Goal: Contribute content: Contribute content

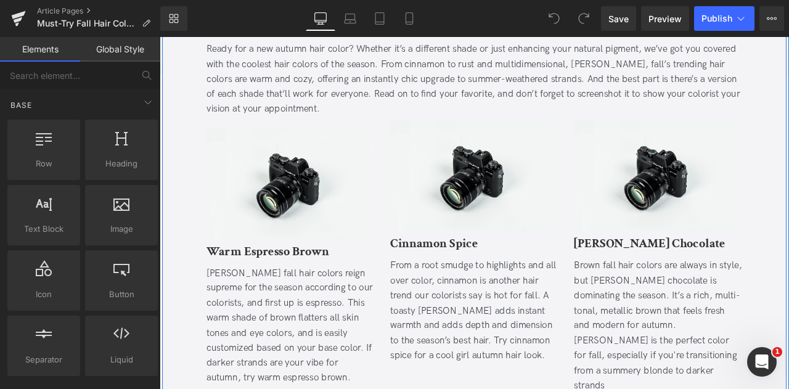
scroll to position [683, 0]
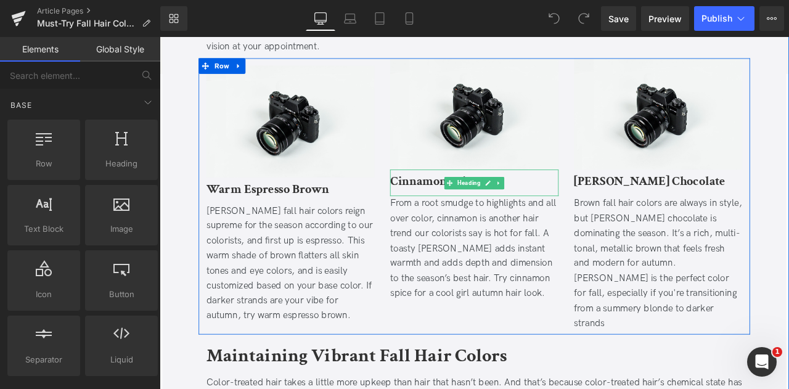
click at [475, 216] on b "Cinnamon Spice" at bounding box center [485, 208] width 104 height 19
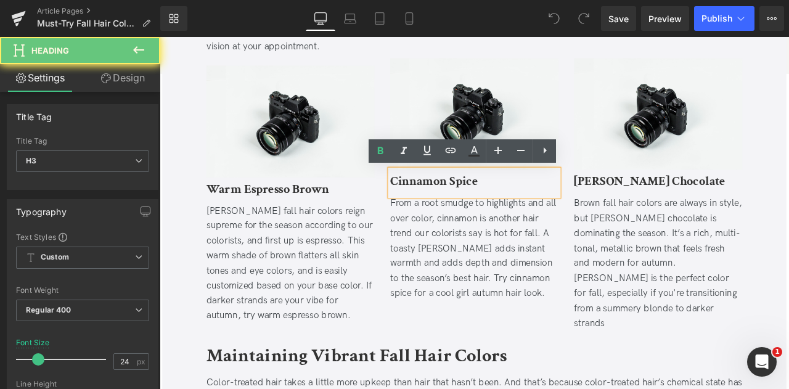
click at [475, 216] on b "Cinnamon Spice" at bounding box center [485, 208] width 104 height 19
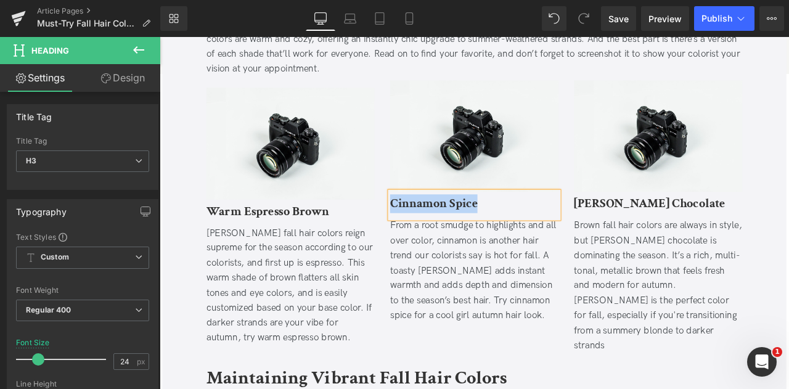
scroll to position [627, 0]
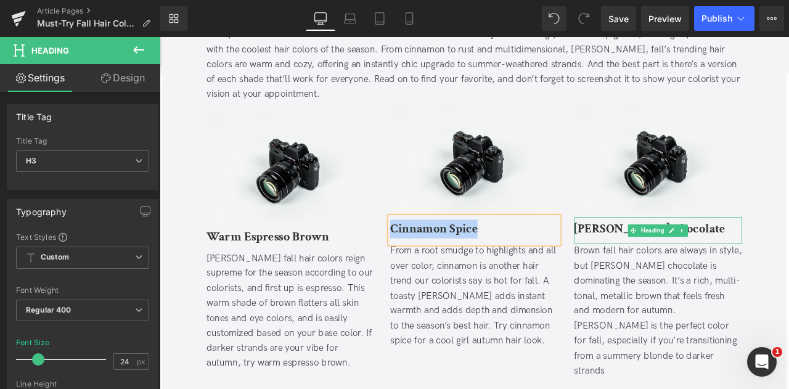
click at [697, 261] on b "[PERSON_NAME] Chocolate" at bounding box center [740, 264] width 179 height 19
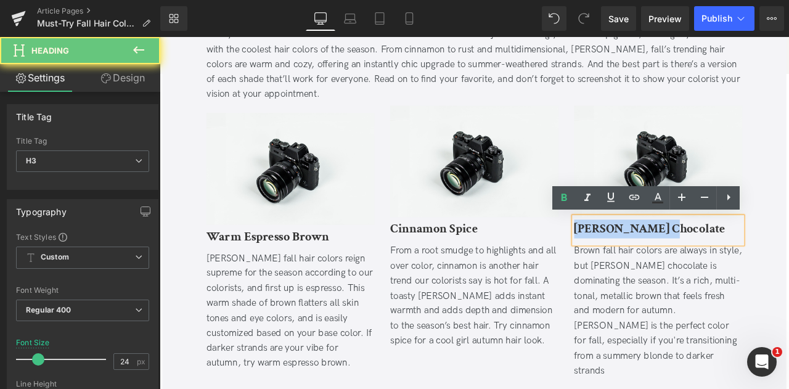
click at [697, 261] on b "[PERSON_NAME] Chocolate" at bounding box center [740, 264] width 179 height 19
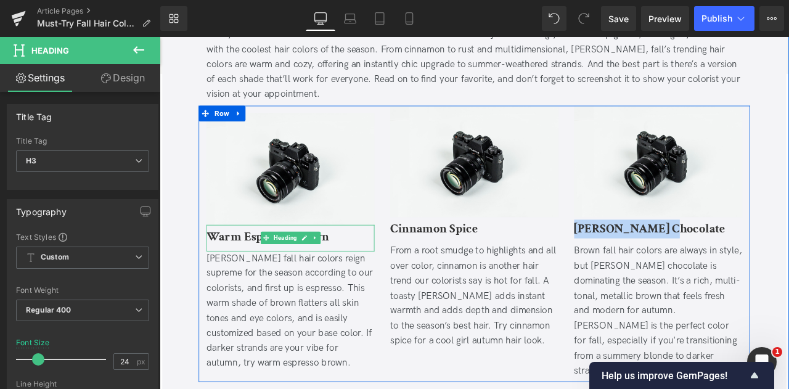
click at [247, 265] on b "Warm Espresso Brown" at bounding box center [288, 273] width 146 height 19
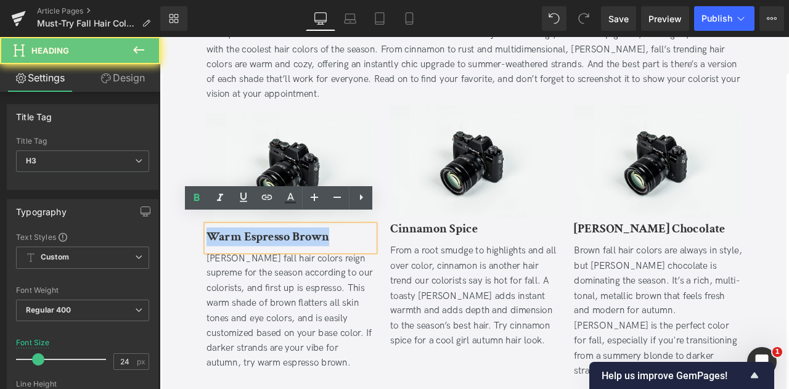
click at [247, 265] on b "Warm Espresso Brown" at bounding box center [288, 273] width 146 height 19
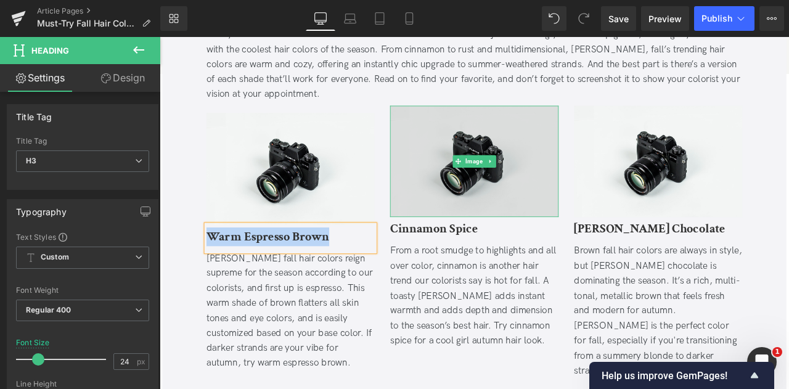
click at [482, 201] on img at bounding box center [532, 184] width 199 height 132
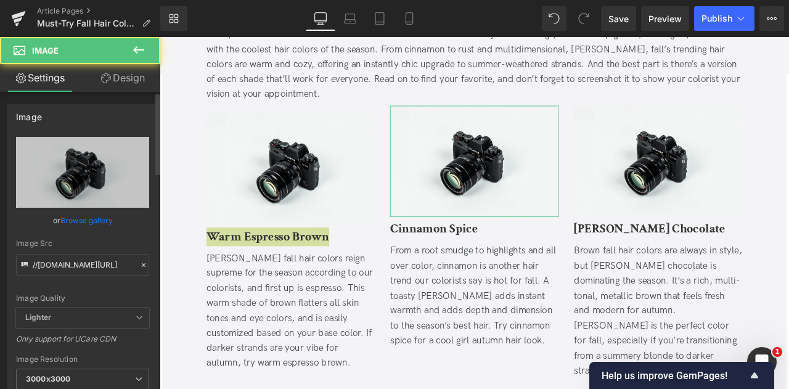
click at [86, 216] on link "Browse gallery" at bounding box center [86, 221] width 52 height 22
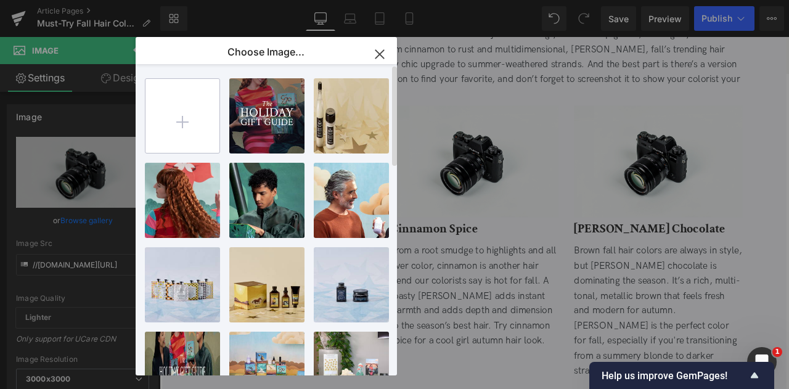
click at [208, 131] on input "file" at bounding box center [183, 116] width 74 height 74
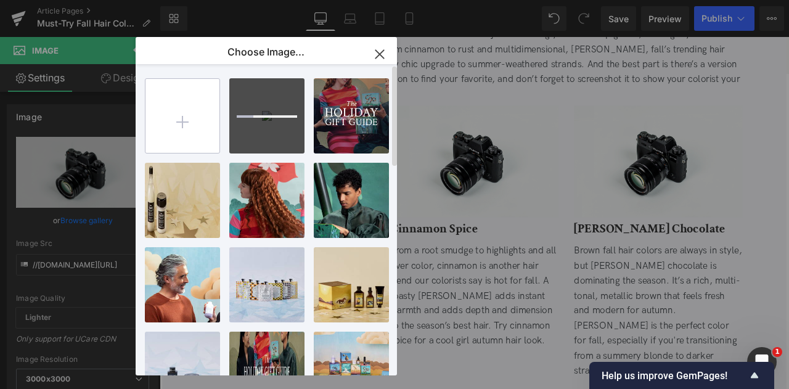
click at [183, 105] on input "file" at bounding box center [183, 116] width 74 height 74
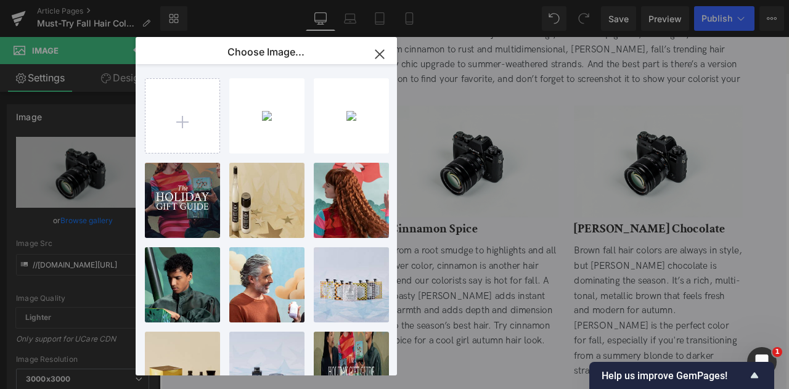
click at [80, 0] on div "You are previewing how the will restyle your page. You can not edit Elements in…" at bounding box center [394, 0] width 789 height 0
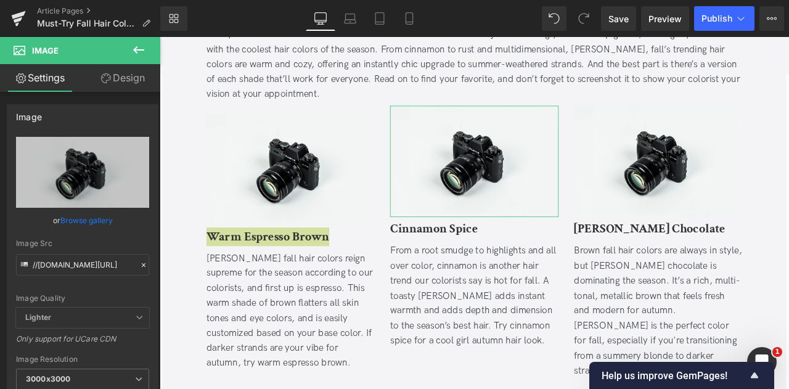
click at [80, 221] on link "Browse gallery" at bounding box center [86, 221] width 52 height 22
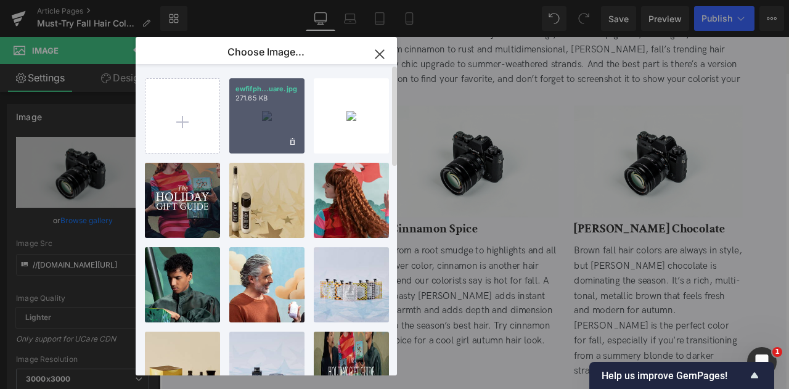
click at [275, 115] on div "ewfifph...uare.jpg 271.65 KB" at bounding box center [266, 115] width 75 height 75
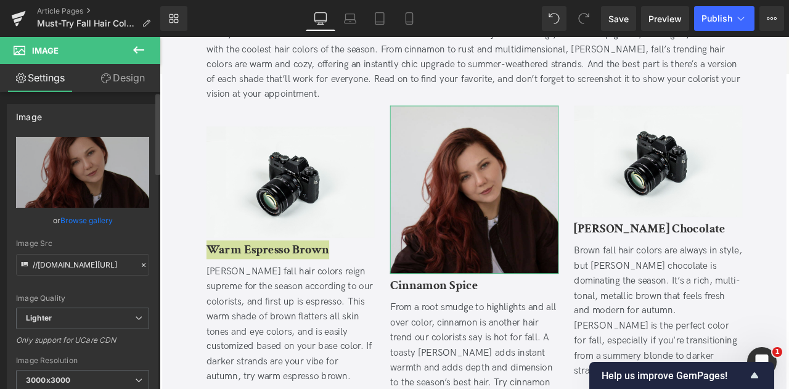
click at [97, 220] on link "Browse gallery" at bounding box center [86, 221] width 52 height 22
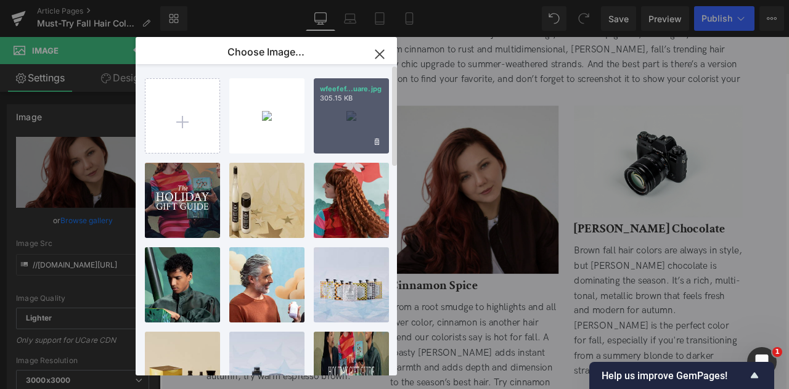
click at [349, 123] on div "wfeefef...uare.jpg 305.15 KB" at bounding box center [351, 115] width 75 height 75
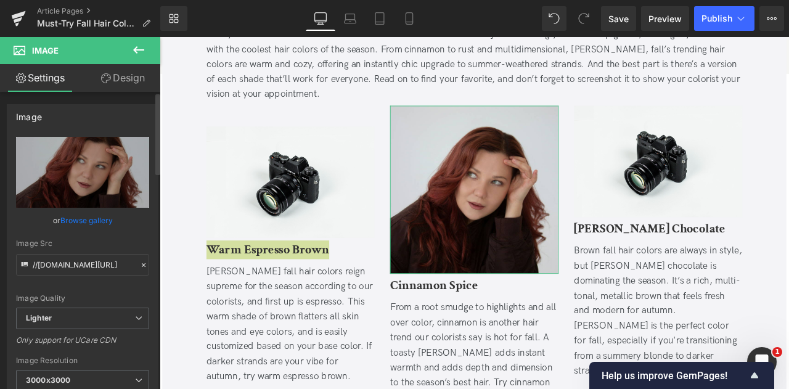
click at [77, 218] on link "Browse gallery" at bounding box center [86, 221] width 52 height 22
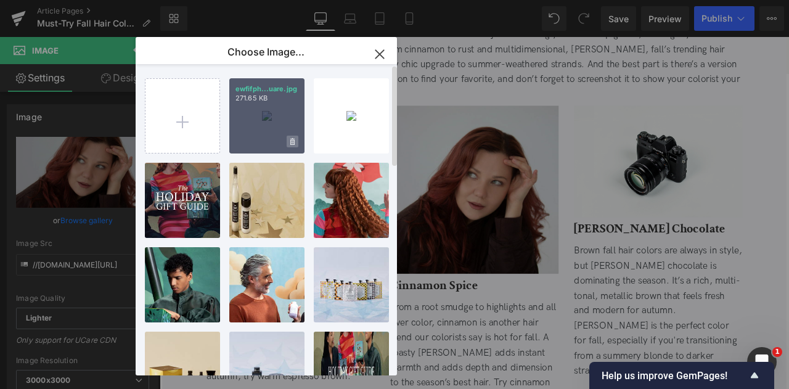
click at [292, 142] on icon at bounding box center [292, 141] width 4 height 7
click at [255, 138] on span "Yes" at bounding box center [251, 141] width 31 height 13
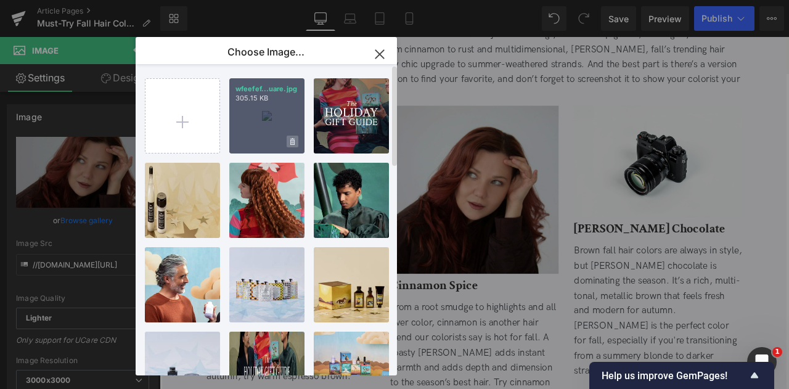
click at [292, 144] on icon at bounding box center [292, 142] width 4 height 8
click at [249, 144] on span "Yes" at bounding box center [251, 141] width 31 height 13
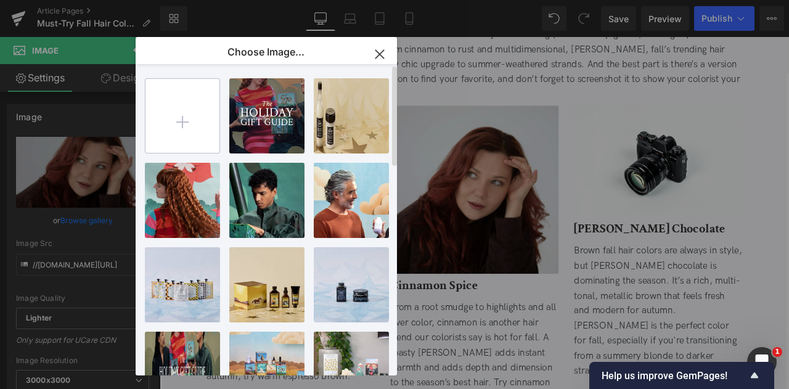
click at [188, 123] on input "file" at bounding box center [183, 116] width 74 height 74
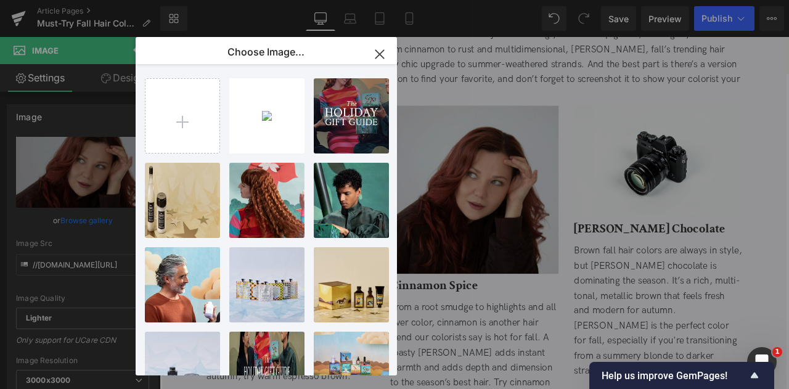
click at [84, 0] on div "You are previewing how the will restyle your page. You can not edit Elements in…" at bounding box center [394, 0] width 789 height 0
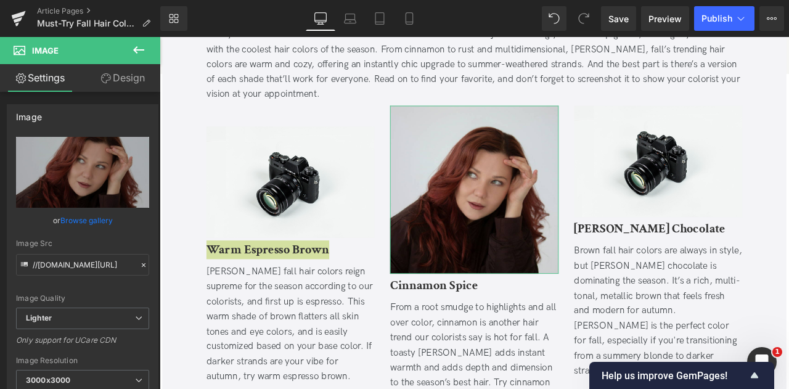
click at [84, 220] on link "Browse gallery" at bounding box center [86, 221] width 52 height 22
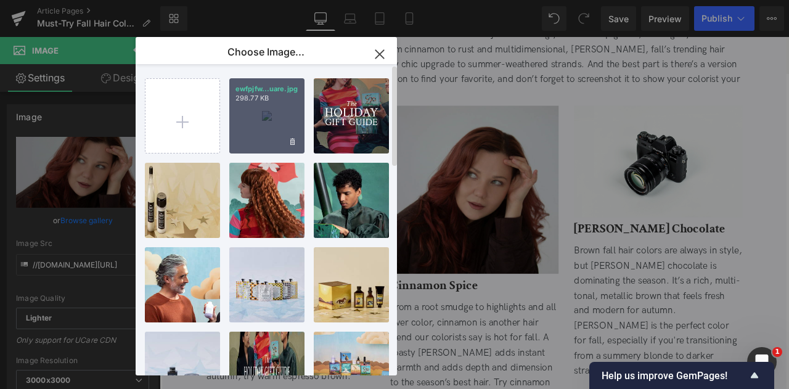
click at [243, 123] on div "ewfpjfw...uare.jpg 298.77 KB" at bounding box center [266, 115] width 75 height 75
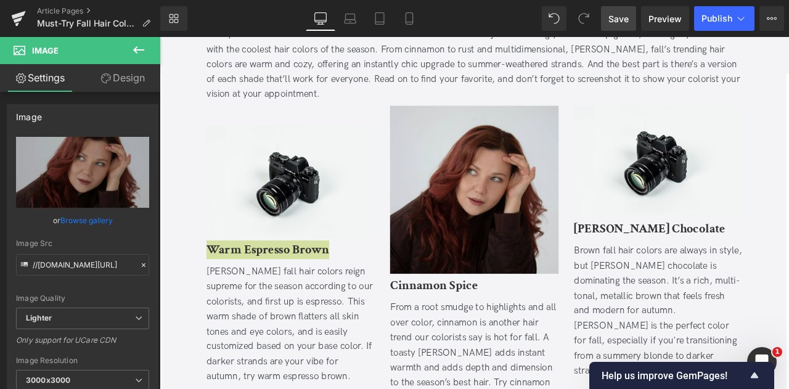
click at [633, 25] on link "Save" at bounding box center [618, 18] width 35 height 25
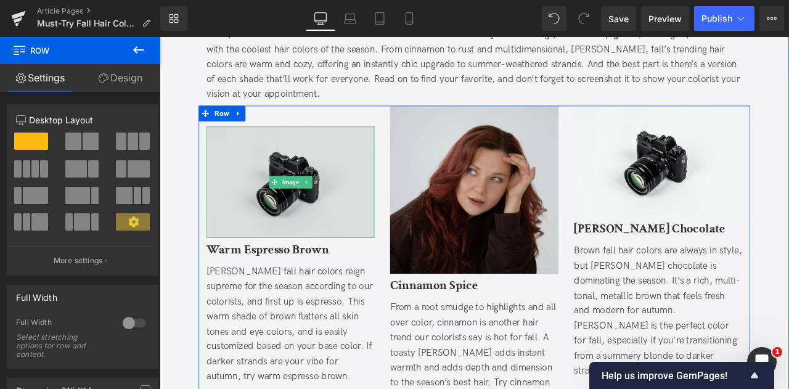
click at [302, 232] on img at bounding box center [314, 209] width 199 height 132
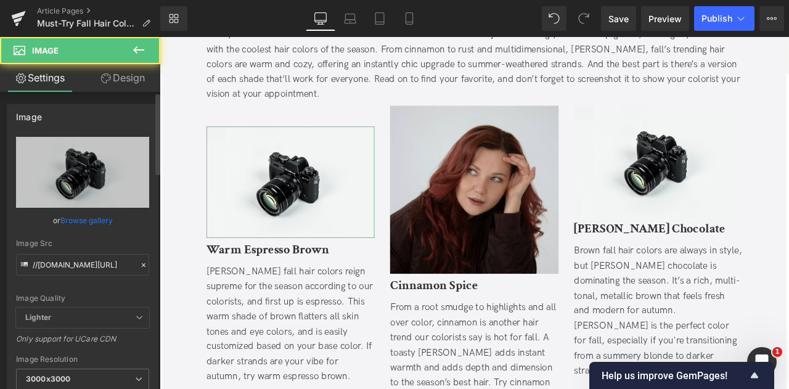
click at [100, 218] on link "Browse gallery" at bounding box center [86, 221] width 52 height 22
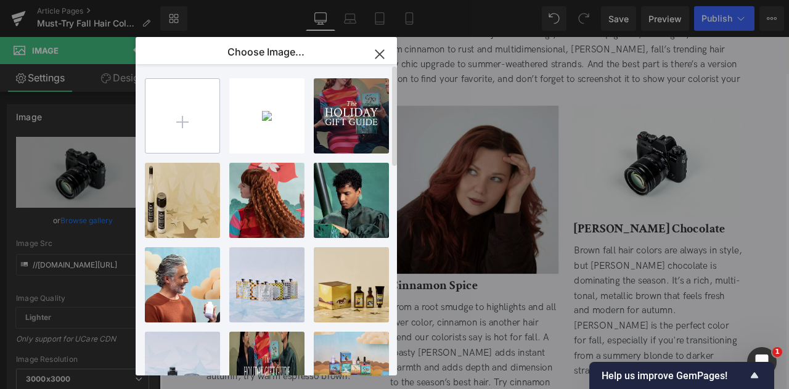
click at [178, 134] on input "file" at bounding box center [183, 116] width 74 height 74
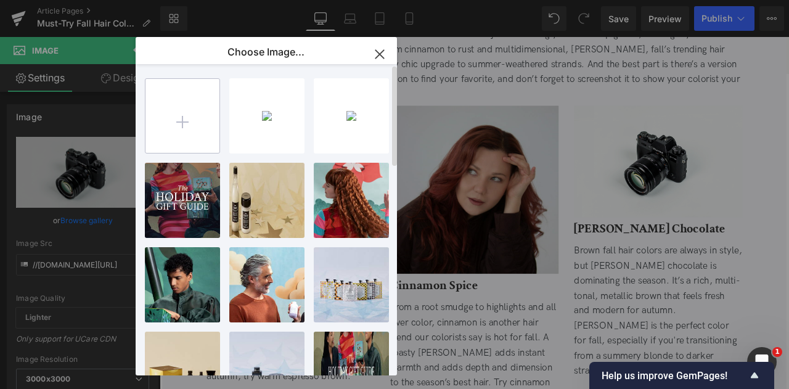
click at [171, 128] on input "file" at bounding box center [183, 116] width 74 height 74
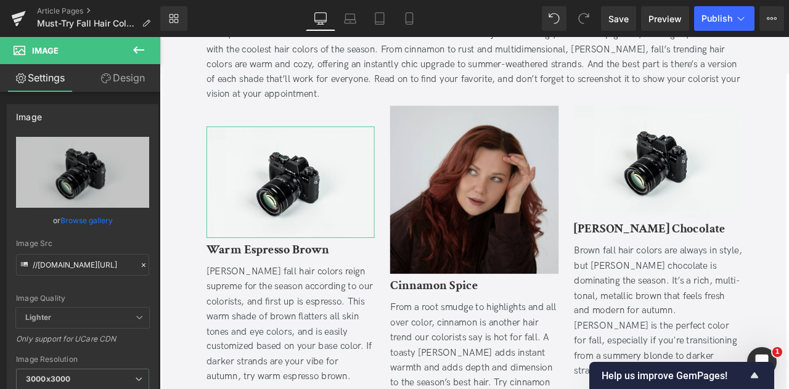
click at [89, 0] on div "You are previewing how the will restyle your page. You can not edit Elements in…" at bounding box center [394, 0] width 789 height 0
click at [89, 222] on link "Browse gallery" at bounding box center [86, 221] width 52 height 22
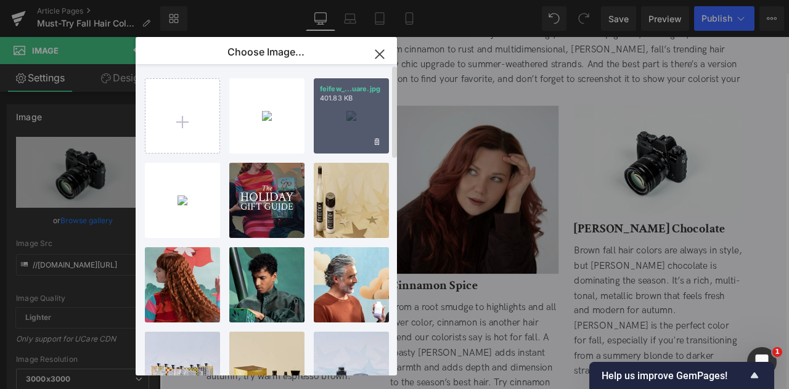
click at [377, 98] on p "401.83 KB" at bounding box center [351, 98] width 63 height 9
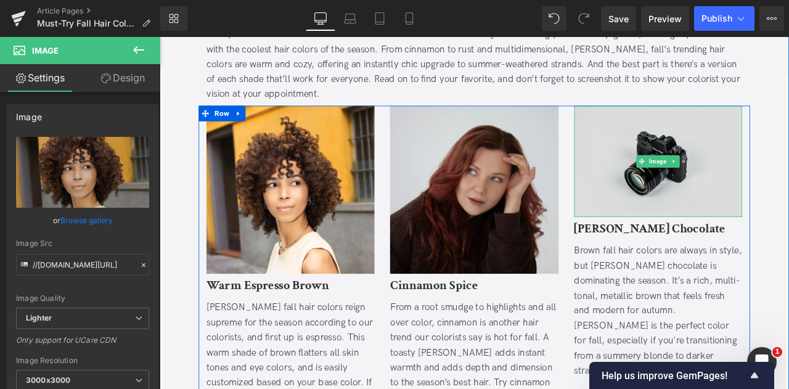
click at [720, 206] on img at bounding box center [750, 184] width 199 height 132
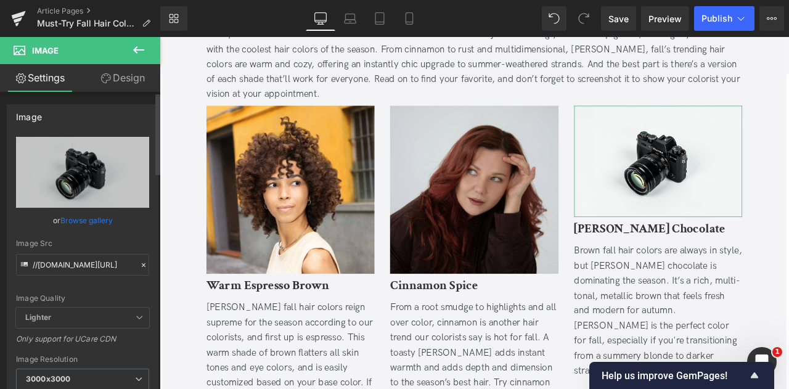
click at [86, 218] on link "Browse gallery" at bounding box center [86, 221] width 52 height 22
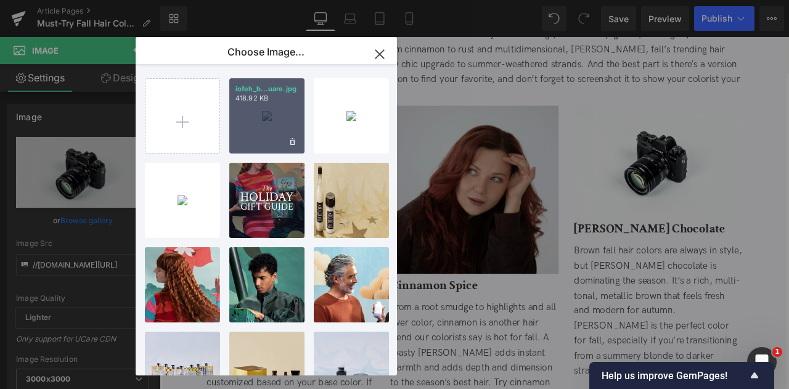
click at [250, 133] on div "iofeh_b...uare.jpg 418.92 KB" at bounding box center [266, 115] width 75 height 75
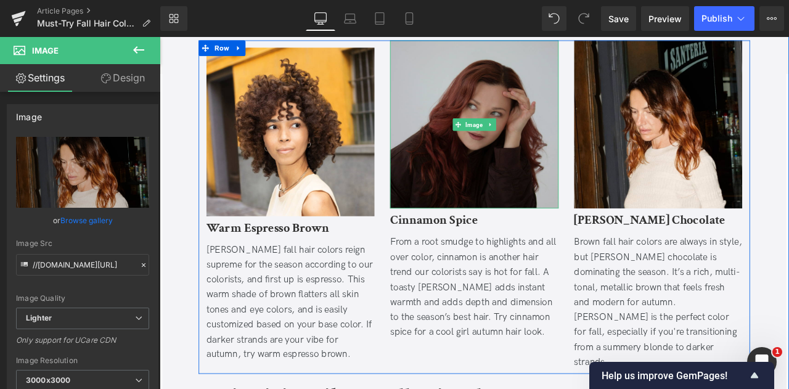
scroll to position [707, 0]
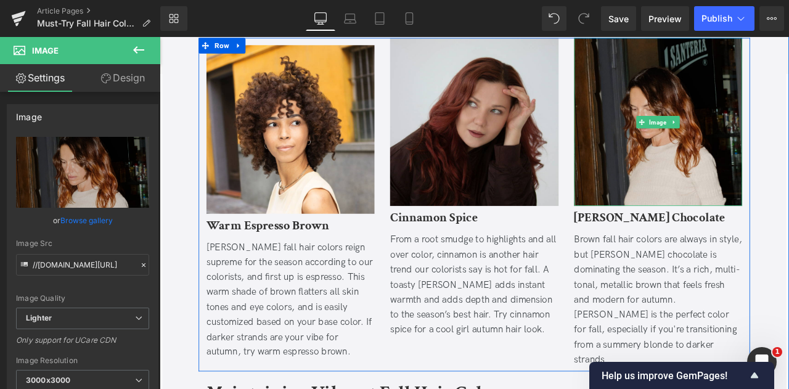
click at [693, 179] on img at bounding box center [750, 137] width 199 height 199
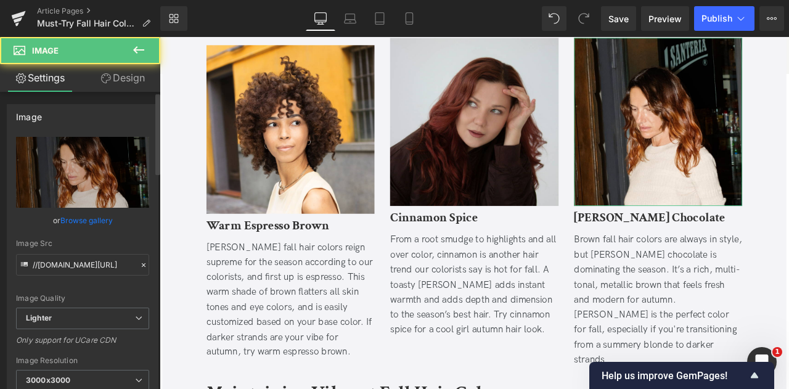
click at [86, 216] on link "Browse gallery" at bounding box center [86, 221] width 52 height 22
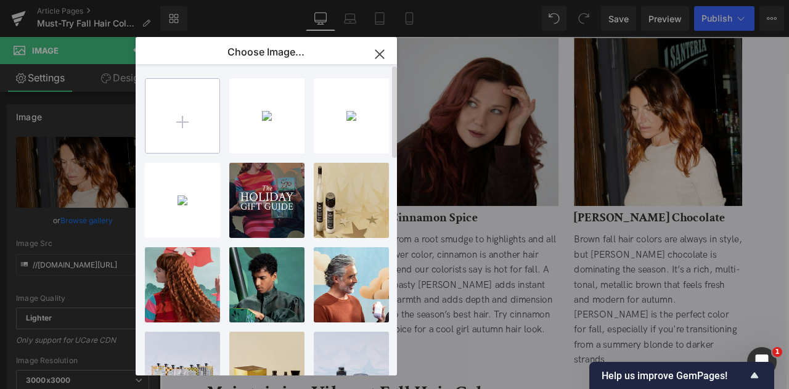
click at [192, 115] on input "file" at bounding box center [183, 116] width 74 height 74
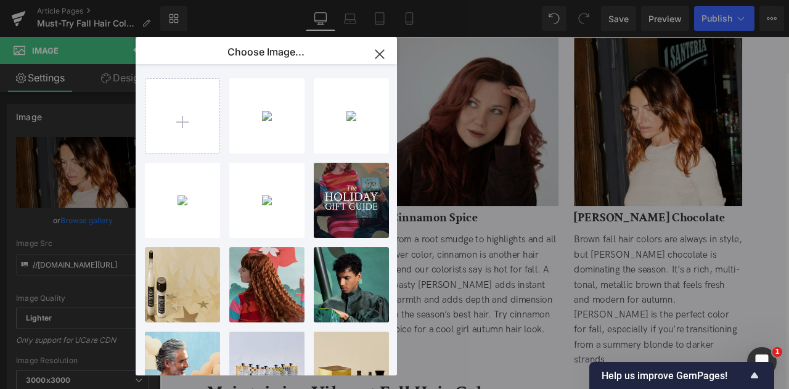
click at [97, 0] on div "You are previewing how the will restyle your page. You can not edit Elements in…" at bounding box center [394, 0] width 789 height 0
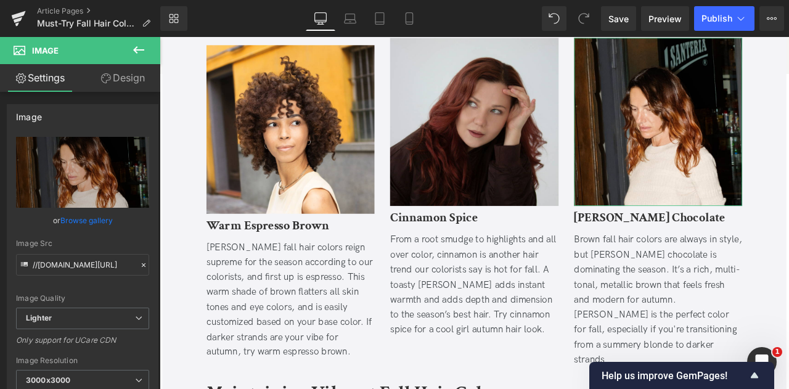
click at [97, 218] on link "Browse gallery" at bounding box center [86, 221] width 52 height 22
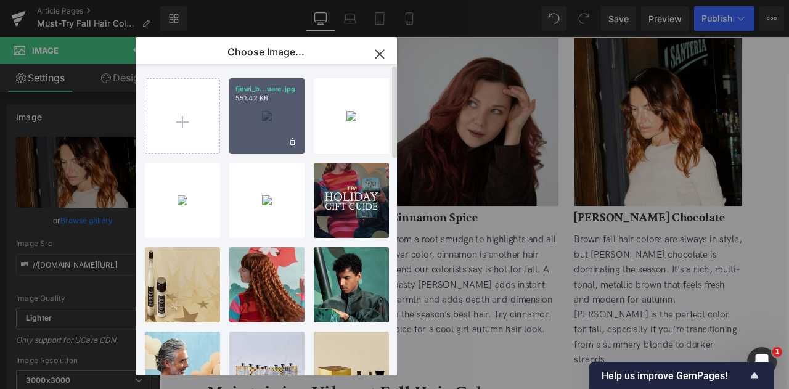
click at [264, 122] on div "fjewi_b...uare.jpg 551.42 KB" at bounding box center [266, 115] width 75 height 75
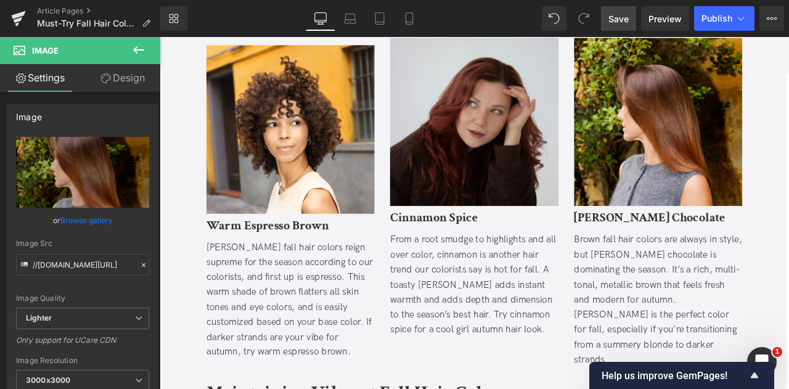
drag, startPoint x: 617, startPoint y: 25, endPoint x: 461, endPoint y: 247, distance: 271.0
click at [617, 25] on link "Save" at bounding box center [618, 18] width 35 height 25
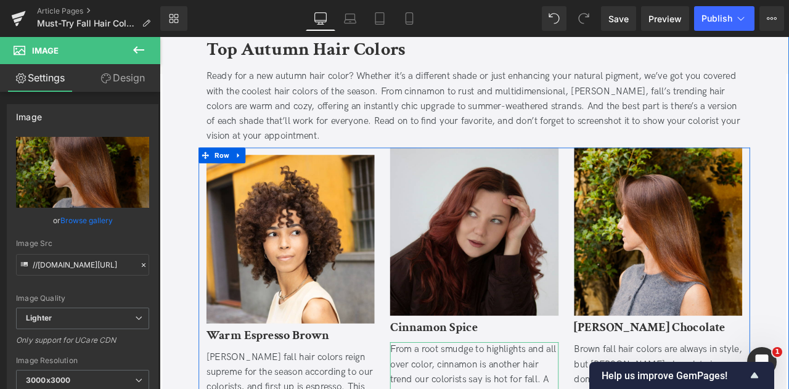
scroll to position [577, 0]
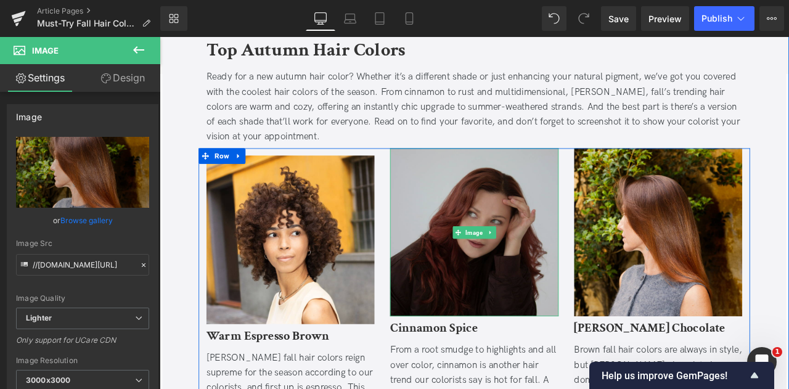
click at [495, 316] on img at bounding box center [532, 268] width 199 height 199
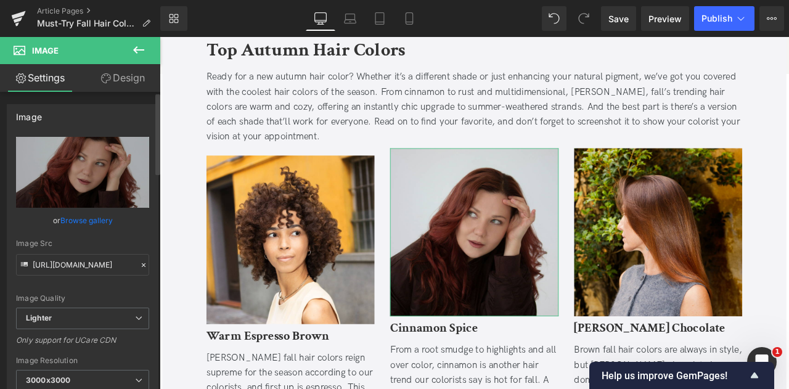
click at [90, 220] on link "Browse gallery" at bounding box center [86, 221] width 52 height 22
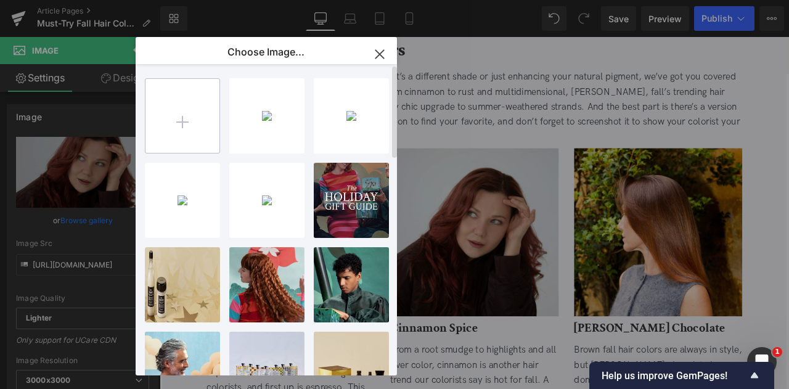
click at [168, 139] on input "file" at bounding box center [183, 116] width 74 height 74
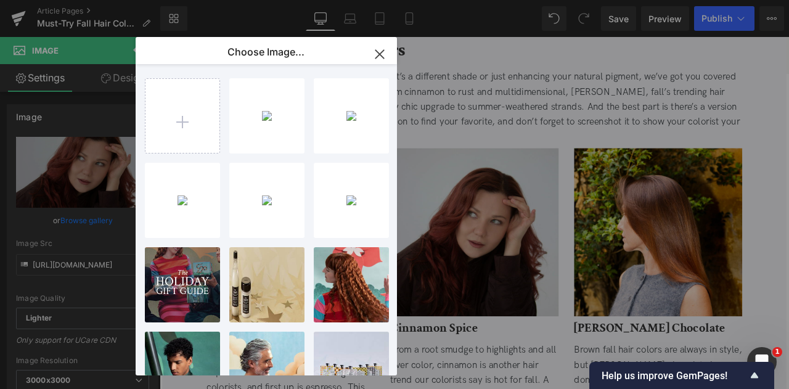
click at [96, 0] on div "You are previewing how the will restyle your page. You can not edit Elements in…" at bounding box center [394, 0] width 789 height 0
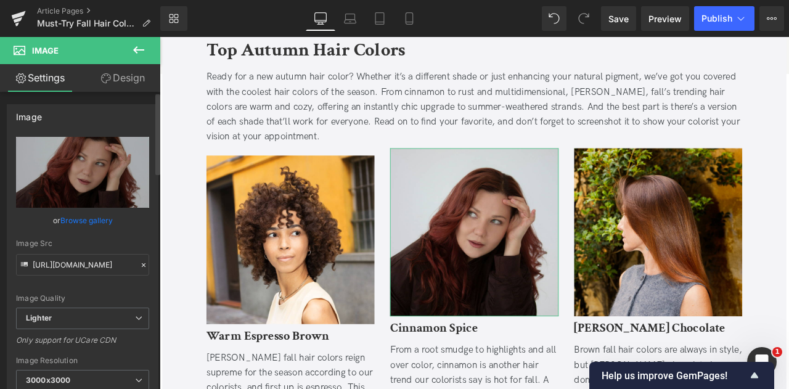
click at [101, 220] on link "Browse gallery" at bounding box center [86, 221] width 52 height 22
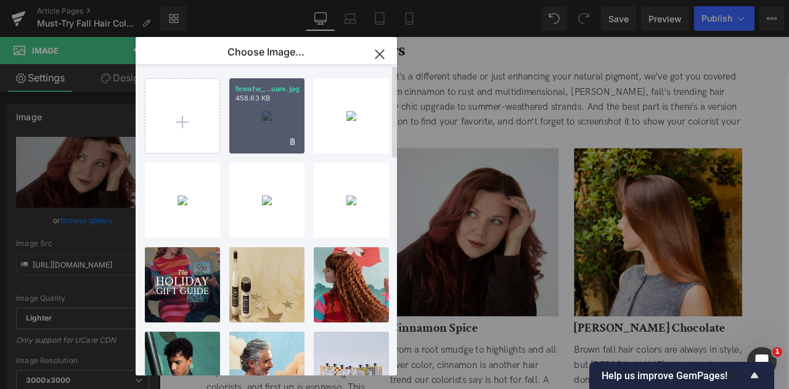
click at [256, 98] on p "458.63 KB" at bounding box center [267, 98] width 63 height 9
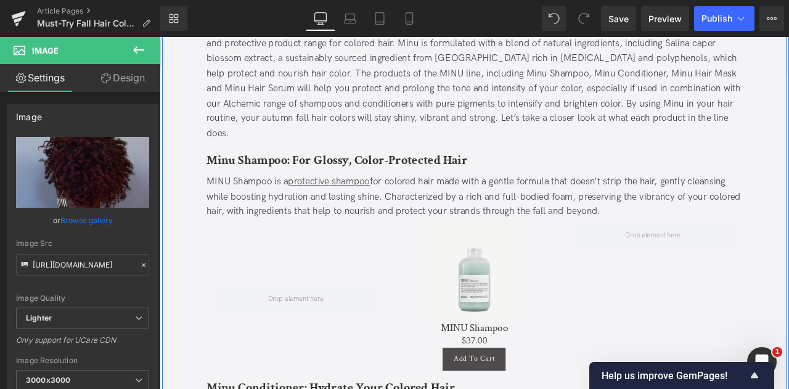
scroll to position [1448, 0]
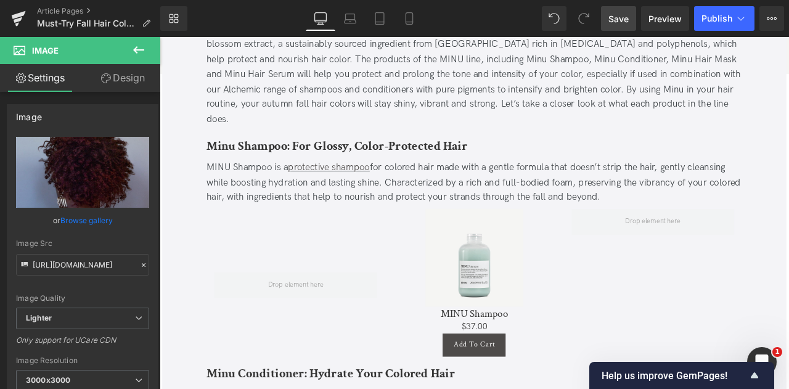
click at [609, 17] on link "Save" at bounding box center [618, 18] width 35 height 25
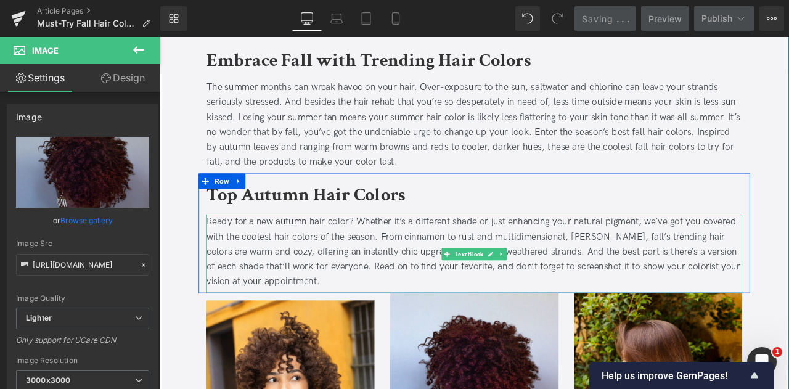
scroll to position [233, 0]
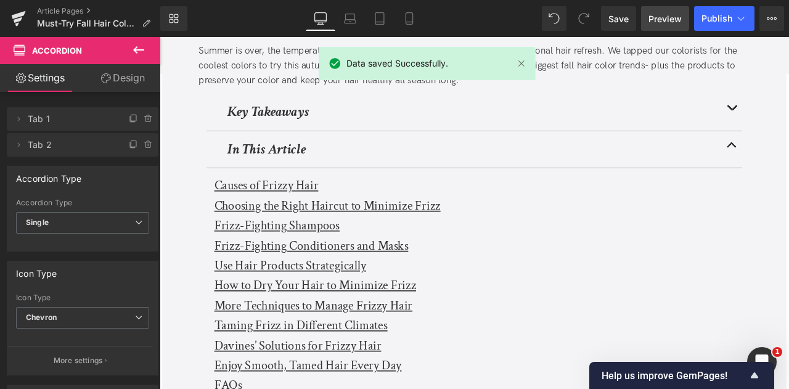
click at [666, 7] on link "Preview" at bounding box center [665, 18] width 48 height 25
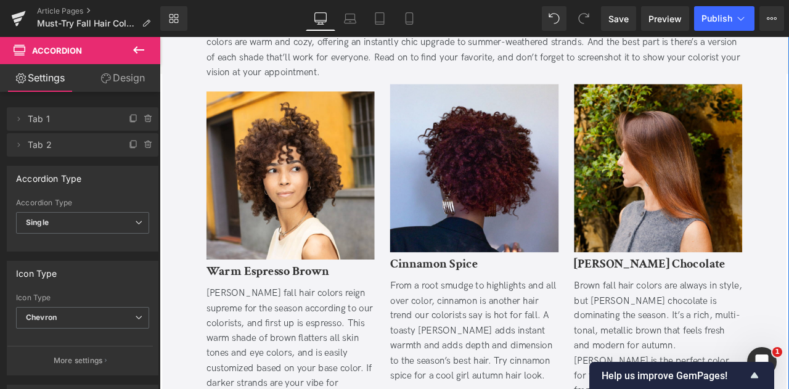
scroll to position [965, 0]
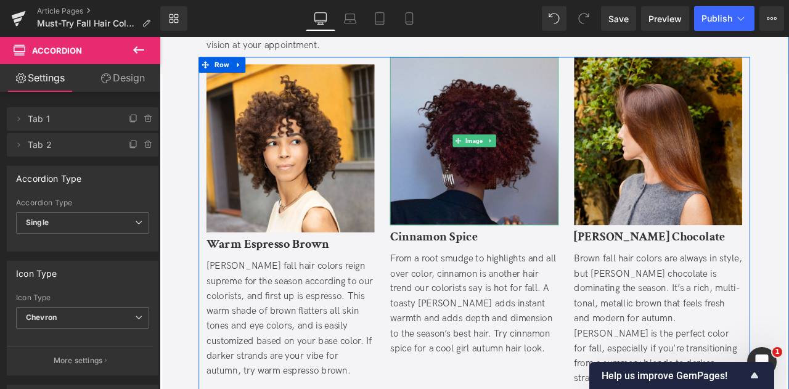
click at [547, 102] on img at bounding box center [532, 160] width 199 height 199
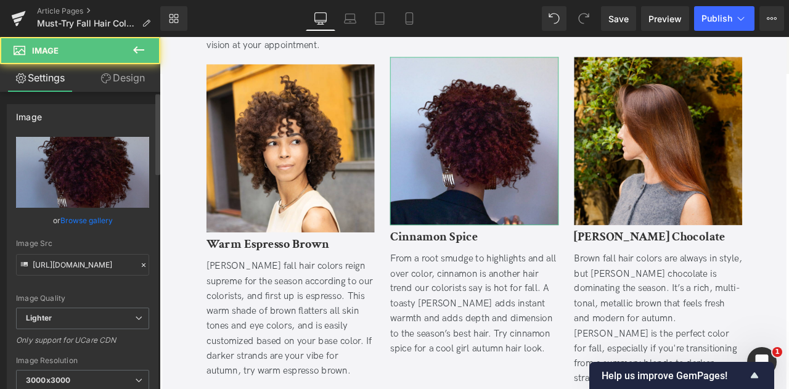
click at [94, 225] on link "Browse gallery" at bounding box center [86, 221] width 52 height 22
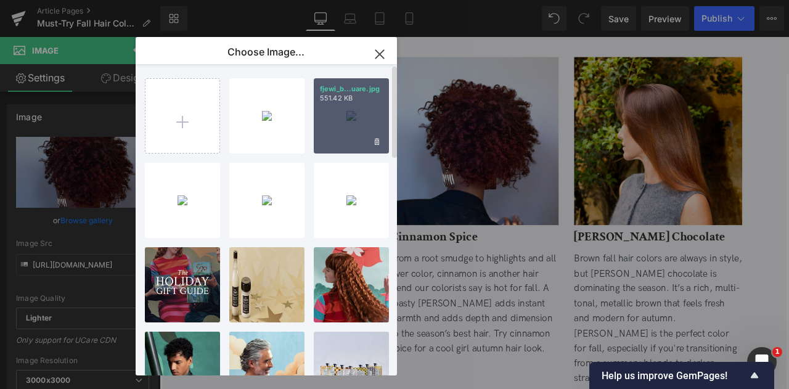
click at [352, 102] on p "551.42 KB" at bounding box center [351, 98] width 63 height 9
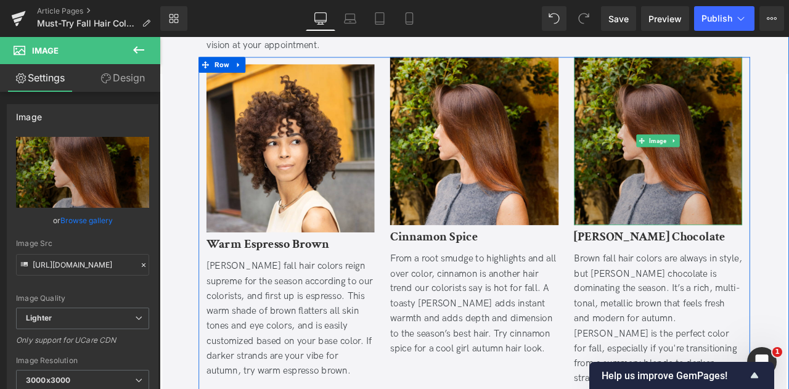
click at [701, 209] on img at bounding box center [750, 160] width 199 height 199
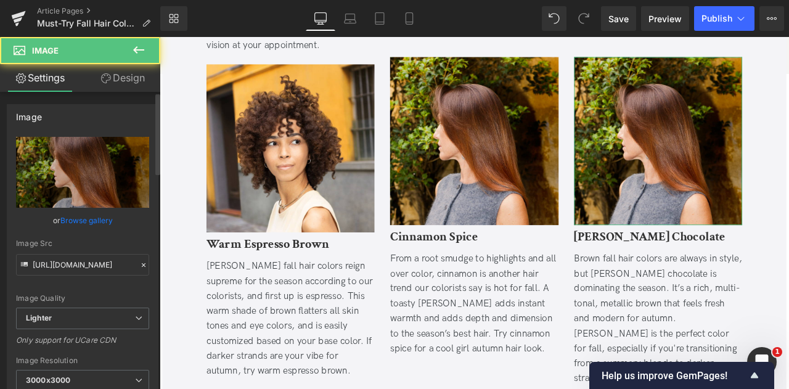
click at [97, 223] on link "Browse gallery" at bounding box center [86, 221] width 52 height 22
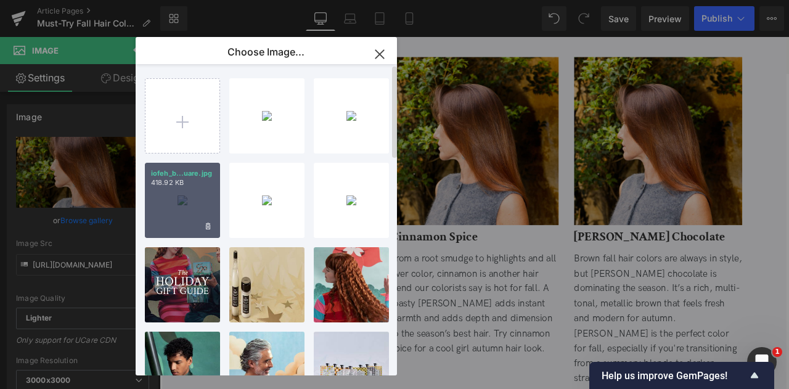
click at [185, 219] on div "iofeh_b...uare.jpg 418.92 KB" at bounding box center [182, 200] width 75 height 75
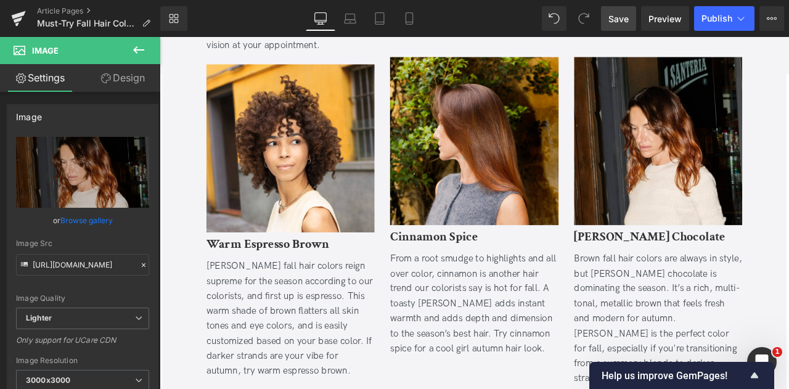
click at [627, 15] on span "Save" at bounding box center [619, 18] width 20 height 13
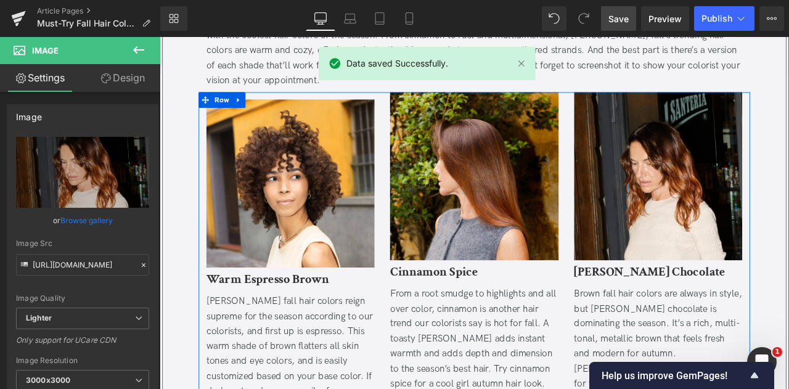
scroll to position [923, 0]
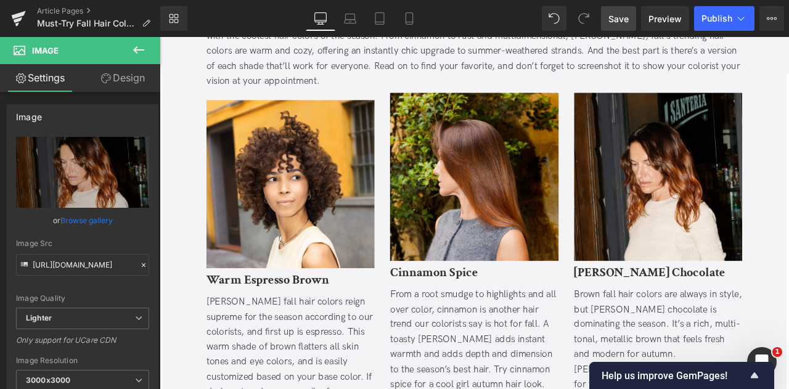
click at [622, 23] on span "Save" at bounding box center [619, 18] width 20 height 13
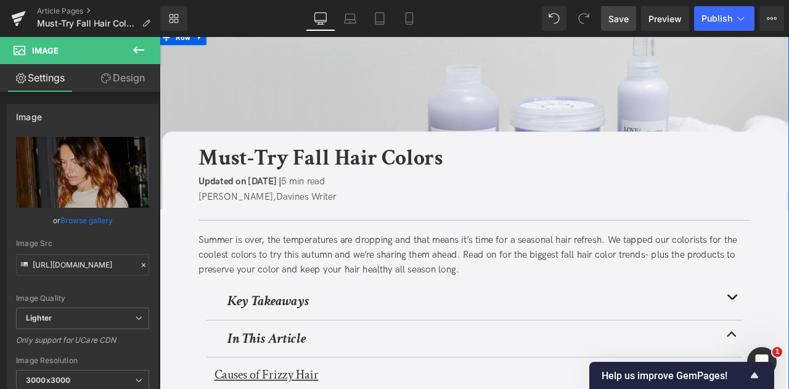
scroll to position [0, 0]
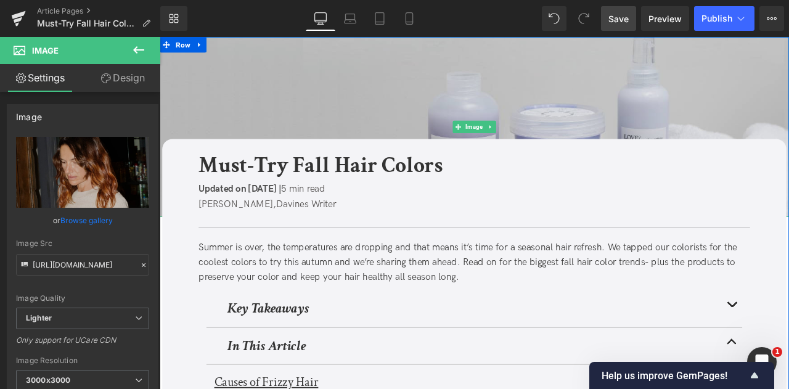
click at [344, 109] on img at bounding box center [533, 143] width 746 height 213
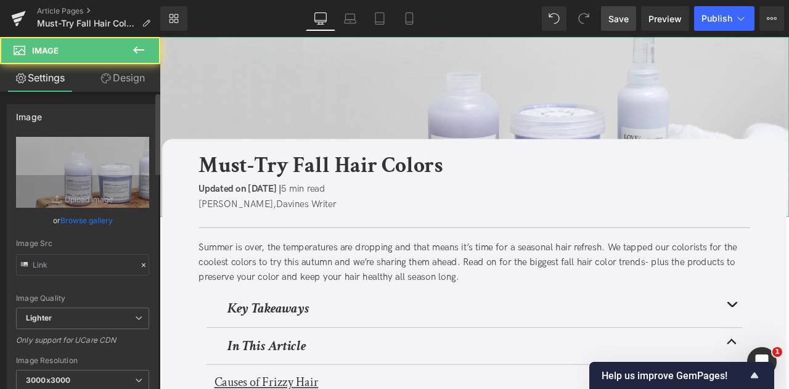
click at [73, 225] on link "Browse gallery" at bounding box center [86, 221] width 52 height 22
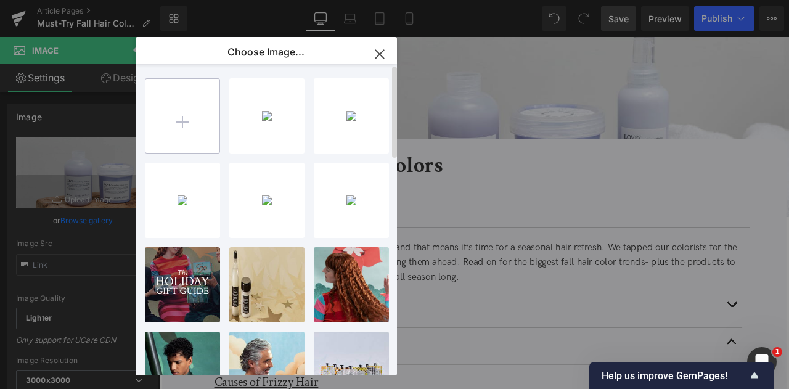
click at [175, 128] on input "file" at bounding box center [183, 116] width 74 height 74
type input "C:\fakepath\fwhe_blog_GP header.jpg"
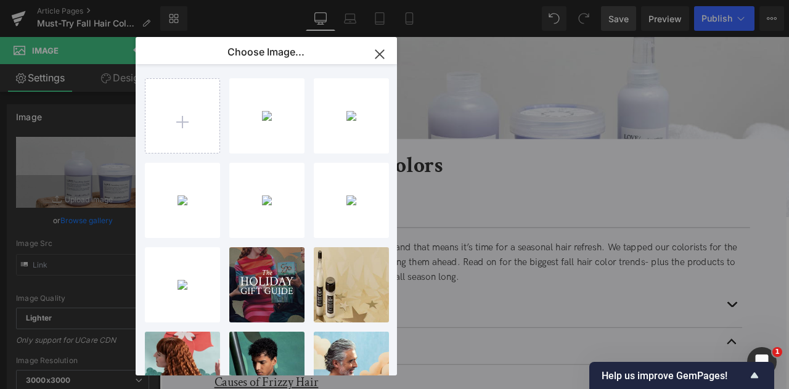
click at [83, 0] on div "You are previewing how the will restyle your page. You can not edit Elements in…" at bounding box center [394, 0] width 789 height 0
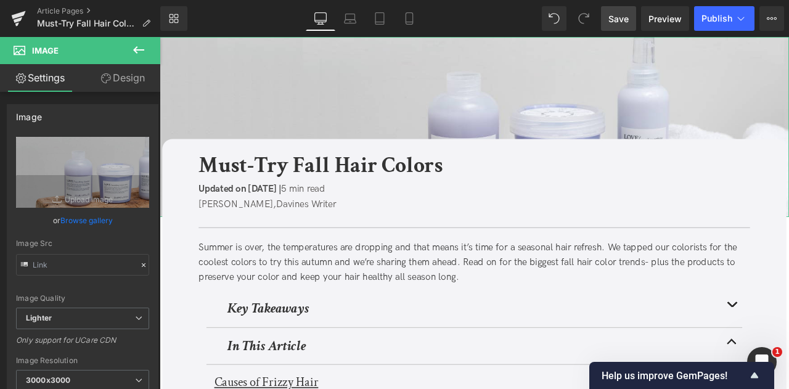
click at [83, 220] on link "Browse gallery" at bounding box center [86, 221] width 52 height 22
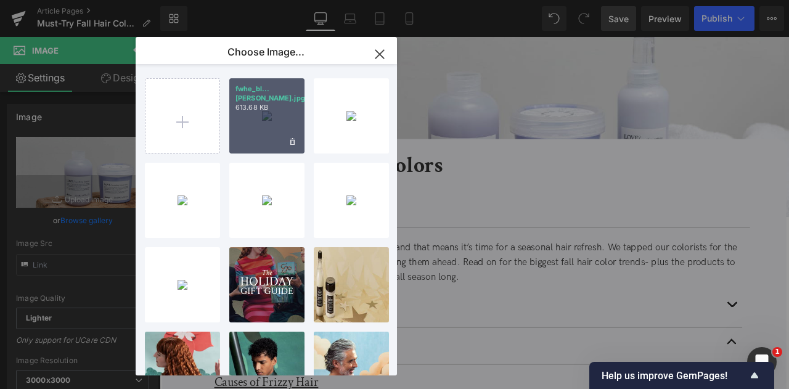
click at [243, 121] on div "fwhe_bl...[PERSON_NAME].jpg 613.68 KB" at bounding box center [266, 115] width 75 height 75
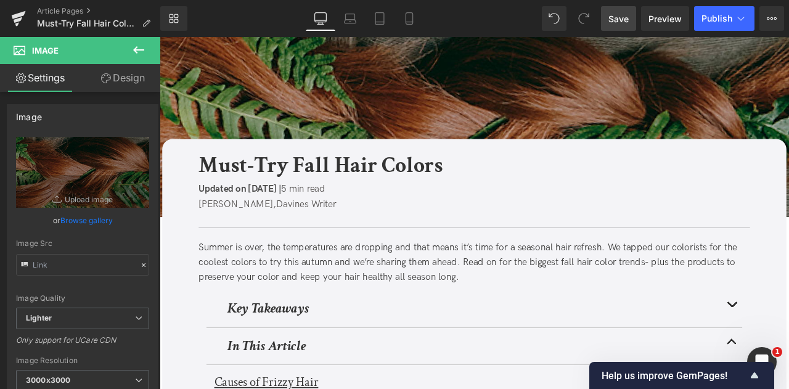
click at [627, 9] on link "Save" at bounding box center [618, 18] width 35 height 25
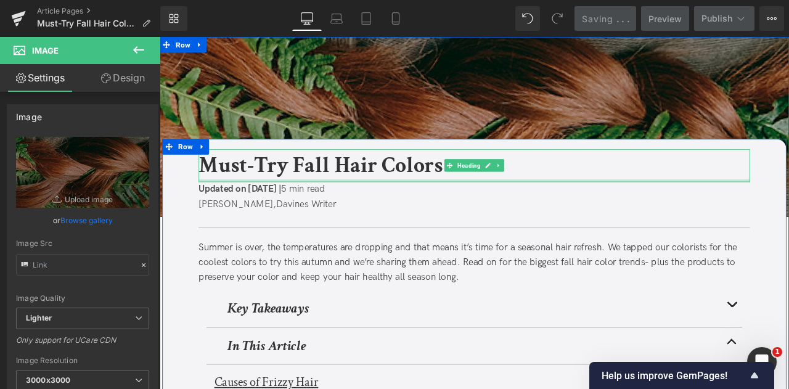
click at [339, 208] on div at bounding box center [533, 207] width 654 height 3
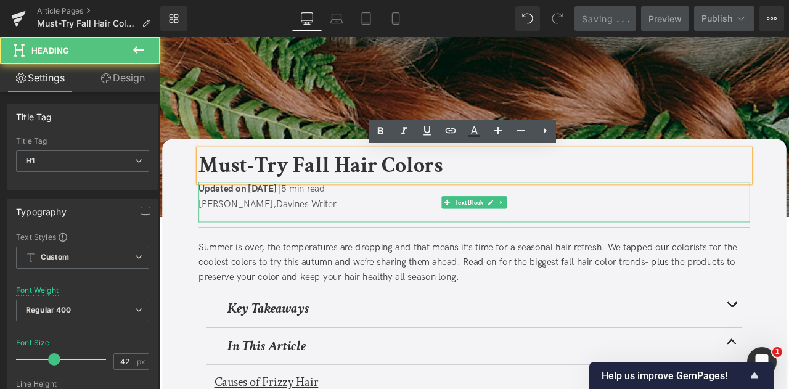
click at [304, 215] on span "Updated on [DATE] |" at bounding box center [255, 217] width 98 height 13
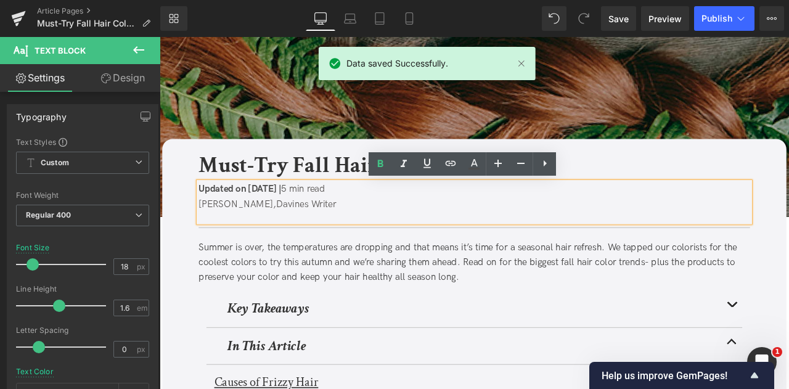
click at [304, 213] on span "Updated on [DATE] |" at bounding box center [255, 217] width 98 height 13
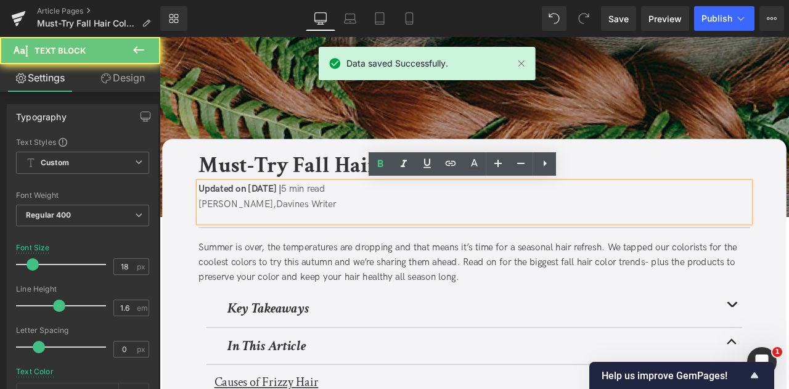
click at [304, 213] on span "Updated on [DATE] |" at bounding box center [255, 217] width 98 height 13
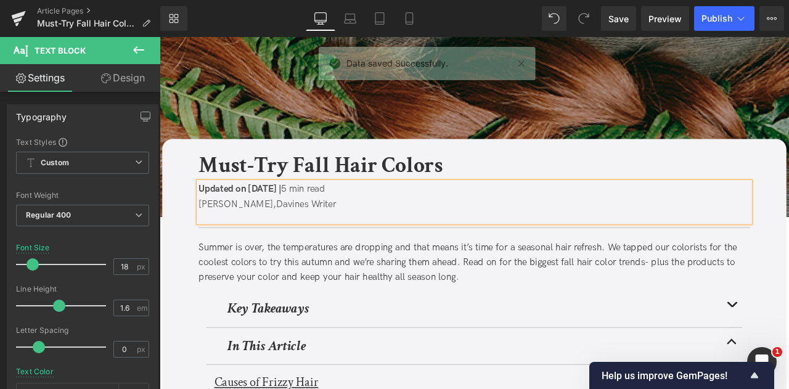
click at [304, 216] on span "Updated on [DATE] |" at bounding box center [255, 217] width 98 height 13
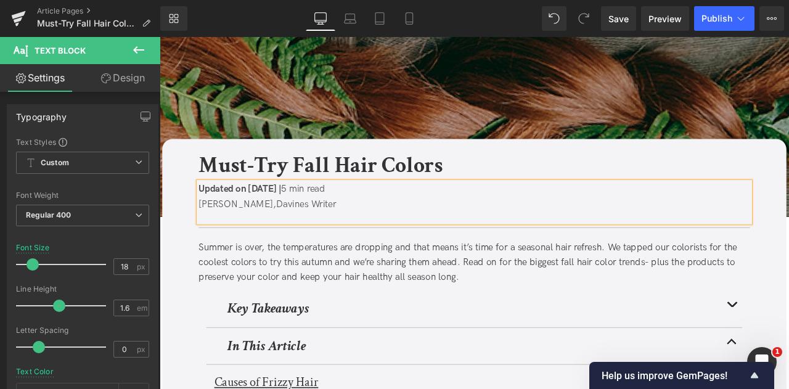
click at [366, 226] on p "Updated on [DATE] | 5 min read" at bounding box center [533, 218] width 654 height 18
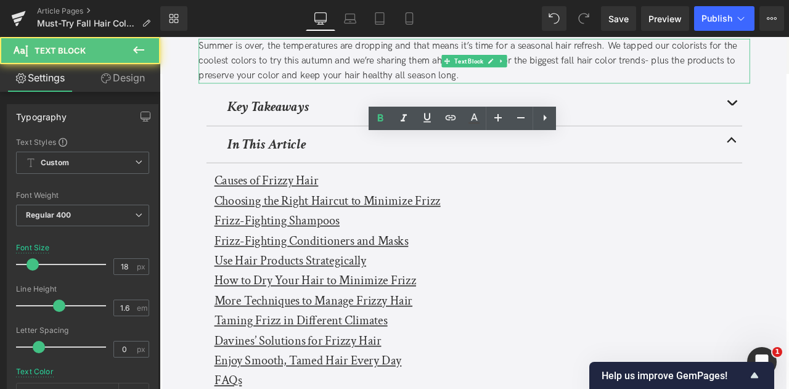
scroll to position [270, 0]
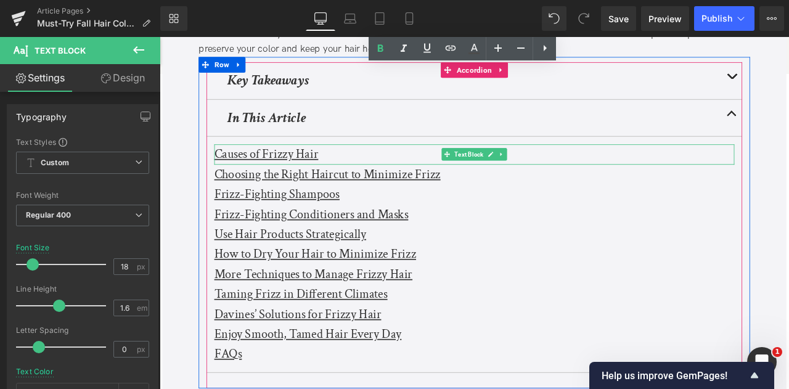
click at [272, 173] on u "Causes of Frizzy Hair" at bounding box center [285, 176] width 123 height 19
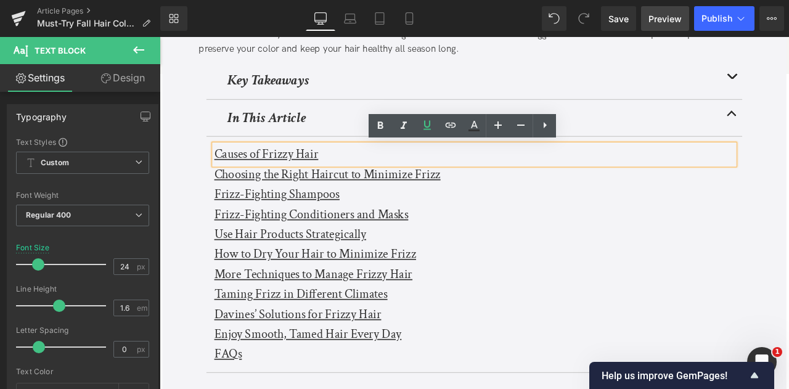
click at [660, 18] on span "Preview" at bounding box center [665, 18] width 33 height 13
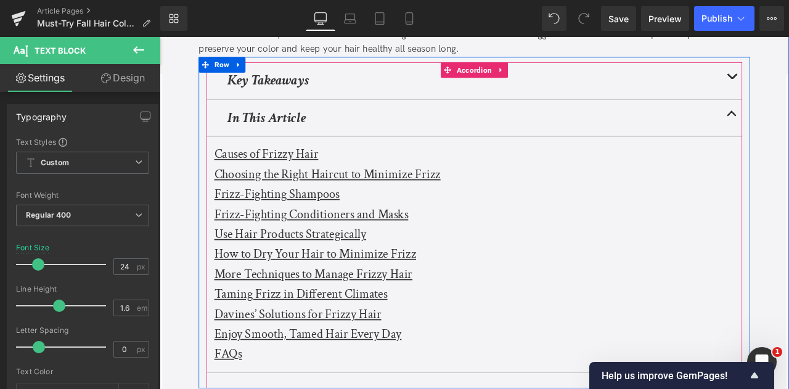
scroll to position [542, 0]
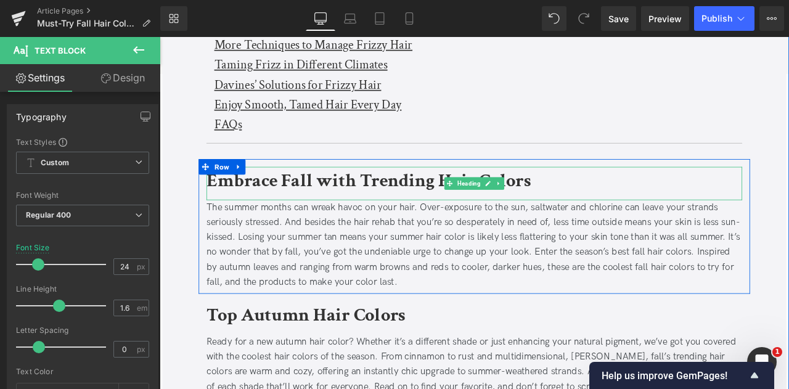
click at [260, 205] on b "Embrace Fall with Trending Hair Colors" at bounding box center [407, 207] width 385 height 29
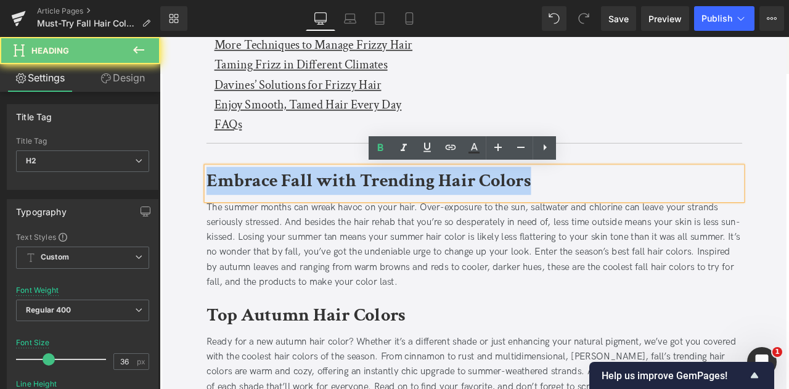
click at [260, 205] on b "Embrace Fall with Trending Hair Colors" at bounding box center [407, 207] width 385 height 29
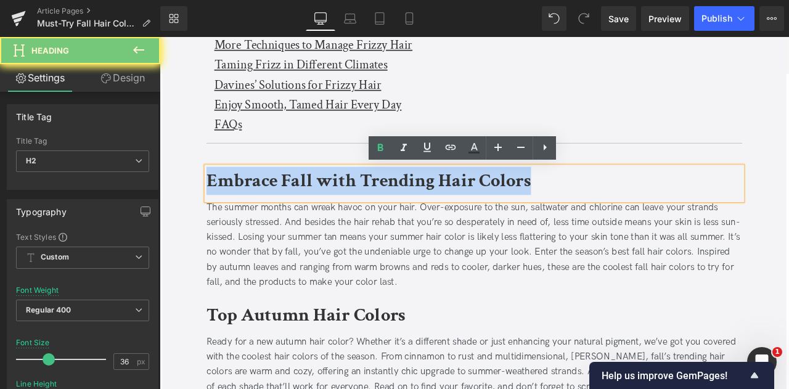
copy b "Embrace Fall with Trending Hair Colors"
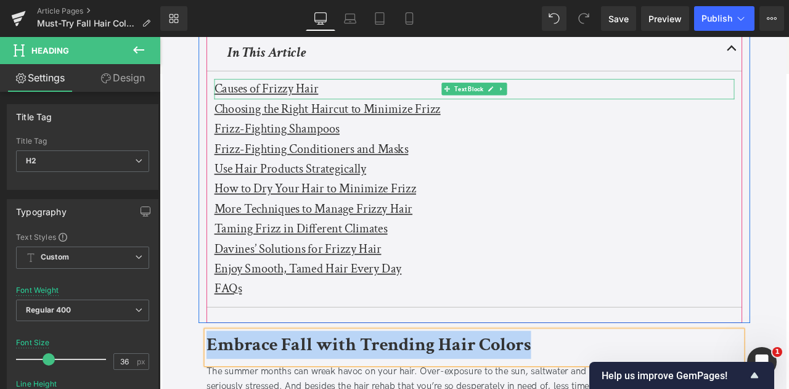
click at [284, 102] on u "Causes of Frizzy Hair" at bounding box center [285, 98] width 123 height 19
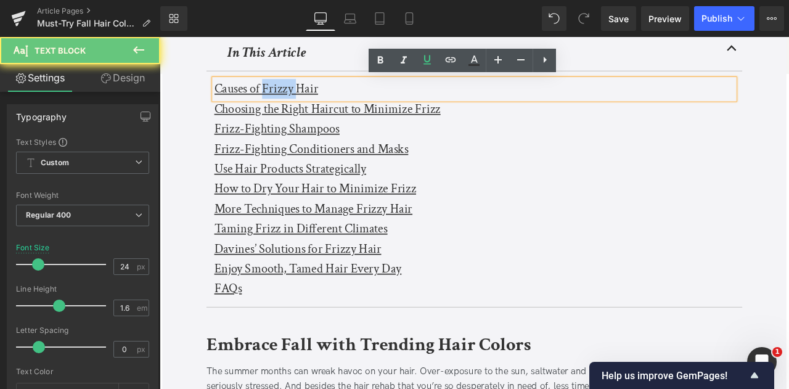
click at [284, 102] on u "Causes of Frizzy Hair" at bounding box center [285, 98] width 123 height 19
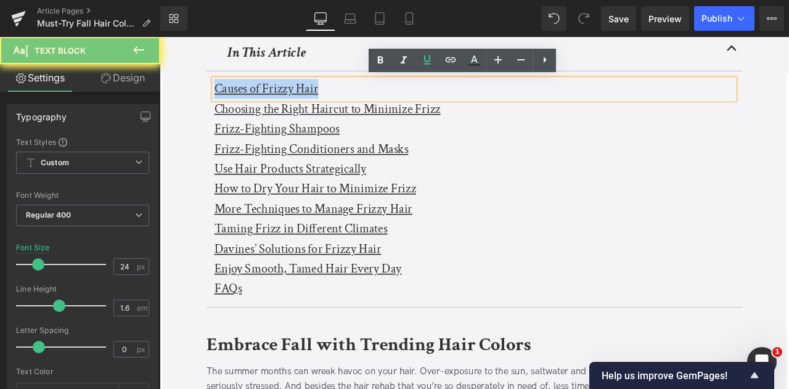
paste div
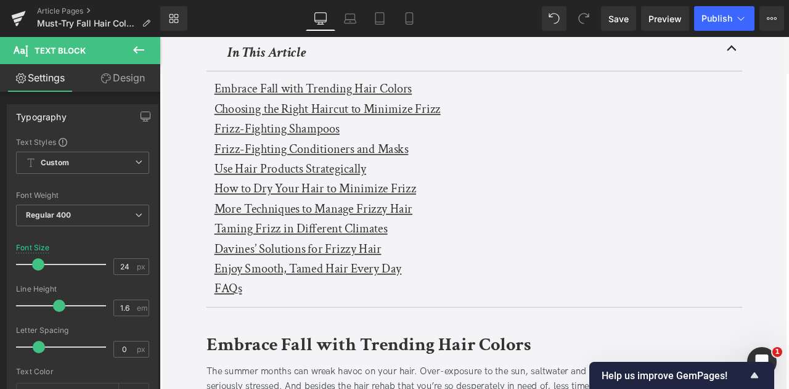
click at [134, 78] on link "Design" at bounding box center [123, 78] width 80 height 28
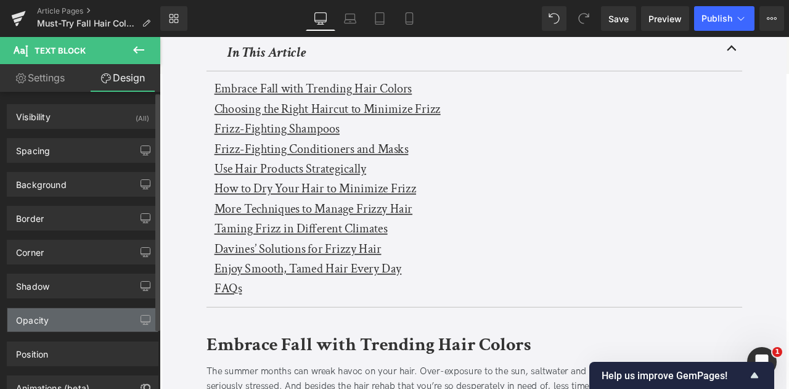
scroll to position [75, 0]
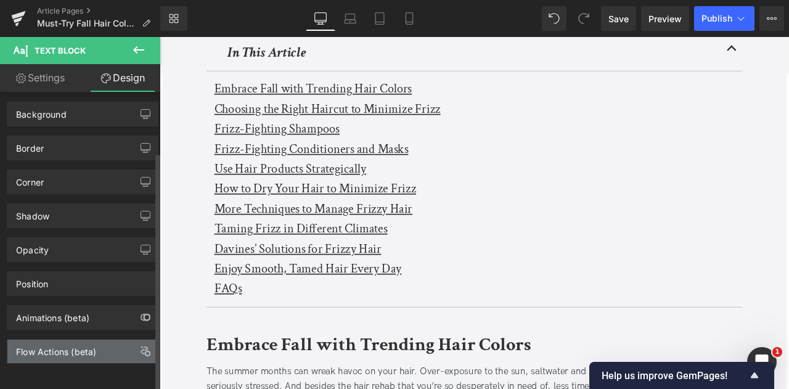
click at [48, 341] on div "Flow Actions (beta)" at bounding box center [56, 348] width 80 height 17
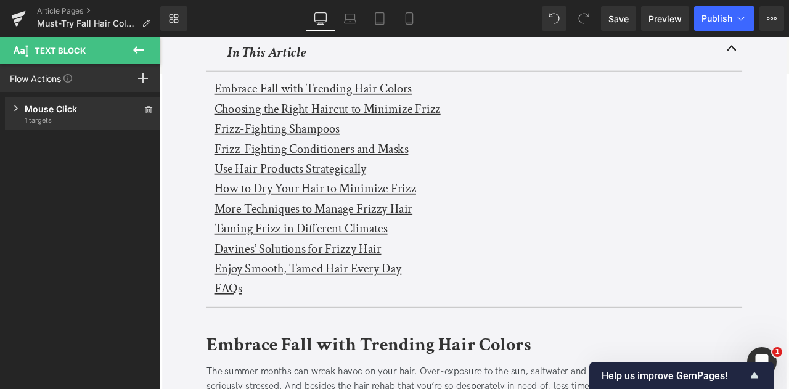
click at [59, 103] on div "Mouse Click" at bounding box center [83, 108] width 117 height 13
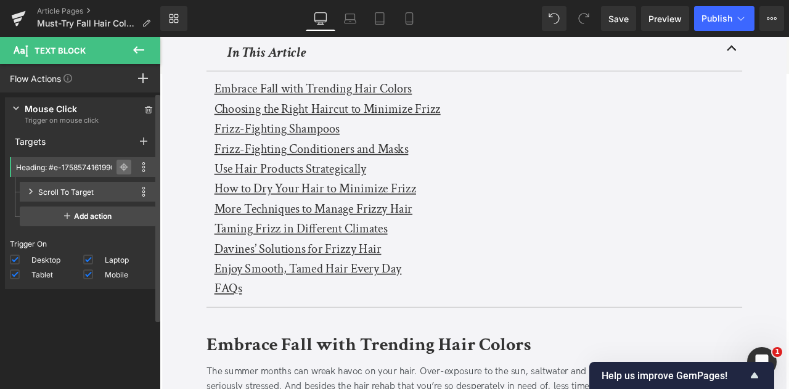
click at [120, 163] on icon at bounding box center [124, 167] width 9 height 9
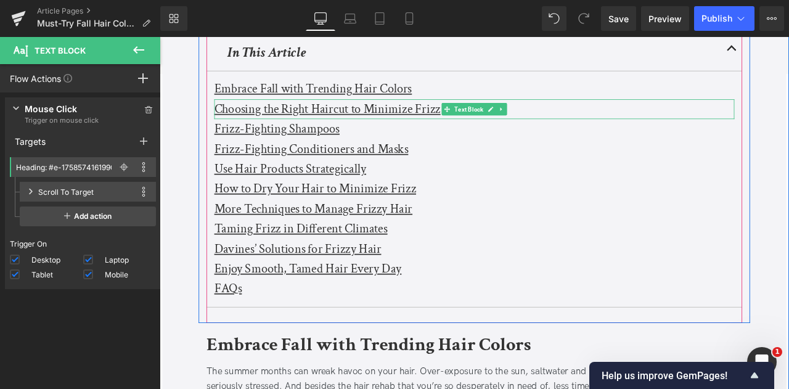
click at [253, 130] on u "Choosing the Right Haircut to Minimize Frizz" at bounding box center [358, 122] width 268 height 19
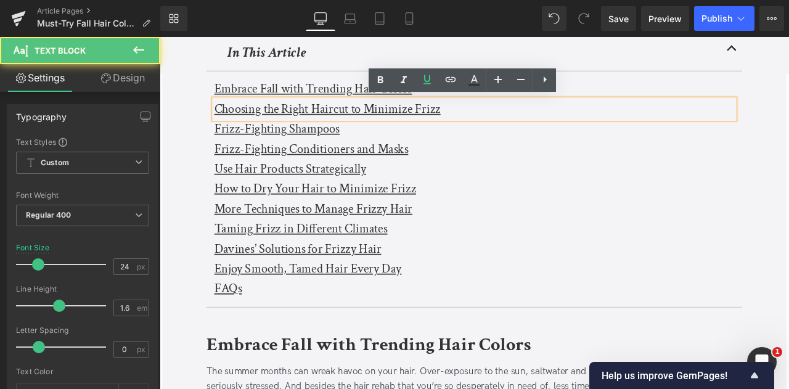
scroll to position [596, 0]
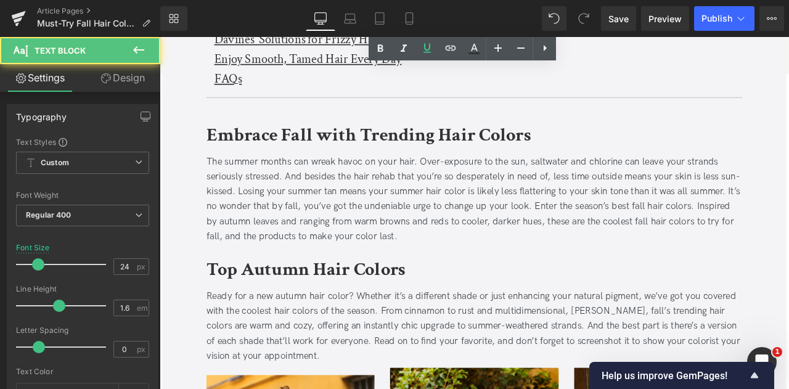
click at [274, 313] on b "Top Autumn Hair Colors" at bounding box center [333, 312] width 236 height 29
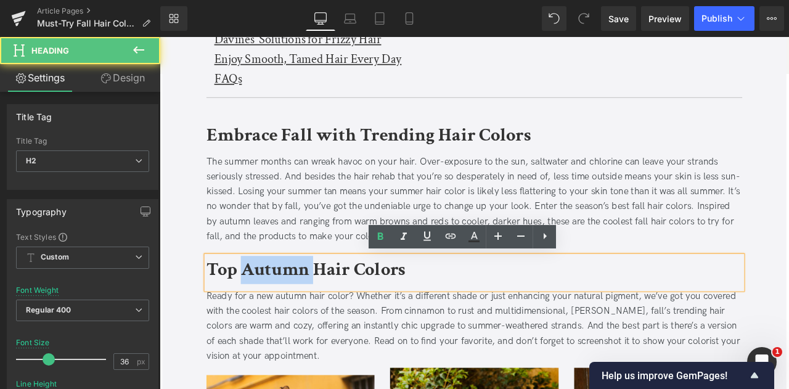
click at [274, 313] on b "Top Autumn Hair Colors" at bounding box center [333, 312] width 236 height 29
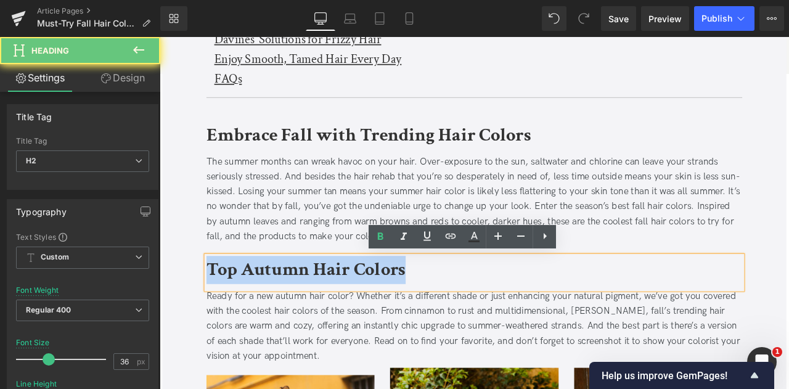
click at [274, 313] on b "Top Autumn Hair Colors" at bounding box center [333, 312] width 236 height 29
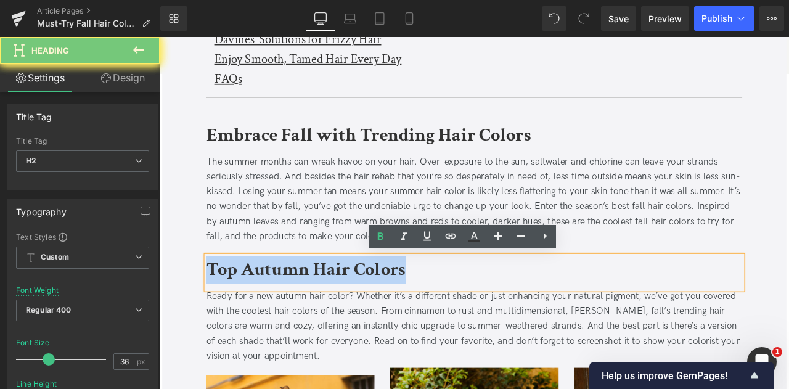
copy b "Top Autumn Hair Colors"
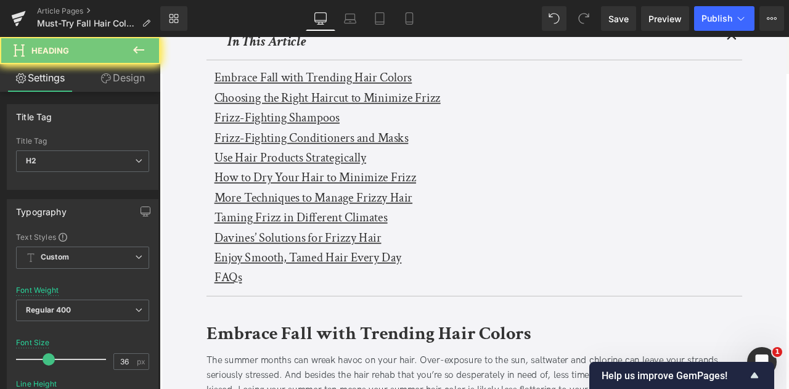
scroll to position [284, 0]
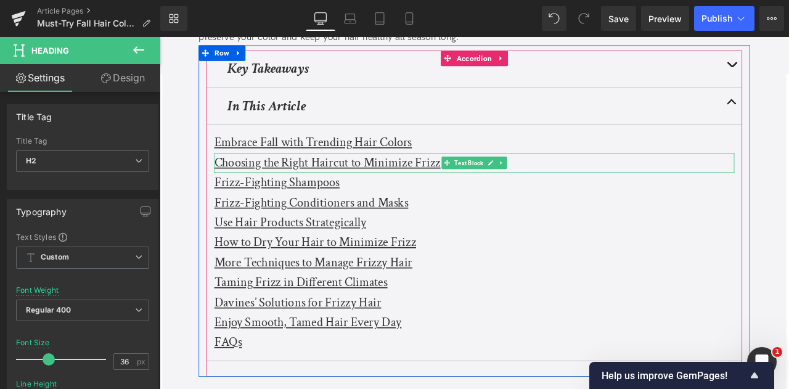
click at [266, 190] on u "Choosing the Right Haircut to Minimize Frizz" at bounding box center [358, 185] width 268 height 19
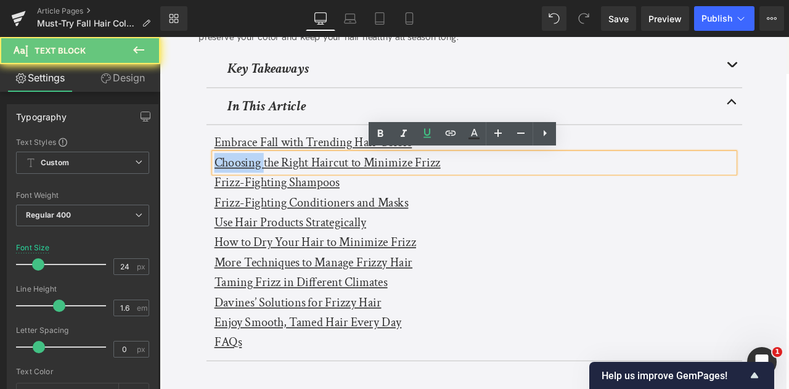
click at [266, 190] on u "Choosing the Right Haircut to Minimize Frizz" at bounding box center [358, 185] width 268 height 19
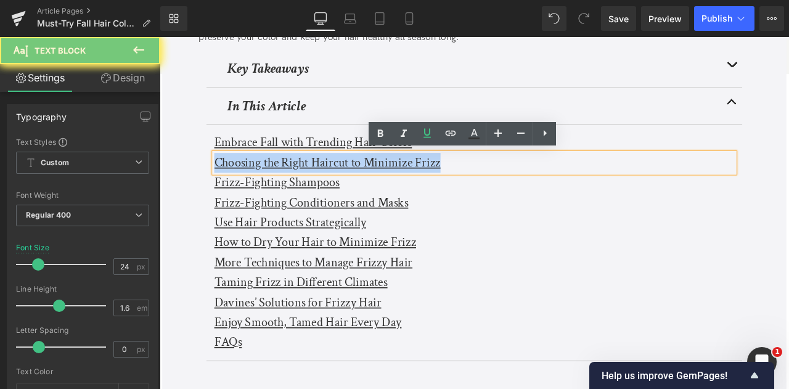
paste div
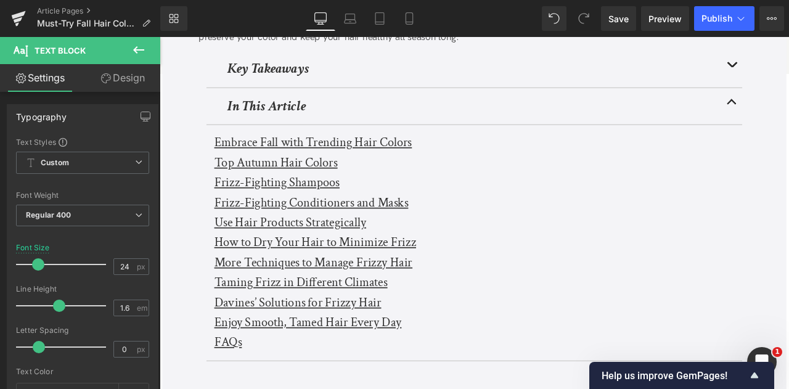
click at [104, 80] on icon at bounding box center [106, 78] width 10 height 10
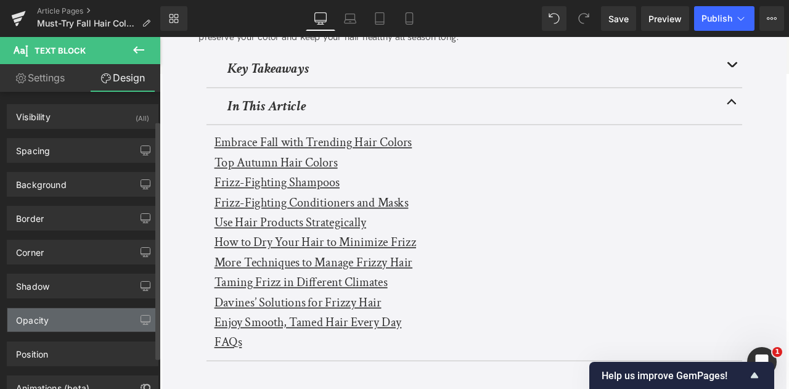
scroll to position [75, 0]
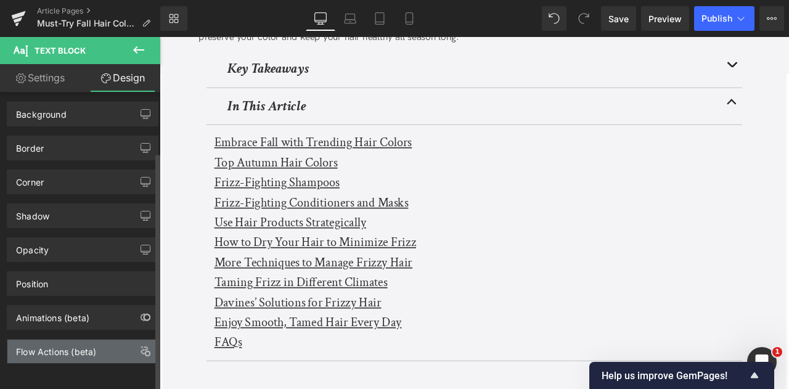
click at [68, 340] on div "Flow Actions (beta)" at bounding box center [56, 348] width 80 height 17
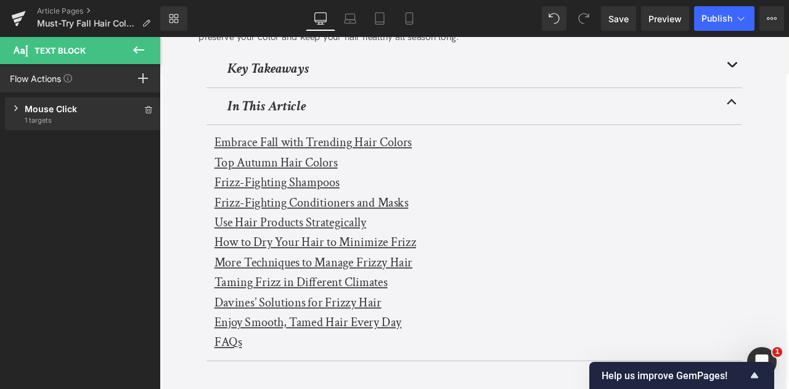
click at [68, 121] on span "1 targets" at bounding box center [83, 120] width 117 height 10
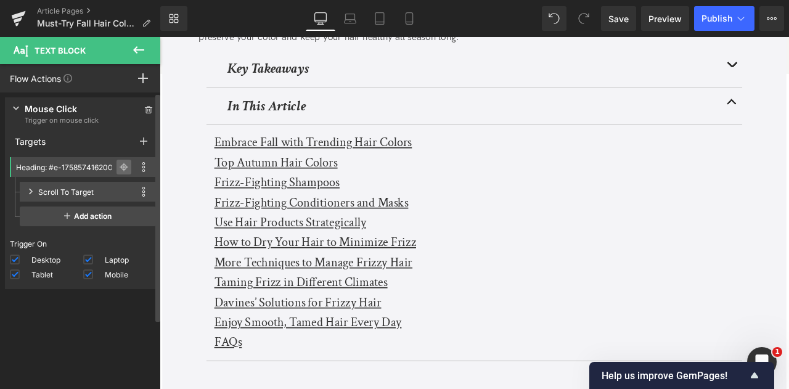
click at [121, 162] on span at bounding box center [124, 167] width 15 height 15
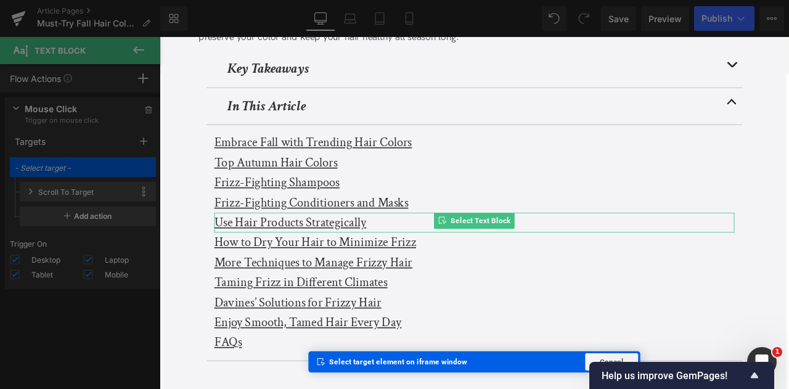
scroll to position [621, 0]
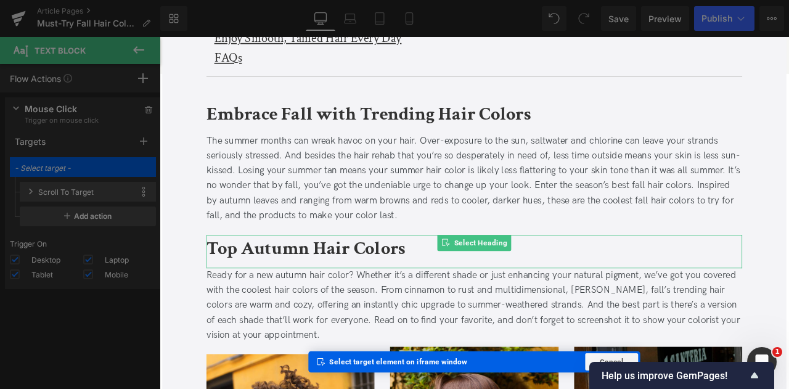
click at [281, 287] on b "Top Autumn Hair Colors" at bounding box center [333, 288] width 236 height 29
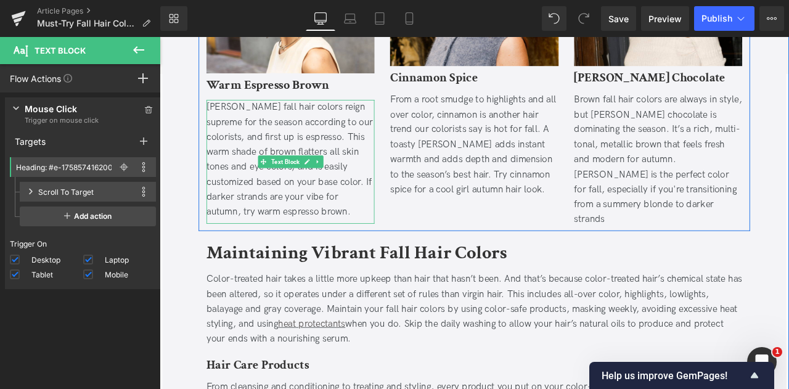
scroll to position [1156, 0]
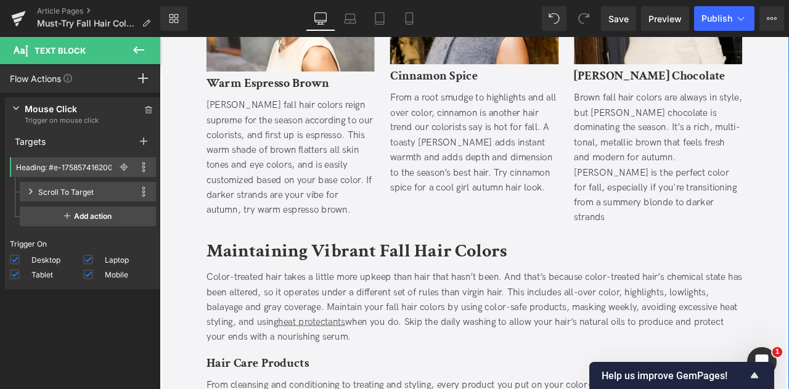
click at [253, 276] on b "Maintaining Vibrant Fall Hair Colors" at bounding box center [393, 290] width 356 height 29
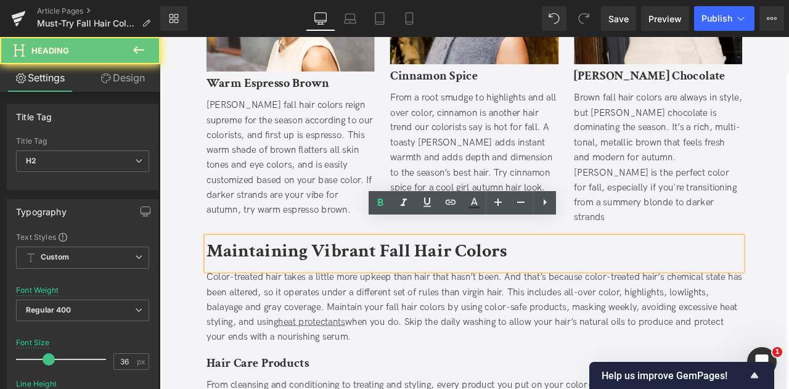
click at [253, 276] on b "Maintaining Vibrant Fall Hair Colors" at bounding box center [393, 290] width 356 height 29
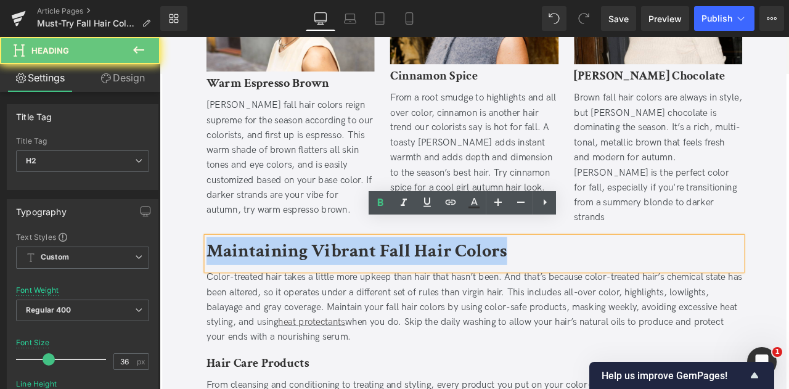
click at [253, 276] on b "Maintaining Vibrant Fall Hair Colors" at bounding box center [393, 290] width 356 height 29
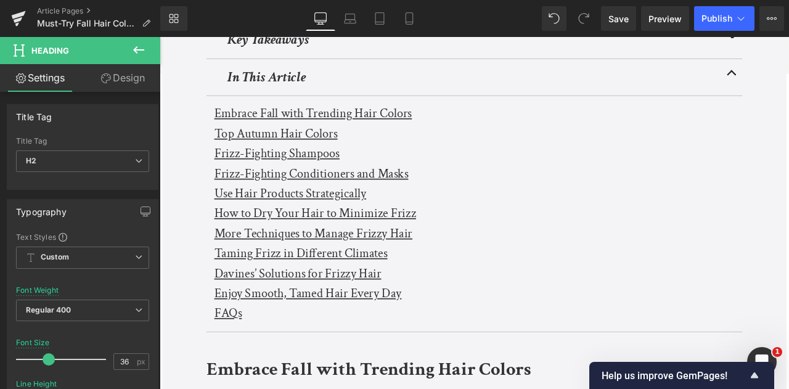
scroll to position [318, 0]
click at [270, 168] on u "Frizz-Fighting Shampoos" at bounding box center [298, 175] width 149 height 19
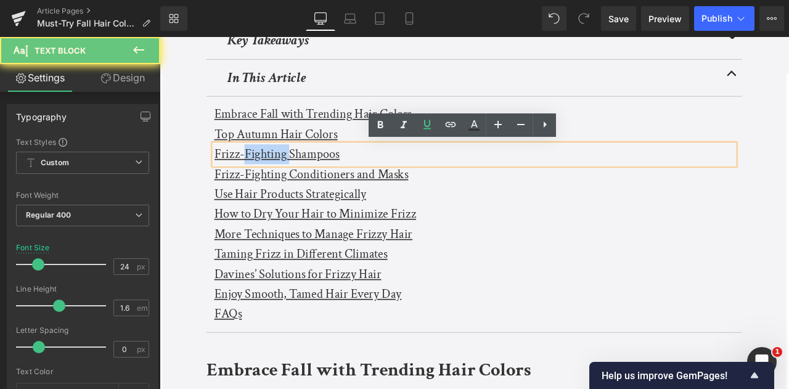
click at [270, 168] on u "Frizz-Fighting Shampoos" at bounding box center [298, 175] width 149 height 19
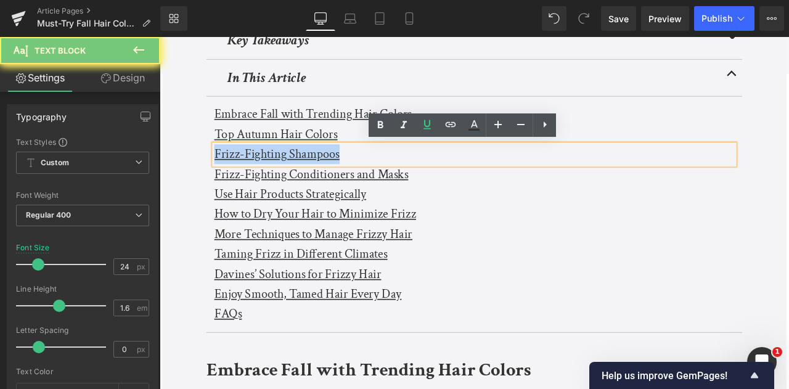
paste div
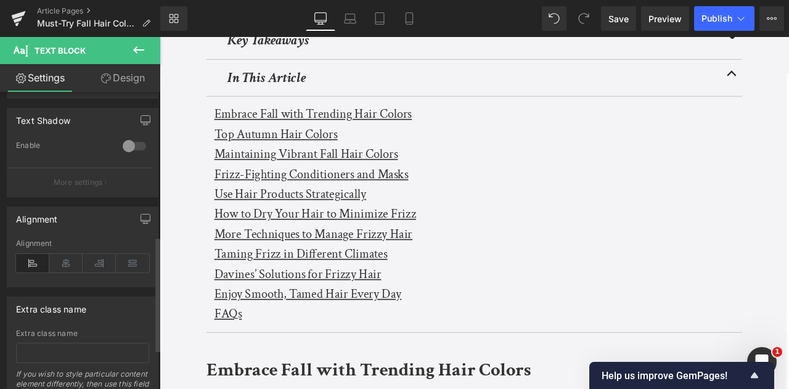
scroll to position [475, 0]
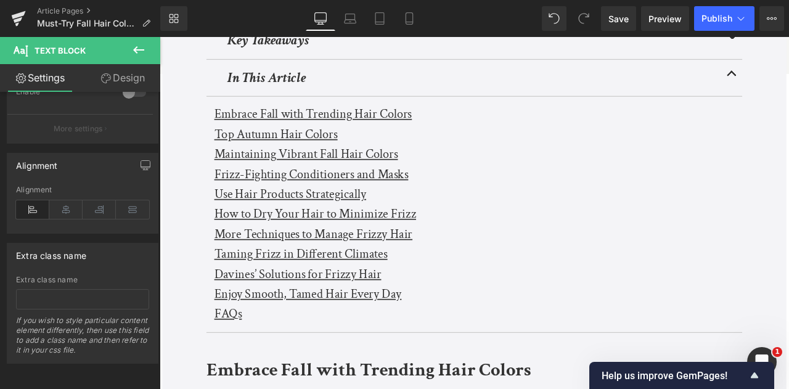
click at [119, 72] on link "Design" at bounding box center [123, 78] width 80 height 28
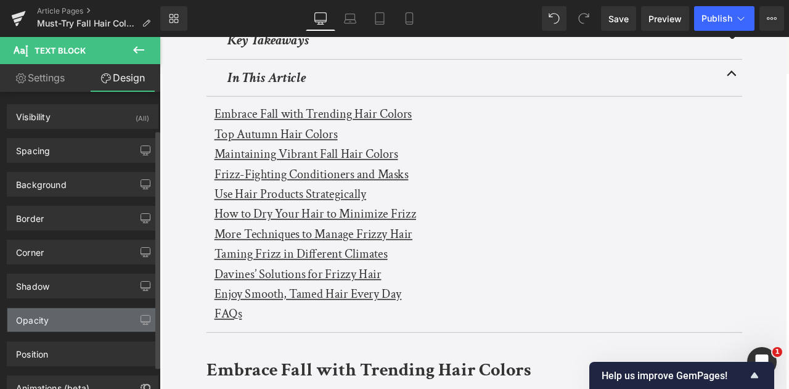
scroll to position [75, 0]
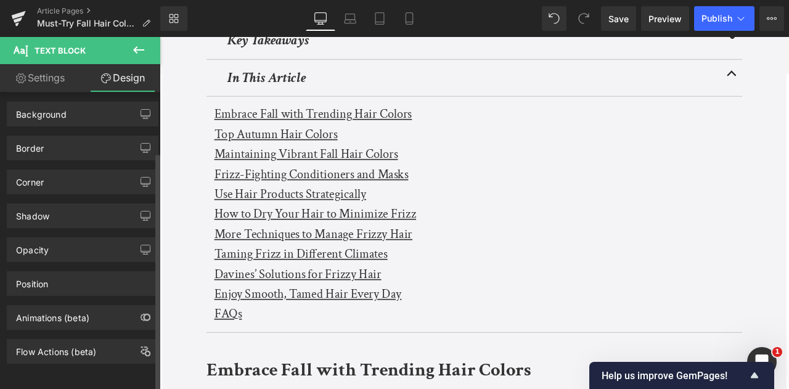
click at [60, 355] on div "Visibility (All) 0|0|0|0 1 Show on Desktop 1 Show on Laptop 1 Show on Tablet 1 …" at bounding box center [83, 243] width 166 height 303
click at [58, 352] on div "Flow Actions (beta)" at bounding box center [82, 351] width 150 height 23
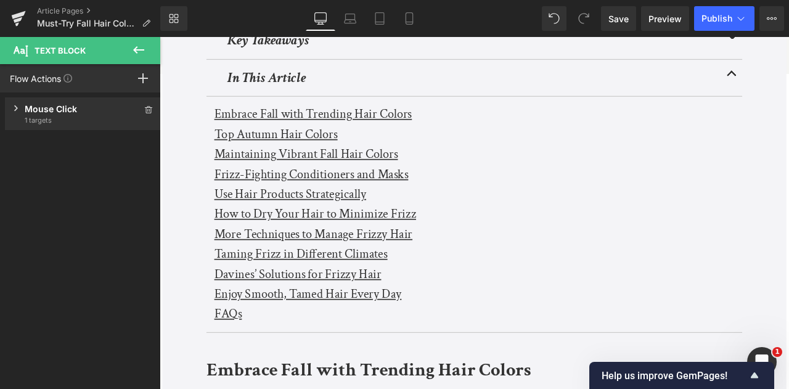
click at [54, 114] on div "Mouse Click" at bounding box center [83, 108] width 117 height 13
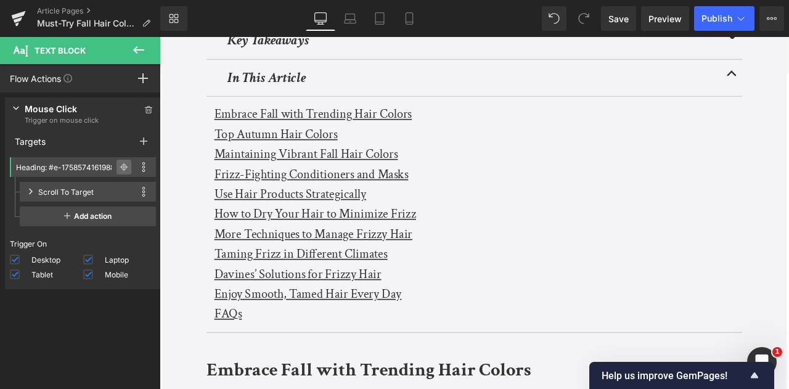
click at [120, 167] on icon at bounding box center [124, 167] width 9 height 9
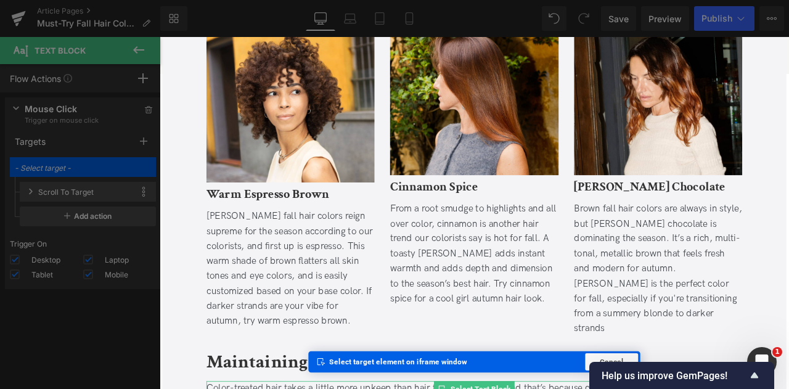
scroll to position [1207, 0]
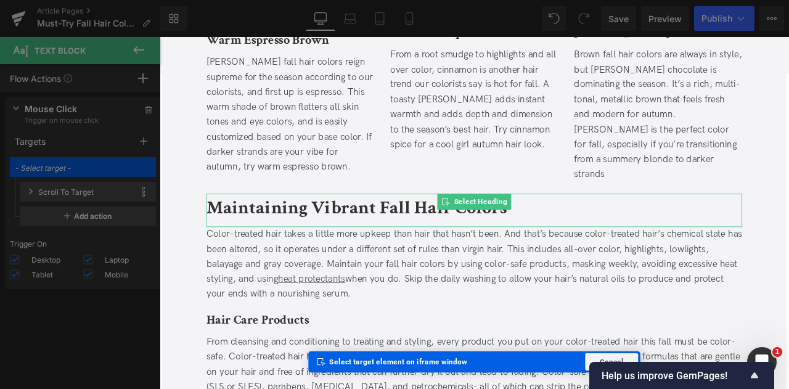
click at [273, 224] on b "Maintaining Vibrant Fall Hair Colors" at bounding box center [393, 238] width 356 height 29
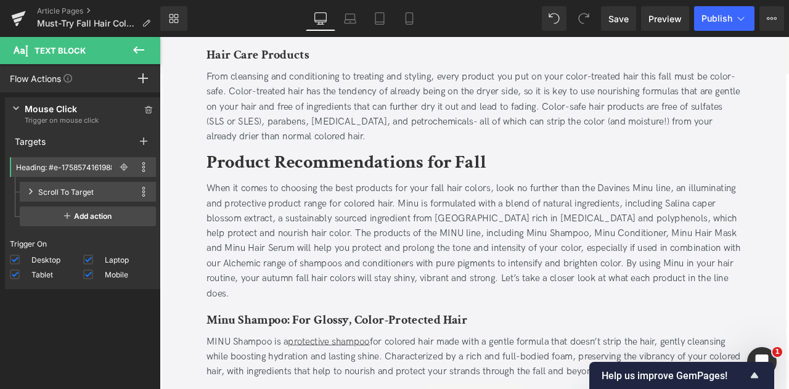
scroll to position [1521, 0]
click at [256, 170] on link at bounding box center [249, 177] width 13 height 15
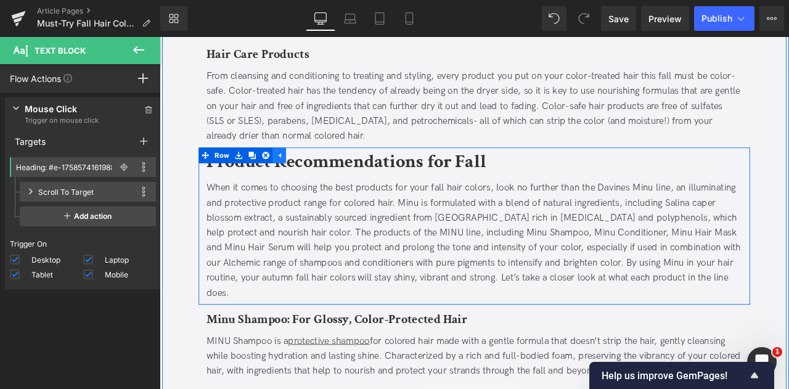
click at [257, 168] on link at bounding box center [253, 177] width 16 height 19
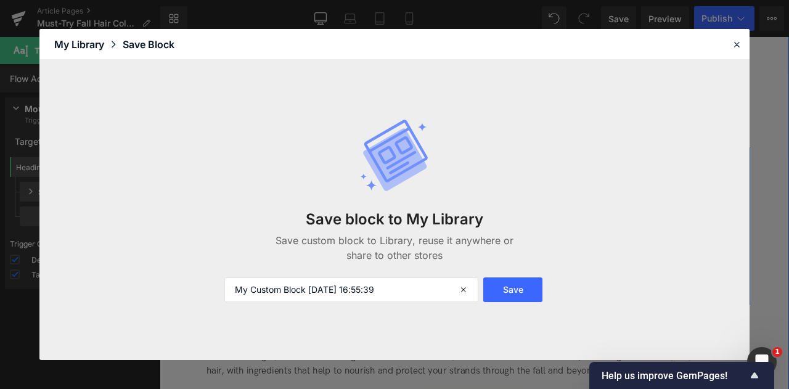
click at [333, 150] on div "Save block to My Library Save custom block to Library, reuse it anywhere or sha…" at bounding box center [394, 210] width 355 height 233
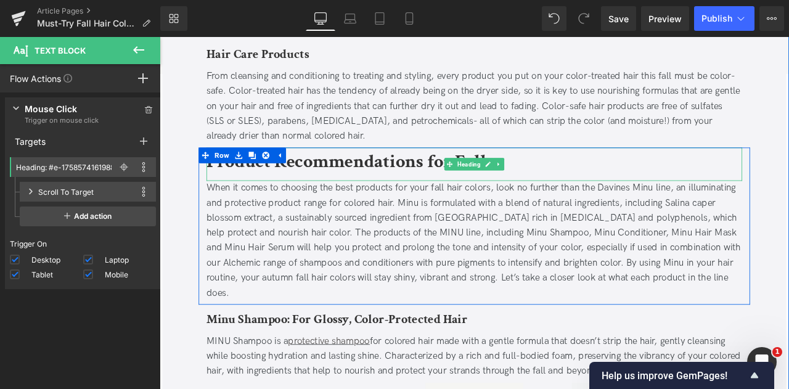
click at [366, 172] on b "Product Recommendations for Fall" at bounding box center [381, 184] width 332 height 29
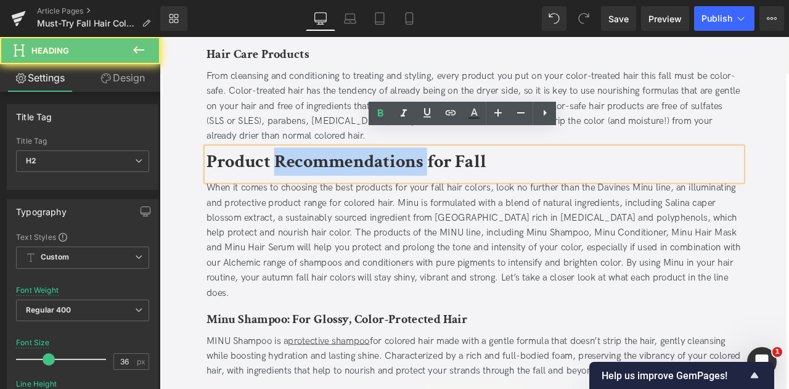
click at [366, 172] on b "Product Recommendations for Fall" at bounding box center [381, 184] width 332 height 29
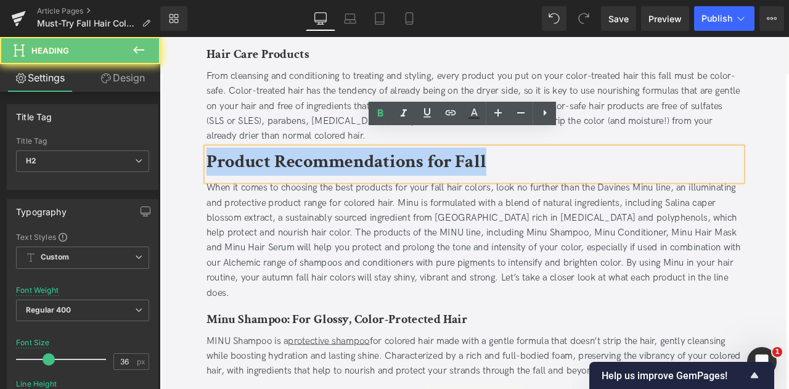
click at [366, 172] on b "Product Recommendations for Fall" at bounding box center [381, 184] width 332 height 29
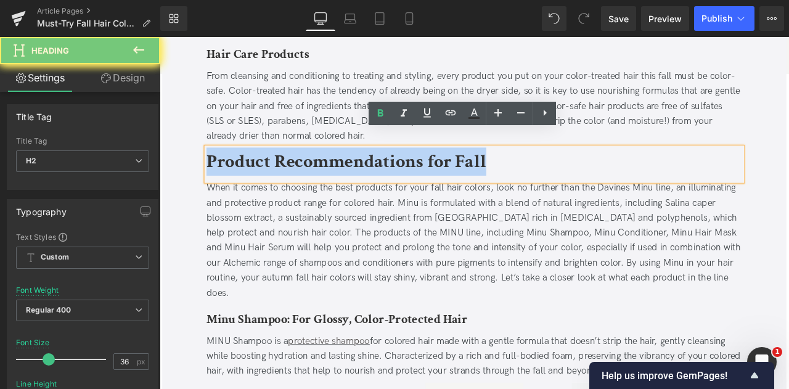
copy b "Product Recommendations for Fall"
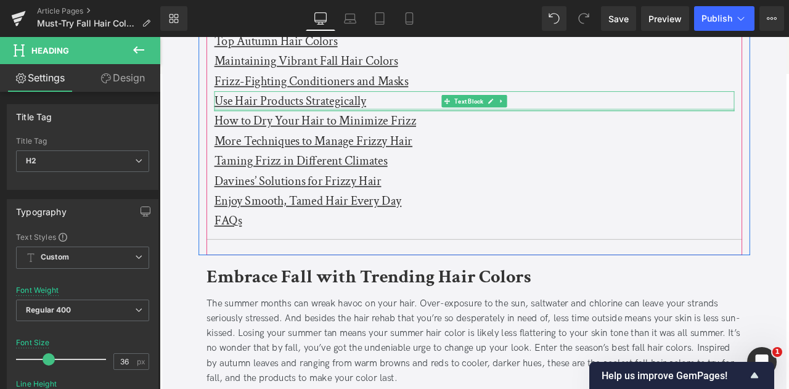
scroll to position [399, 0]
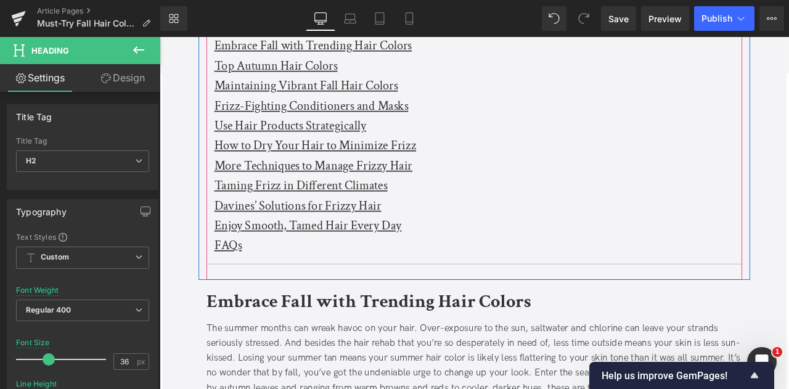
click at [289, 117] on u "Frizz-Fighting Conditioners and Masks" at bounding box center [339, 118] width 230 height 19
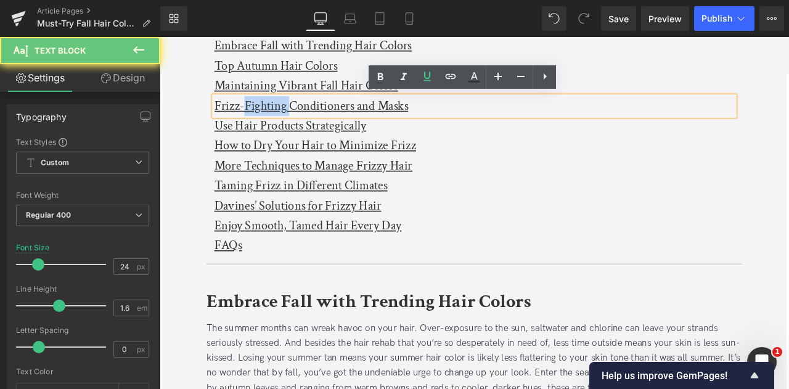
click at [289, 117] on u "Frizz-Fighting Conditioners and Masks" at bounding box center [339, 118] width 230 height 19
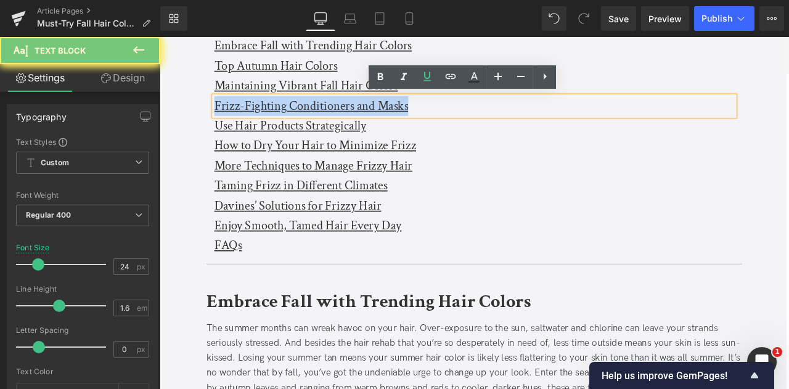
paste div
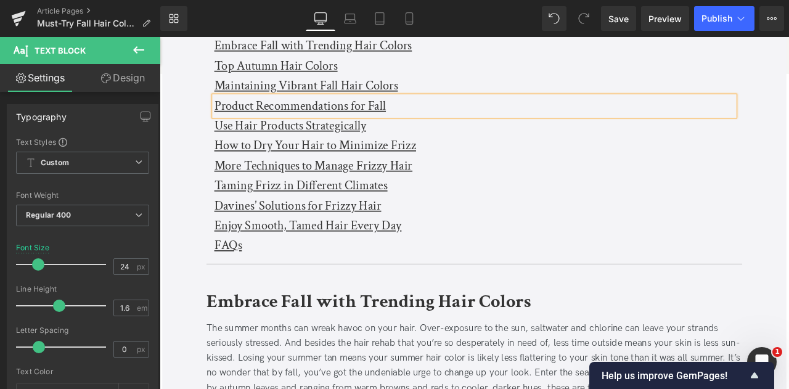
click at [123, 76] on link "Design" at bounding box center [123, 78] width 80 height 28
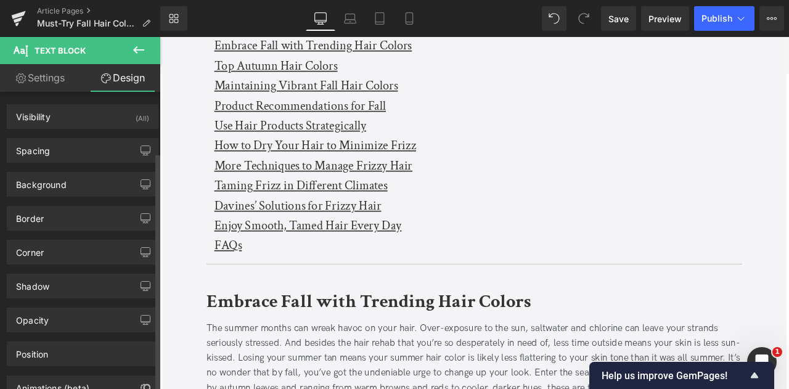
scroll to position [75, 0]
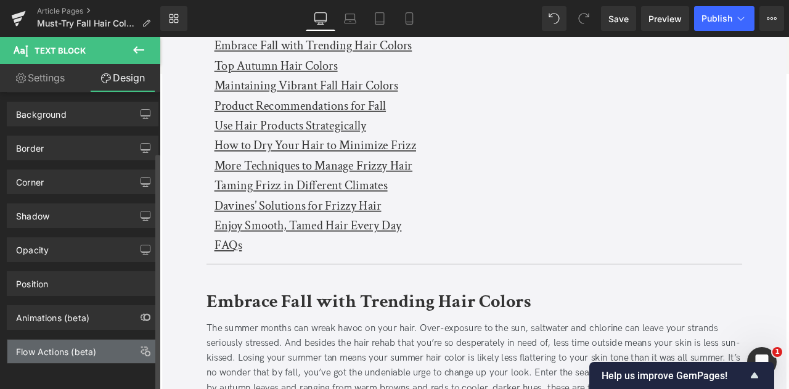
click at [78, 345] on div "Flow Actions (beta)" at bounding box center [56, 348] width 80 height 17
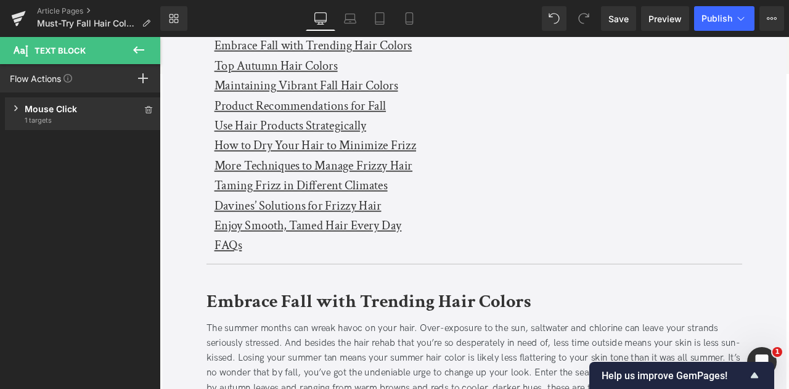
click at [78, 110] on div "Mouse Click" at bounding box center [83, 108] width 117 height 13
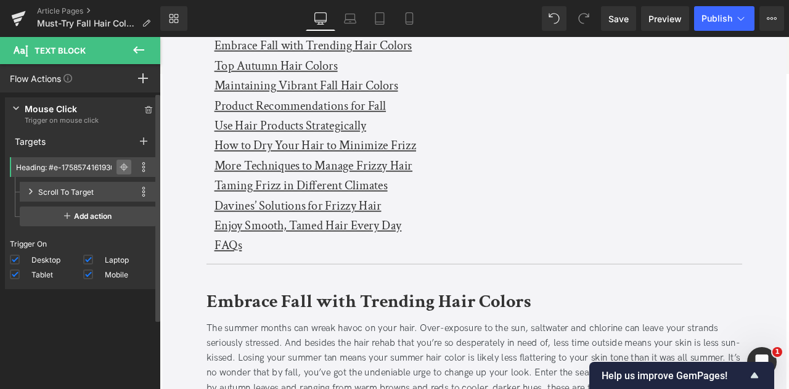
drag, startPoint x: 115, startPoint y: 163, endPoint x: 78, endPoint y: 218, distance: 66.2
click at [120, 163] on icon at bounding box center [124, 167] width 9 height 9
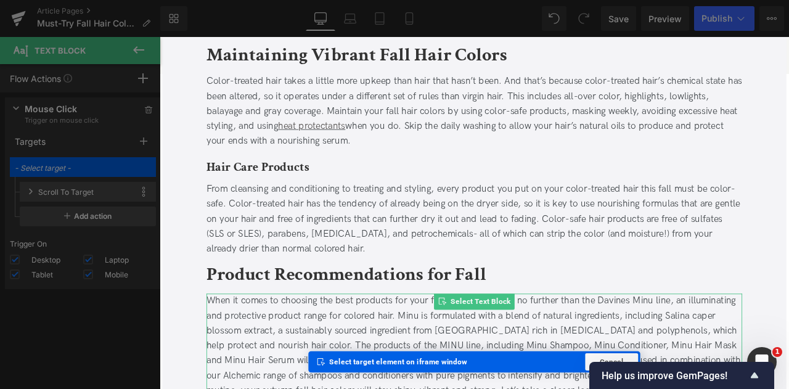
scroll to position [1386, 0]
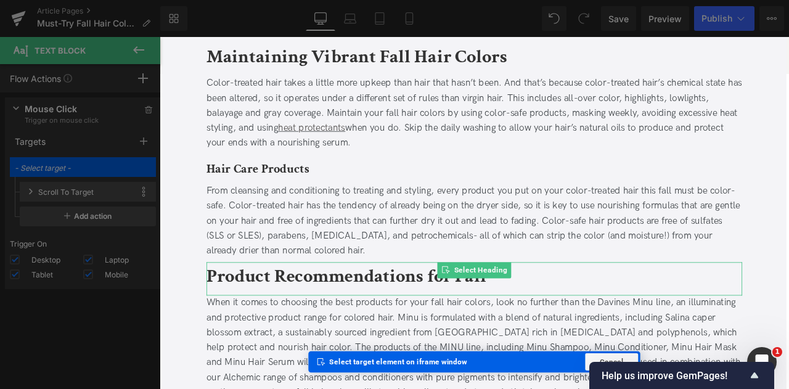
click at [276, 308] on b "Product Recommendations for Fall" at bounding box center [381, 320] width 332 height 29
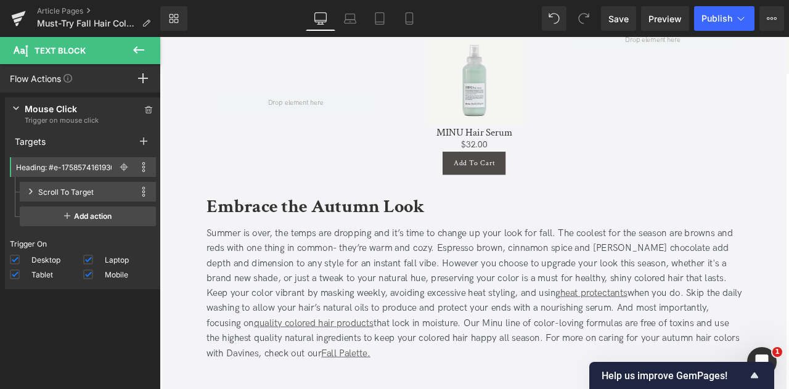
scroll to position [2754, 0]
click at [265, 228] on b "Embrace the Autumn Look" at bounding box center [344, 237] width 258 height 29
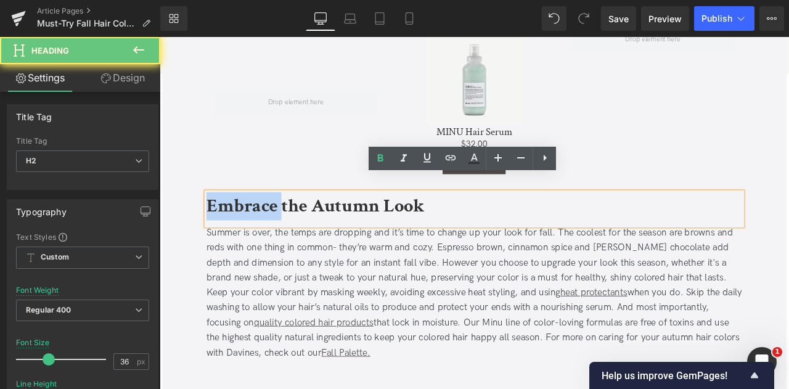
click at [265, 228] on b "Embrace the Autumn Look" at bounding box center [344, 237] width 258 height 29
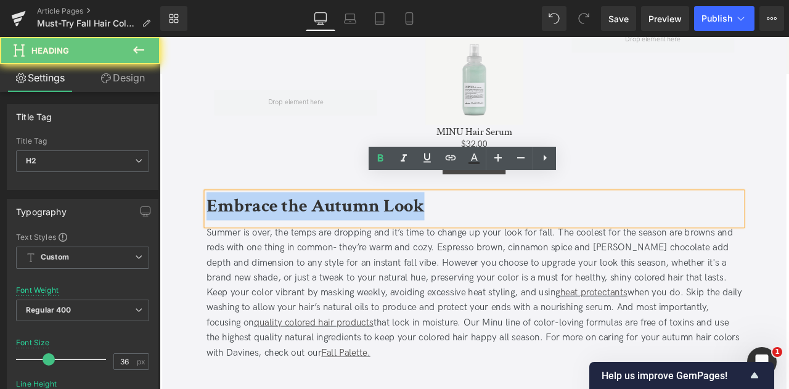
click at [265, 228] on b "Embrace the Autumn Look" at bounding box center [344, 237] width 258 height 29
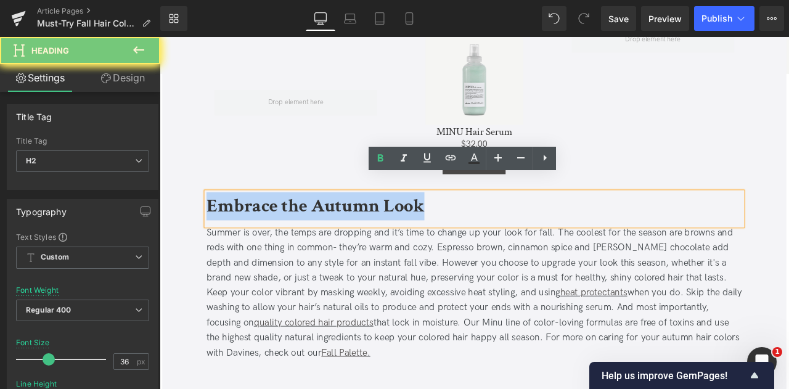
copy b "Embrace the Autumn Look"
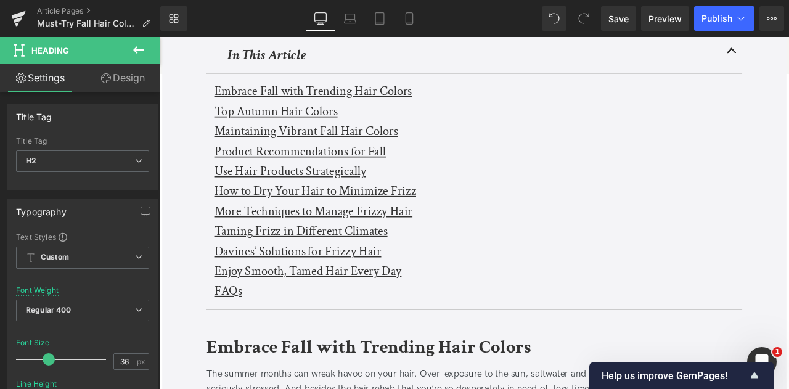
scroll to position [345, 0]
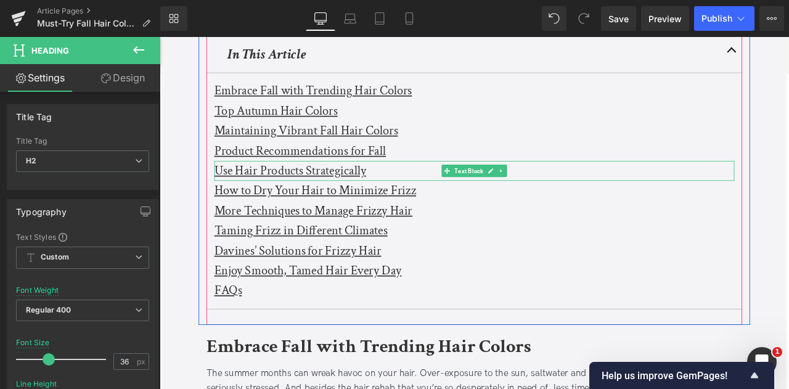
click at [288, 197] on u "Use Hair Products Strategically" at bounding box center [314, 195] width 180 height 19
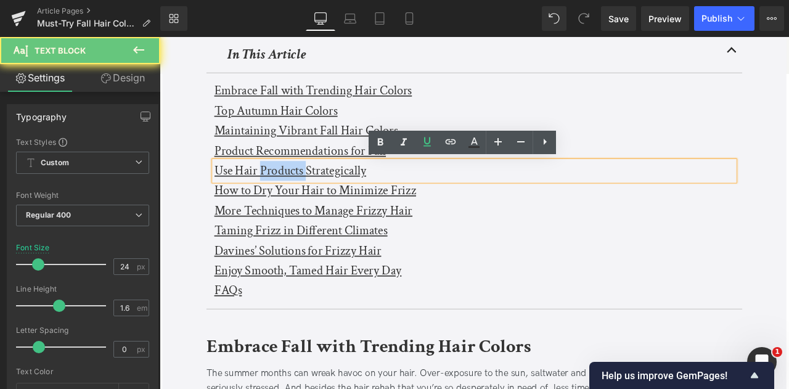
click at [288, 197] on u "Use Hair Products Strategically" at bounding box center [314, 195] width 180 height 19
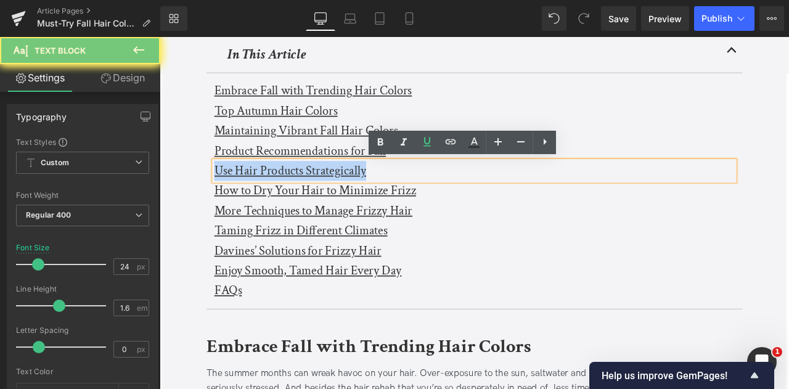
paste div
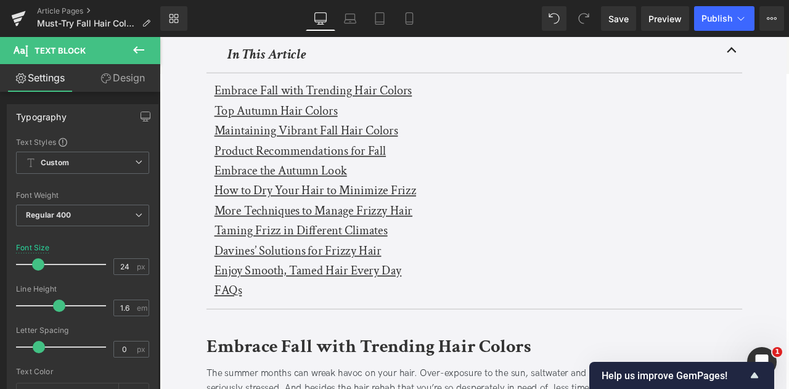
click at [133, 80] on link "Design" at bounding box center [123, 78] width 80 height 28
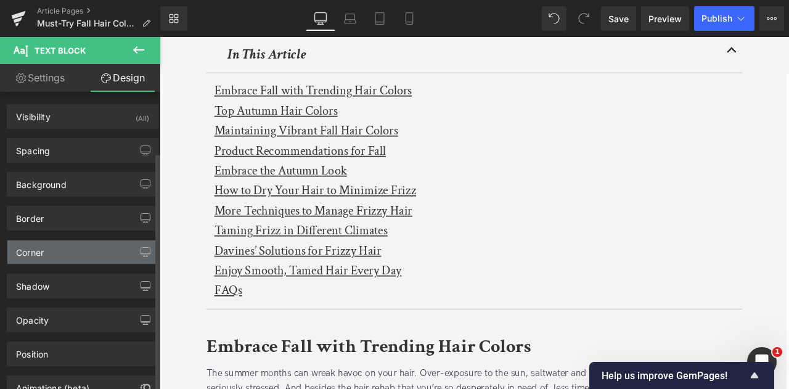
scroll to position [75, 0]
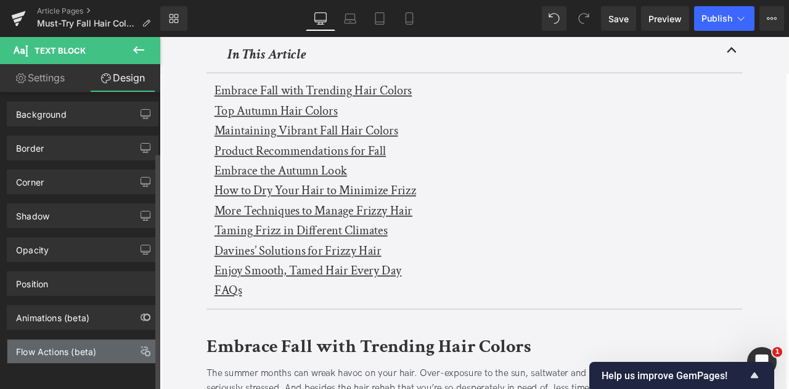
click at [78, 345] on div "Flow Actions (beta)" at bounding box center [56, 348] width 80 height 17
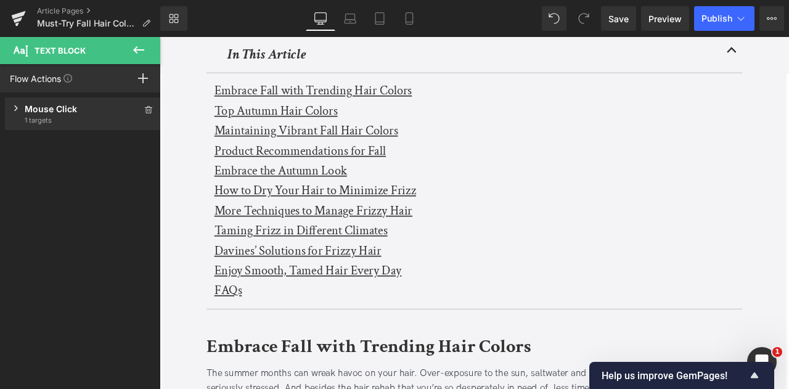
click at [67, 118] on span "1 targets" at bounding box center [83, 120] width 117 height 10
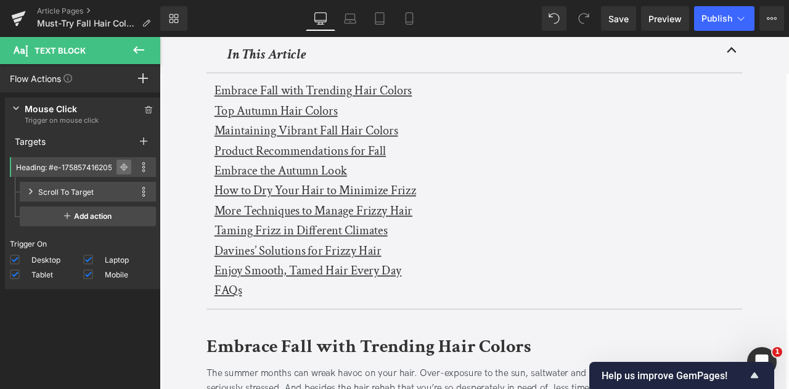
click at [120, 163] on icon at bounding box center [124, 167] width 9 height 9
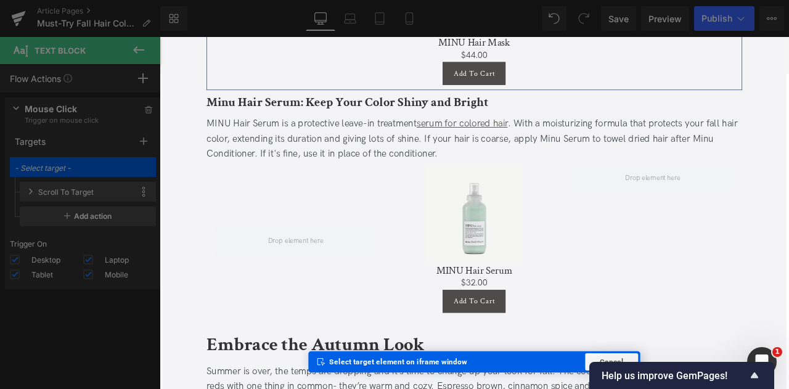
scroll to position [2601, 0]
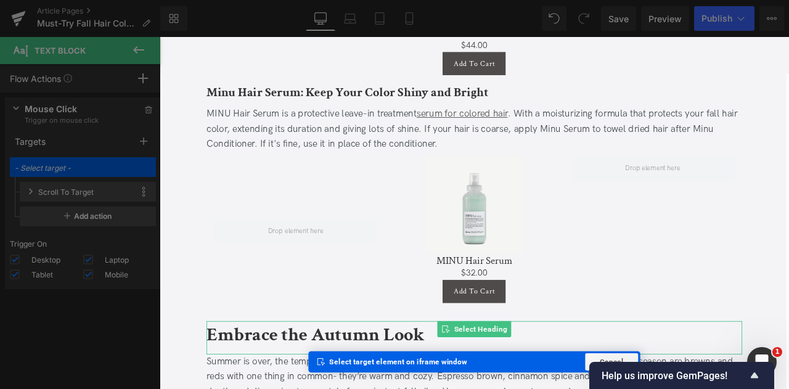
click at [307, 376] on b "Embrace the Autumn Look" at bounding box center [344, 390] width 258 height 29
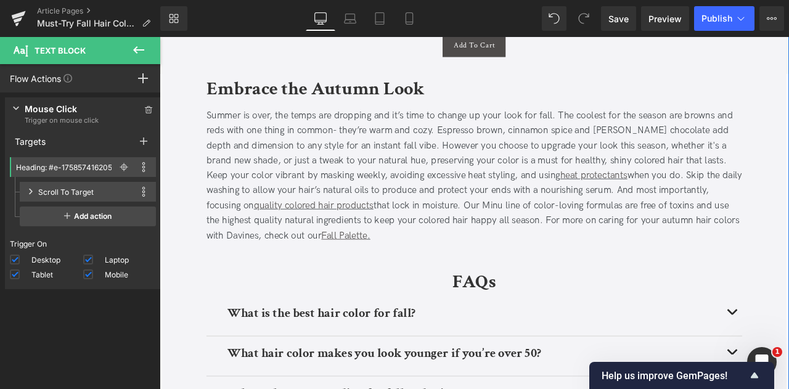
scroll to position [2795, 0]
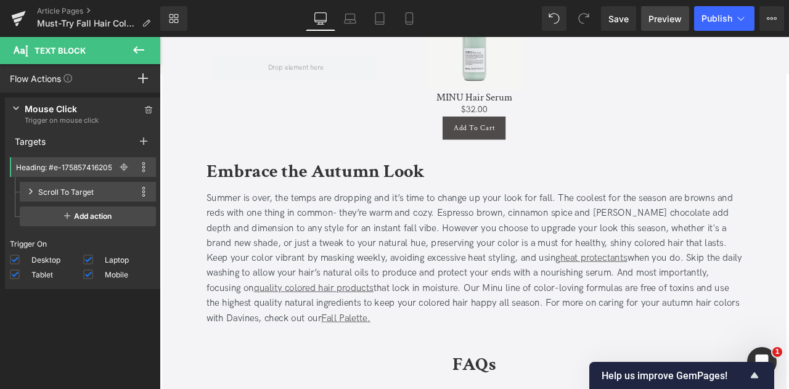
click at [659, 17] on span "Preview" at bounding box center [665, 18] width 33 height 13
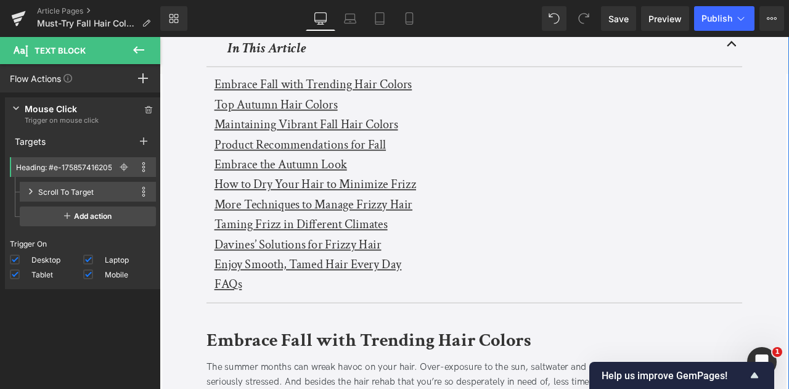
scroll to position [327, 0]
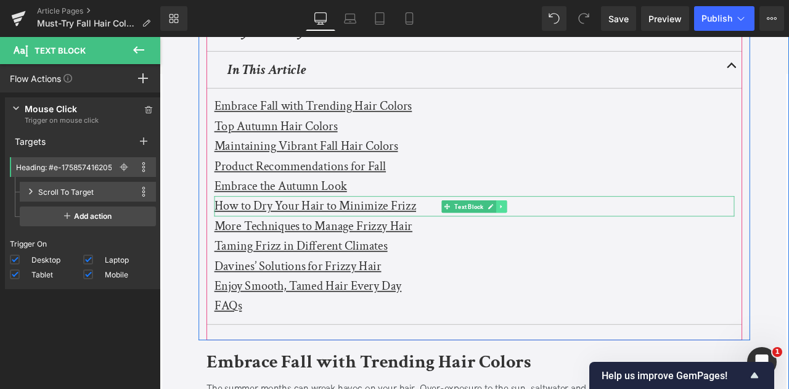
click at [566, 236] on icon at bounding box center [565, 237] width 7 height 7
click at [566, 236] on link at bounding box center [571, 238] width 13 height 15
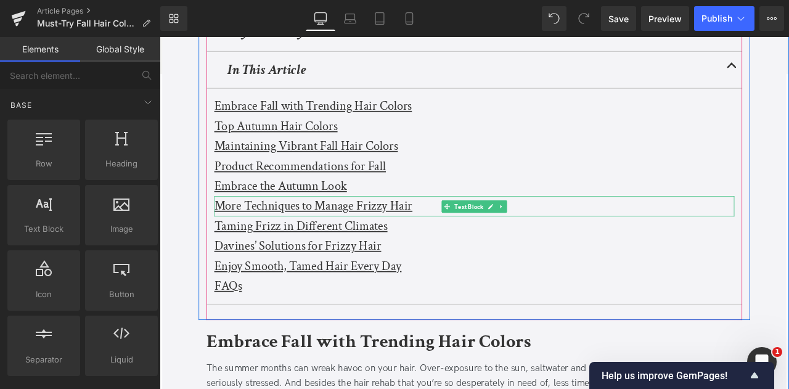
click at [566, 236] on icon at bounding box center [565, 237] width 7 height 7
click at [566, 236] on link at bounding box center [571, 238] width 13 height 15
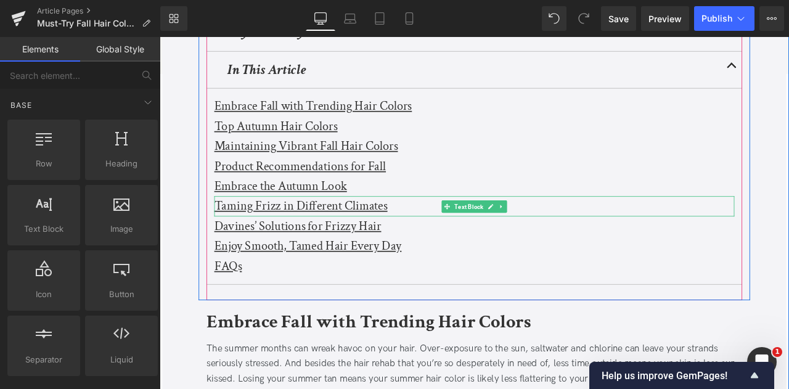
click at [566, 236] on icon at bounding box center [565, 237] width 7 height 7
click at [566, 236] on link at bounding box center [571, 238] width 13 height 15
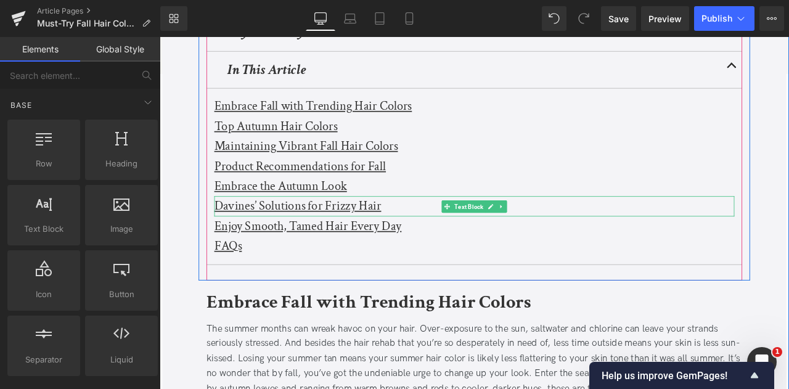
click at [566, 236] on icon at bounding box center [565, 237] width 7 height 7
click at [566, 236] on link at bounding box center [571, 238] width 13 height 15
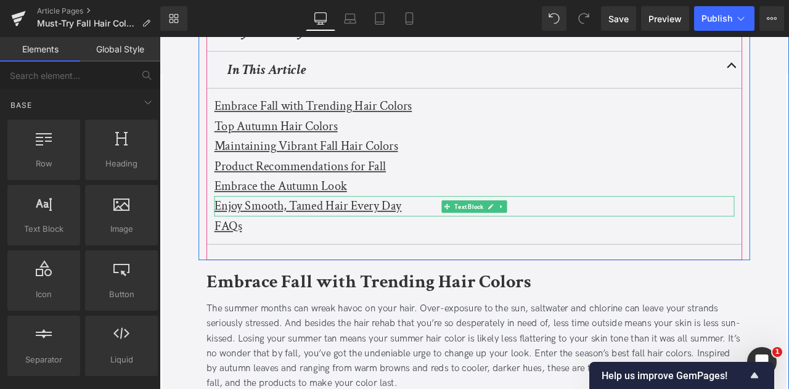
click at [566, 236] on icon at bounding box center [565, 237] width 7 height 7
click at [566, 236] on link at bounding box center [571, 238] width 13 height 15
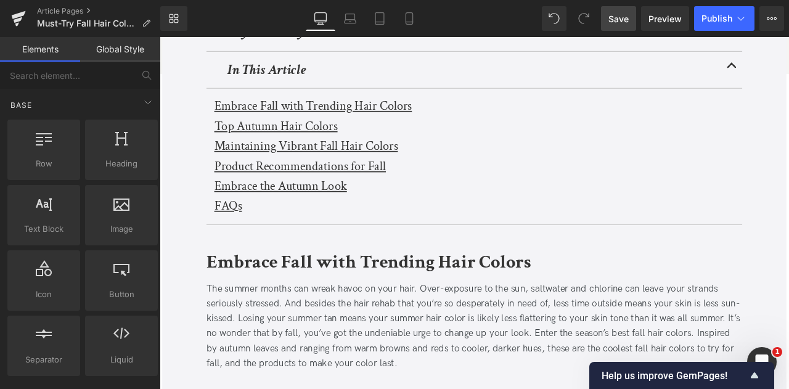
click at [627, 24] on span "Save" at bounding box center [619, 18] width 20 height 13
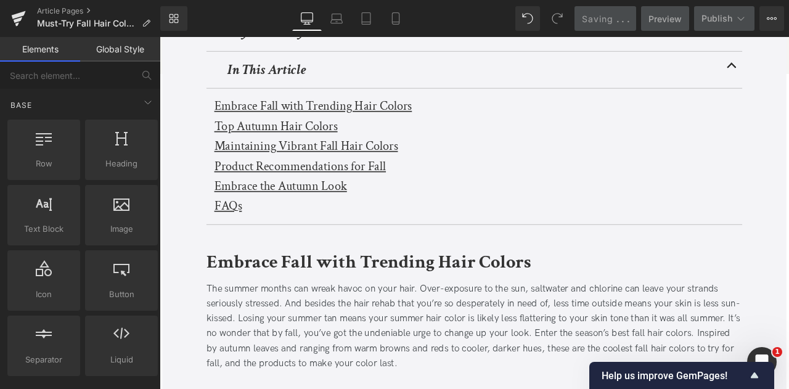
scroll to position [242, 0]
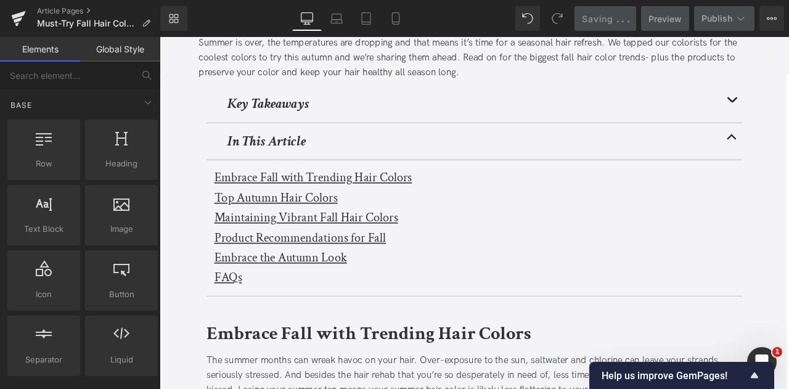
click at [160, 37] on div at bounding box center [160, 37] width 0 height 0
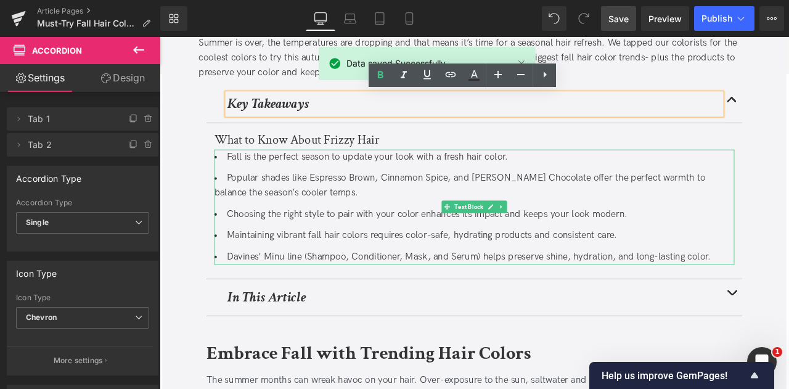
click at [381, 191] on ul "Fall is the perfect season to update your look with a fresh hair color. Popular…" at bounding box center [532, 239] width 617 height 136
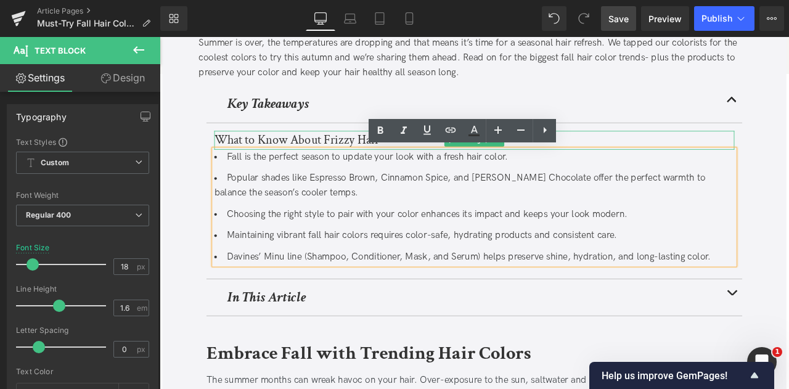
click at [342, 152] on h3 "What to Know About Frizzy Hair" at bounding box center [532, 160] width 617 height 22
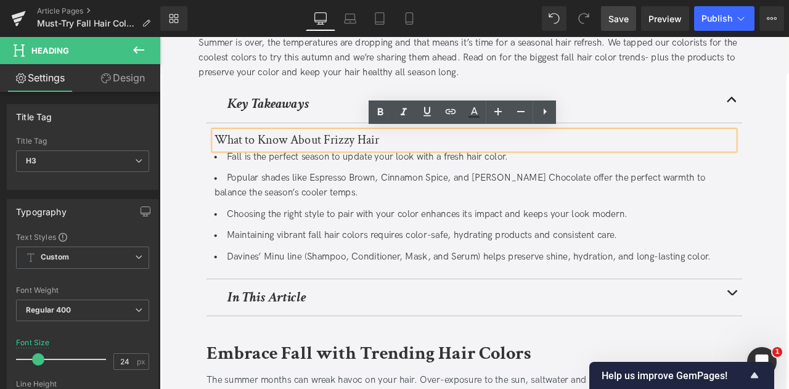
click at [330, 162] on h3 "What to Know About Frizzy Hair" at bounding box center [532, 160] width 617 height 22
click at [263, 212] on li "Popular shades like Espresso Brown, Cinnamon Spice, and [PERSON_NAME] Chocolate…" at bounding box center [532, 214] width 617 height 36
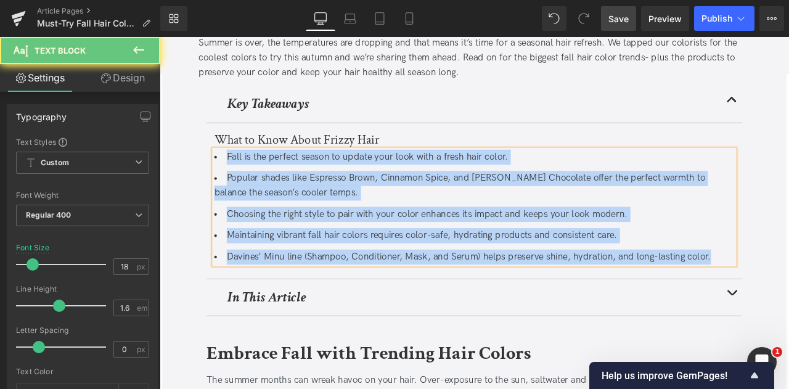
paste div
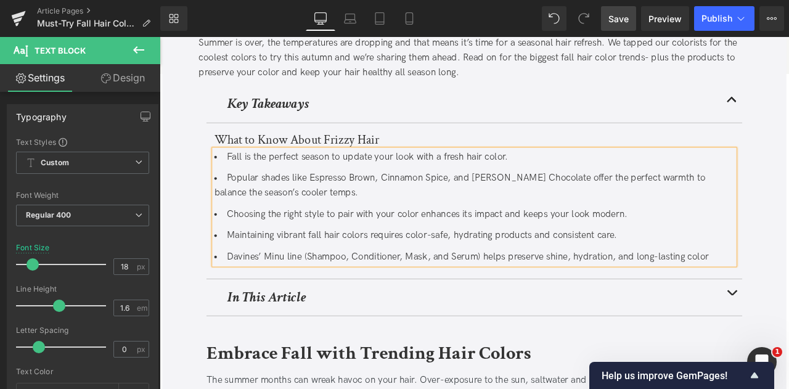
click at [288, 294] on li "Davines’ Minu line (Shampoo, Conditioner, Mask, and Serum) helps preserve shine…" at bounding box center [532, 298] width 617 height 18
click at [299, 298] on li "Davines’ MINU line (Shampoo, Conditioner, Mask, and Serum) helps preserve shine…" at bounding box center [532, 298] width 617 height 18
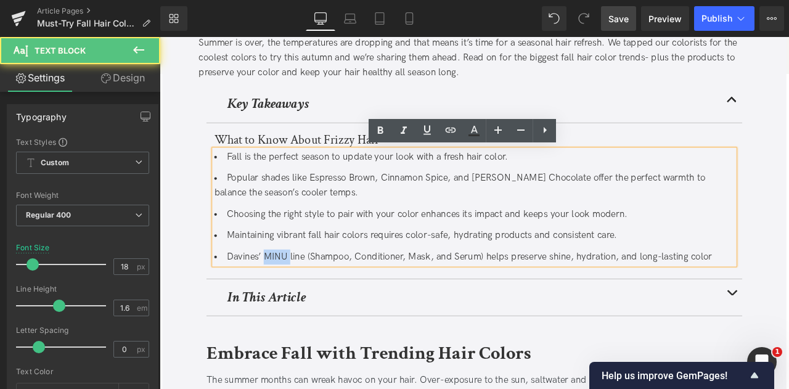
click at [299, 298] on li "Davines’ MINU line (Shampoo, Conditioner, Mask, and Serum) helps preserve shine…" at bounding box center [532, 298] width 617 height 18
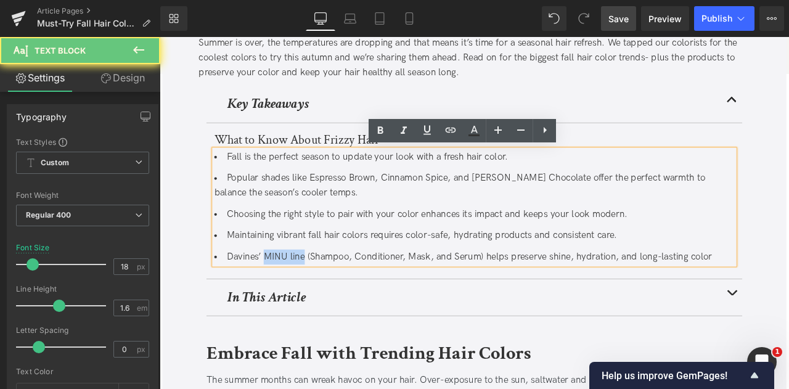
click at [316, 297] on li "Davines’ MINU line (Shampoo, Conditioner, Mask, and Serum) helps preserve shine…" at bounding box center [532, 298] width 617 height 18
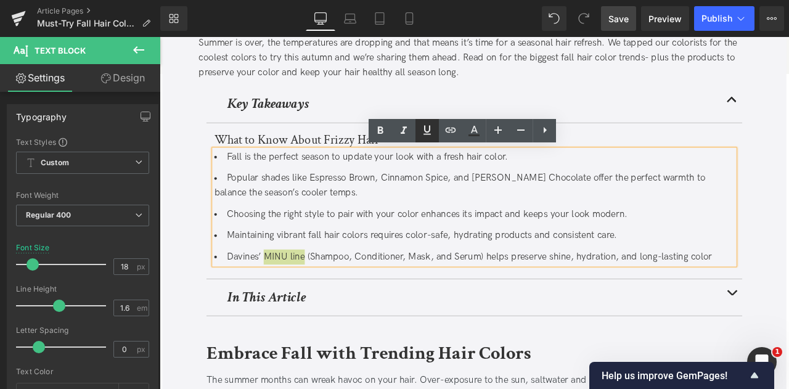
click at [426, 130] on icon at bounding box center [427, 130] width 15 height 15
click at [449, 128] on icon at bounding box center [451, 130] width 10 height 5
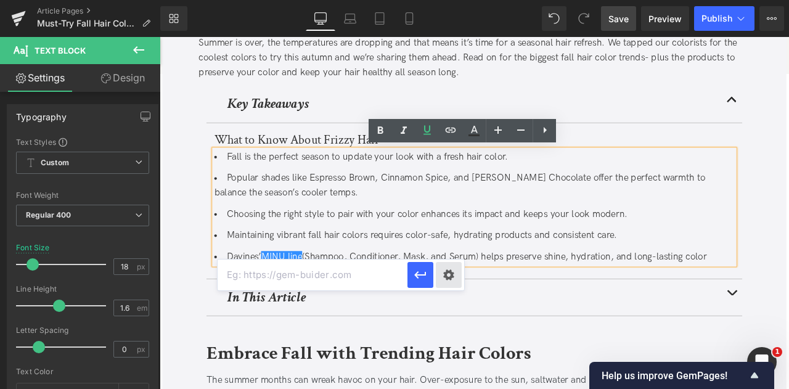
click at [449, 0] on div "Text Color Highlight Color #333333 Edit or remove link: Edit - Unlink - Cancel …" at bounding box center [394, 0] width 789 height 0
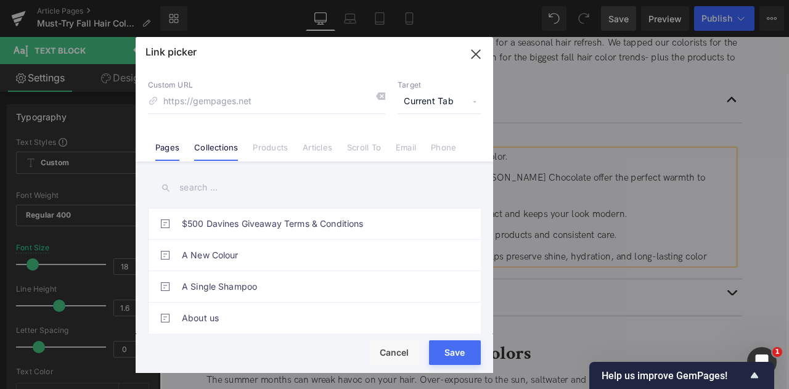
click at [217, 147] on link "Collections" at bounding box center [216, 151] width 44 height 19
click at [205, 182] on input "text" at bounding box center [314, 188] width 333 height 28
type input "i"
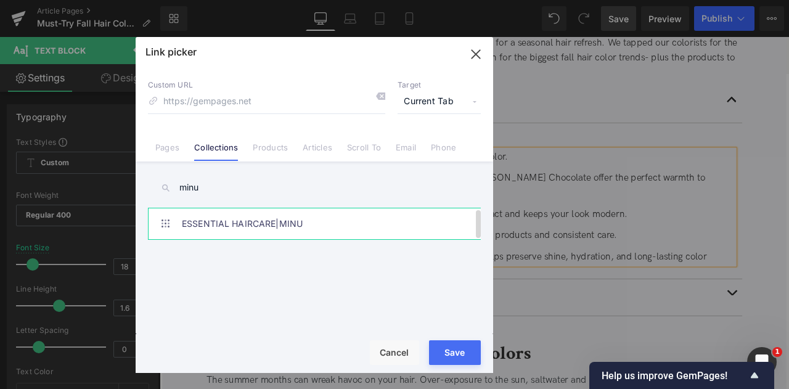
type input "minu"
click at [281, 231] on link "ESSENTIAL HAIRCARE|MINU" at bounding box center [317, 223] width 271 height 31
click at [424, 88] on p "Target" at bounding box center [439, 85] width 83 height 10
click at [433, 98] on span "Current Tab" at bounding box center [439, 101] width 83 height 23
click at [432, 142] on li "New Tab" at bounding box center [440, 146] width 96 height 22
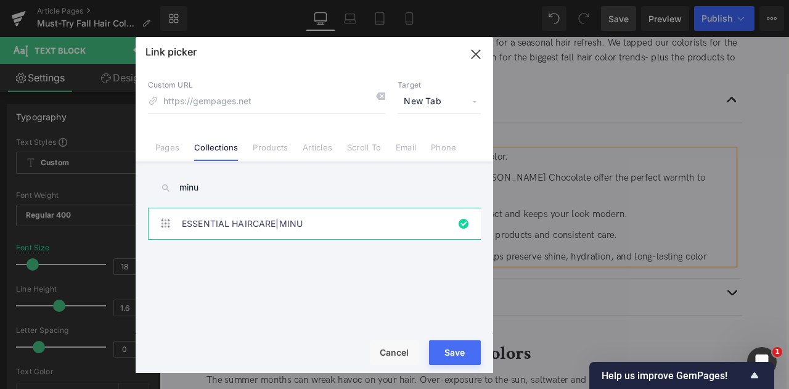
click at [448, 350] on button "Save" at bounding box center [455, 352] width 52 height 25
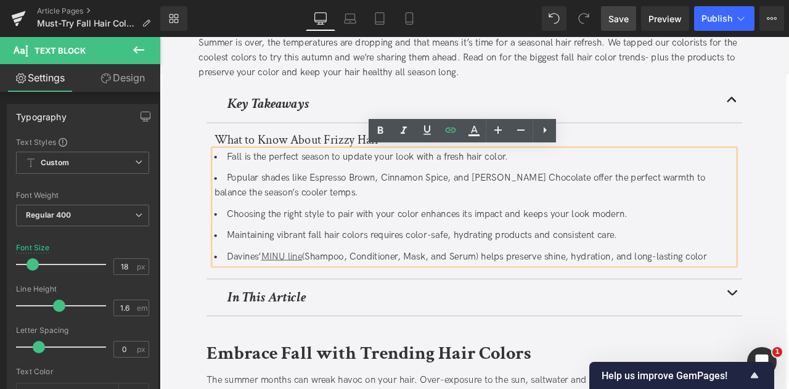
click at [513, 262] on ul "Fall is the perfect season to update your look with a fresh hair color. Popula…" at bounding box center [532, 239] width 617 height 136
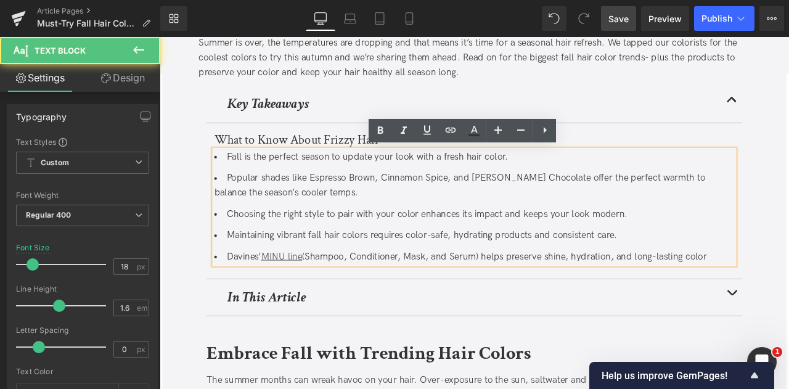
click at [789, 296] on li "Davines’ MINU line (Shampoo, Conditioner, Mask, and Serum) helps preserve shine…" at bounding box center [532, 298] width 617 height 18
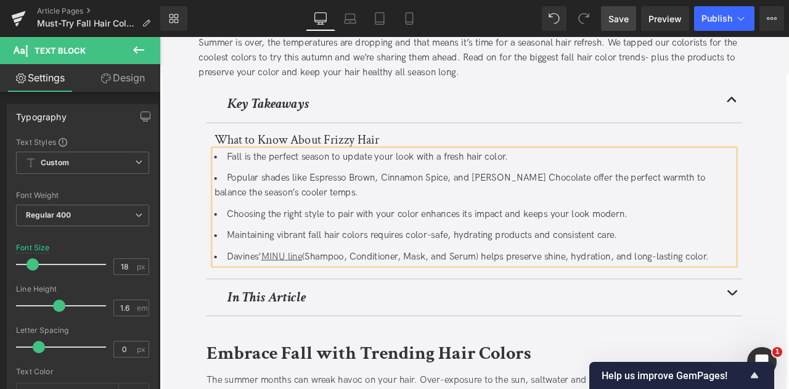
click at [751, 273] on li "Maintaining vibrant fall hair colors requires color-safe, hydrating products an…" at bounding box center [532, 273] width 617 height 18
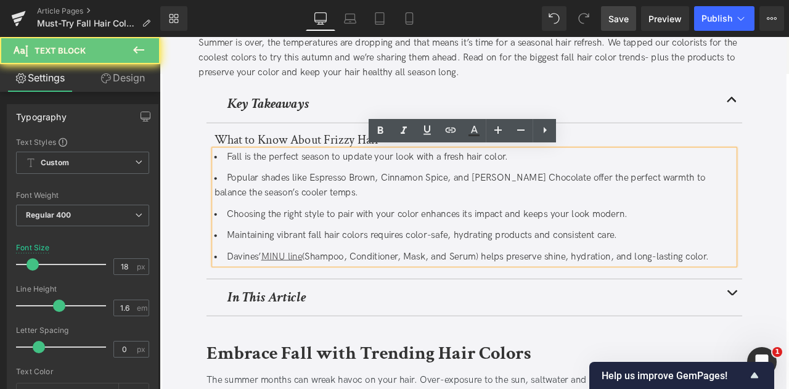
click at [363, 261] on ul "Fall is the perfect season to update your look with a fresh hair color. Popula…" at bounding box center [532, 239] width 617 height 136
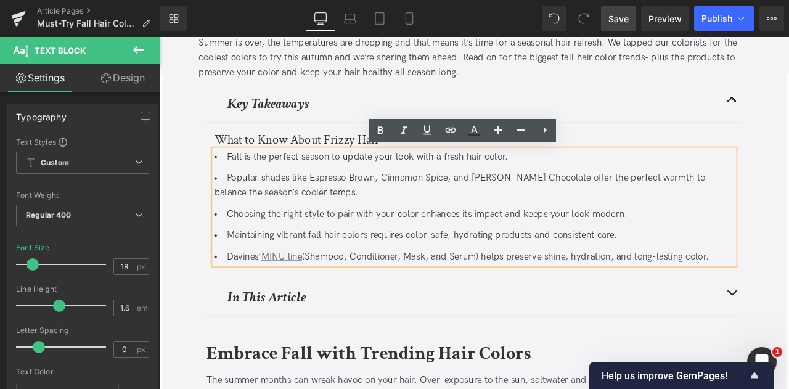
click at [355, 240] on li "Choosing the right style to pair with your color enhances its impact and keeps …" at bounding box center [532, 248] width 617 height 18
click at [300, 204] on li "Popular shades like Espresso Brown, Cinnamon Spice, and [PERSON_NAME] Chocolate…" at bounding box center [532, 214] width 617 height 36
click at [303, 184] on li "Fall is the perfect season to update your look with a fresh hair color." at bounding box center [532, 180] width 617 height 18
click at [307, 215] on li "Popular shades like Espresso Brown, Cinnamon Spice, and [PERSON_NAME] Chocolate…" at bounding box center [532, 214] width 617 height 36
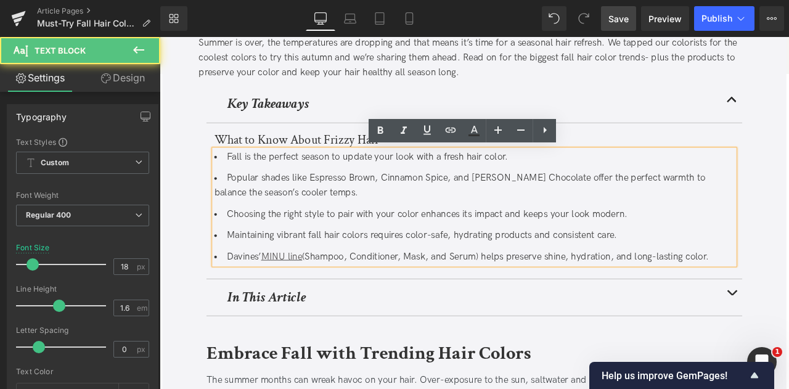
click at [351, 276] on li "Maintaining vibrant fall hair colors requires color-safe, hydrating products an…" at bounding box center [532, 273] width 617 height 18
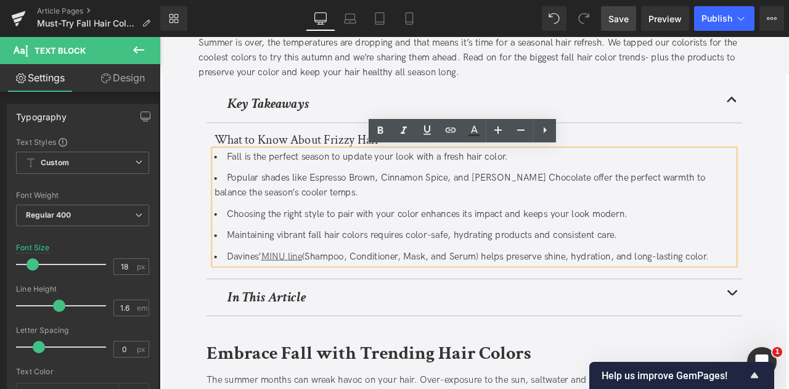
click at [463, 274] on li "Maintaining vibrant fall hair colors requires color-safe, hydrating products an…" at bounding box center [532, 273] width 617 height 18
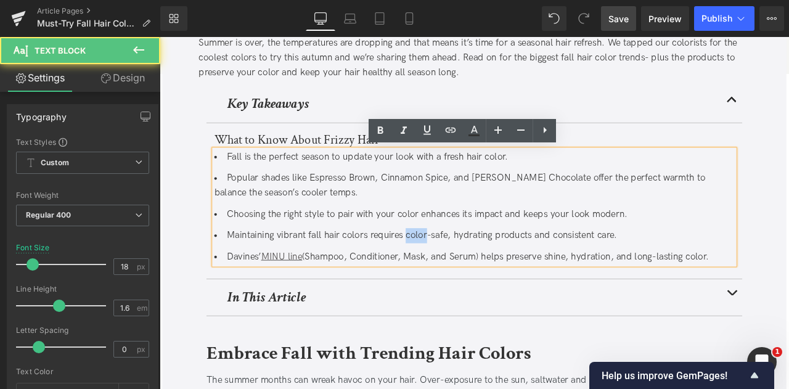
click at [463, 274] on li "Maintaining vibrant fall hair colors requires color-safe, hydrating products an…" at bounding box center [532, 273] width 617 height 18
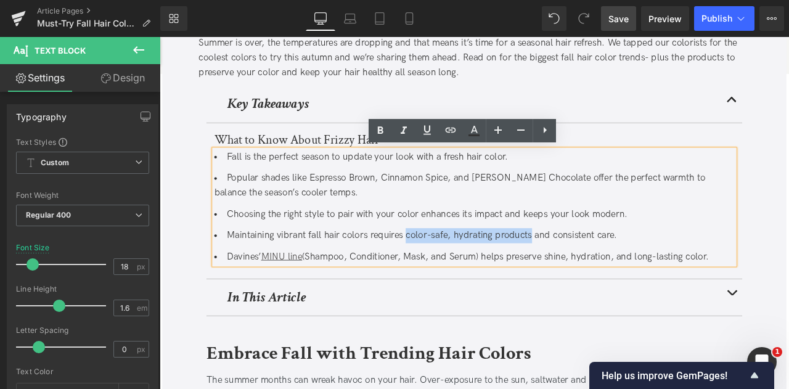
click at [557, 272] on li "Maintaining vibrant fall hair colors requires color-safe, hydrating products an…" at bounding box center [532, 273] width 617 height 18
click at [430, 133] on icon at bounding box center [427, 130] width 15 height 15
click at [455, 130] on icon at bounding box center [451, 130] width 10 height 5
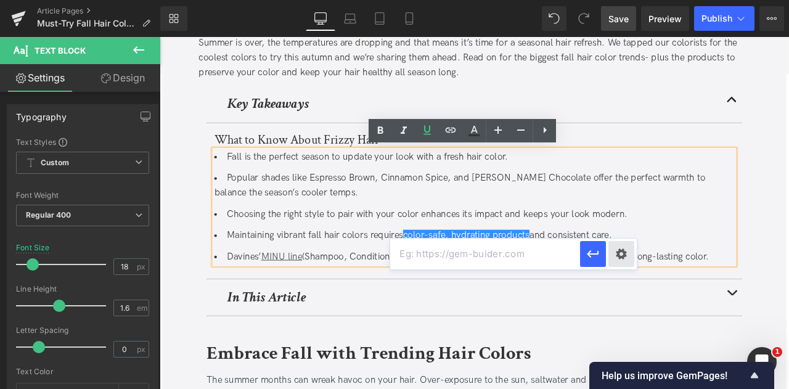
click at [615, 0] on div "Text Color Highlight Color #333333 Edit or remove link: Edit - Unlink - Cancel …" at bounding box center [394, 0] width 789 height 0
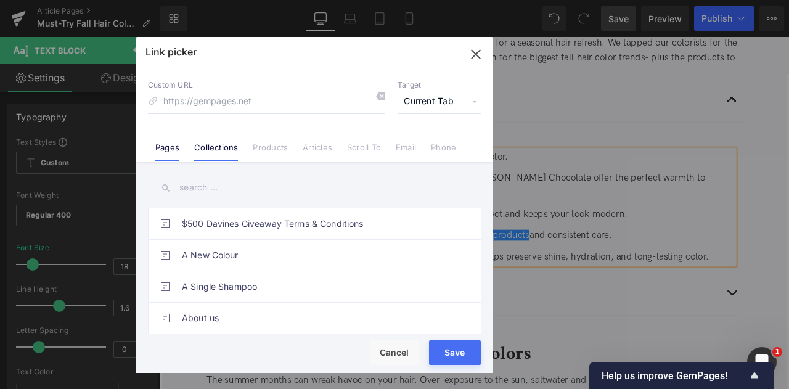
click at [228, 146] on link "Collections" at bounding box center [216, 151] width 44 height 19
click at [205, 182] on input "text" at bounding box center [314, 188] width 333 height 28
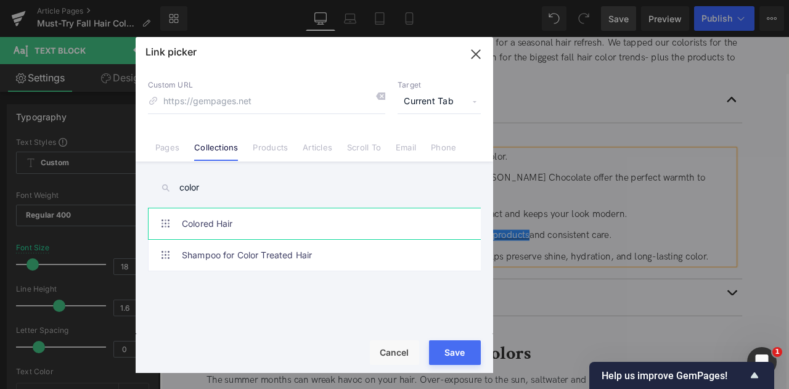
type input "color"
click at [247, 222] on link "Colored Hair" at bounding box center [317, 223] width 271 height 31
click at [408, 99] on span "Current Tab" at bounding box center [439, 101] width 83 height 23
click at [415, 150] on li "New Tab" at bounding box center [440, 146] width 96 height 22
click at [450, 358] on button "Save" at bounding box center [455, 352] width 52 height 25
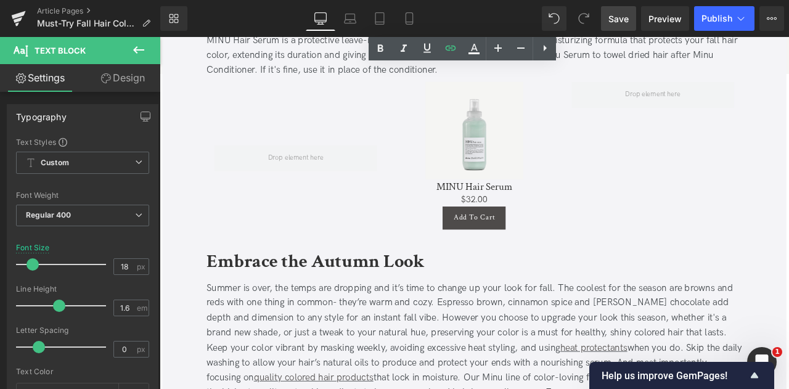
scroll to position [2474, 0]
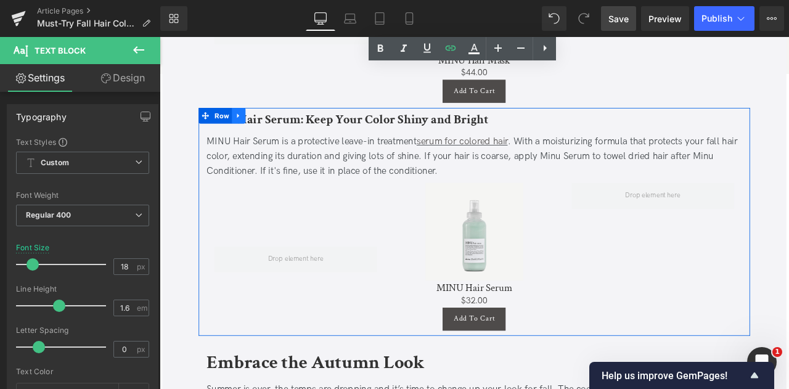
click at [254, 121] on link at bounding box center [253, 130] width 16 height 19
click at [268, 126] on icon at bounding box center [269, 130] width 9 height 9
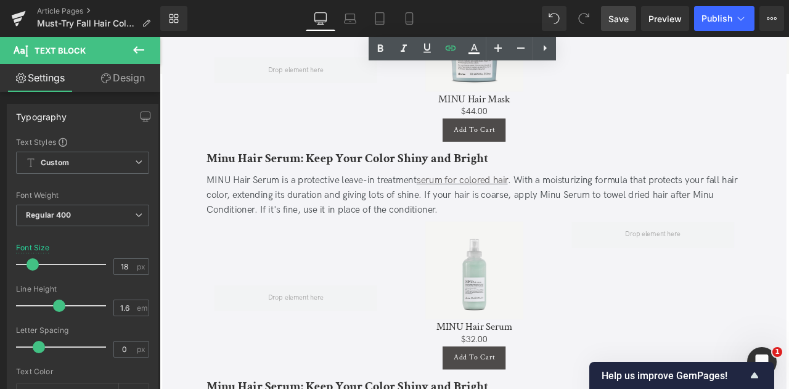
scroll to position [2426, 0]
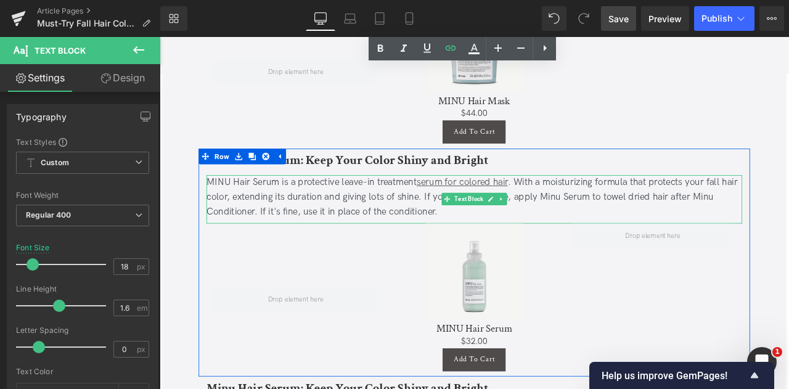
click at [258, 201] on div "MINU Hair Serum is a protective leave-in treatment serum for colored hair . Wit…" at bounding box center [532, 227] width 635 height 53
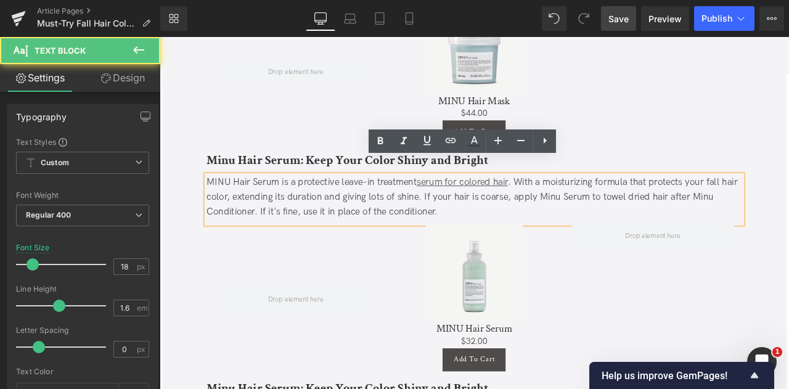
click at [232, 171] on span "Row" at bounding box center [238, 178] width 19 height 15
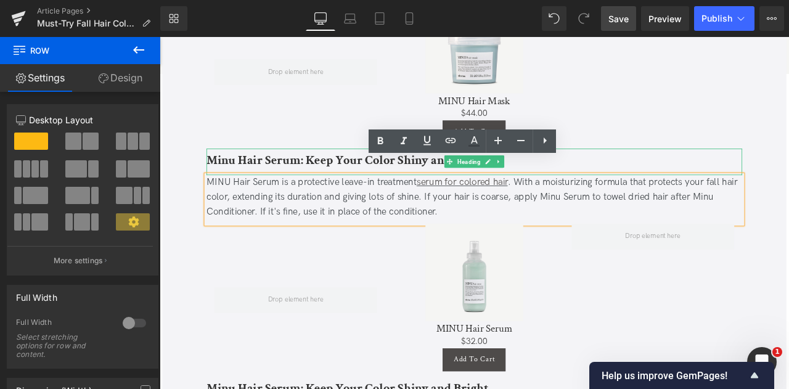
click at [239, 174] on b "Minu Hair Serum: Keep Your Color Shiny and Bright" at bounding box center [382, 183] width 334 height 19
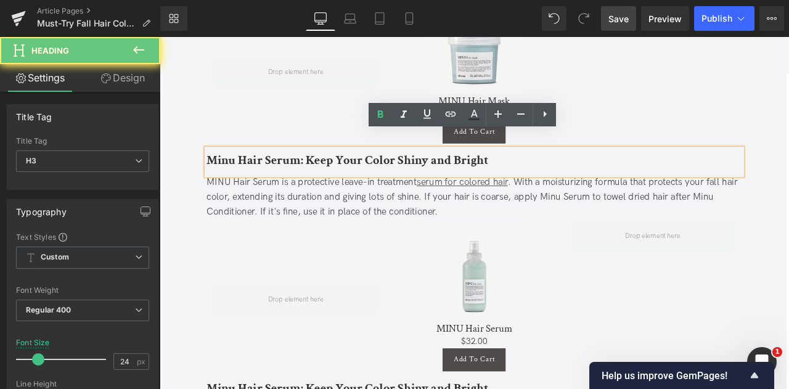
click at [239, 174] on b "Minu Hair Serum: Keep Your Color Shiny and Bright" at bounding box center [382, 183] width 334 height 19
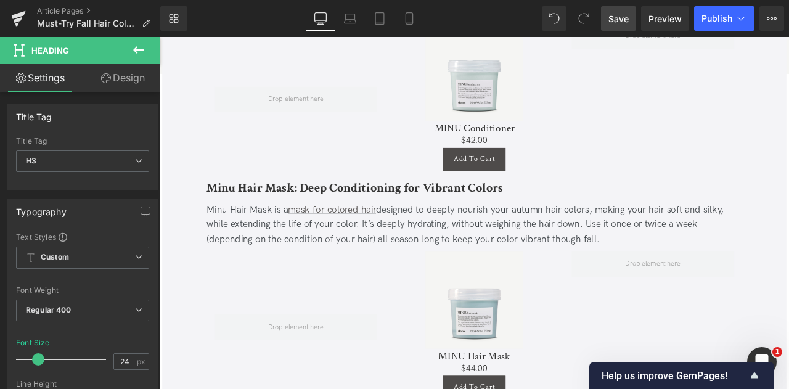
scroll to position [2120, 0]
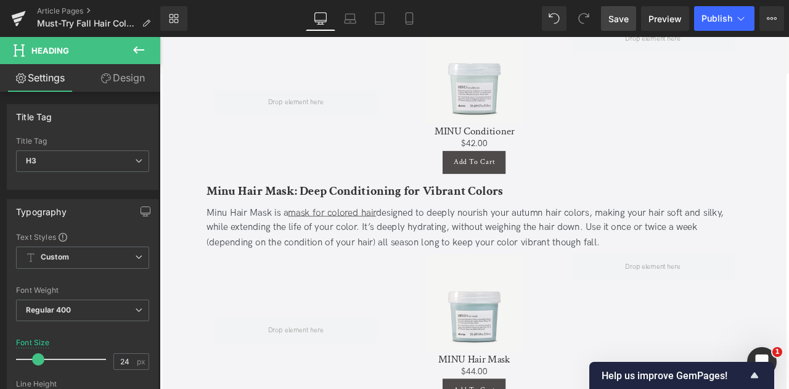
click at [233, 210] on b "Minu Hair Mask: Deep Conditioning for Vibrant Colors" at bounding box center [391, 219] width 352 height 19
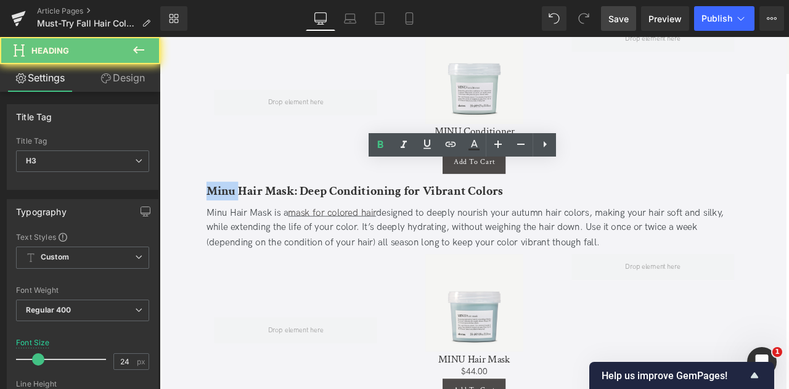
click at [233, 210] on b "Minu Hair Mask: Deep Conditioning for Vibrant Colors" at bounding box center [391, 219] width 352 height 19
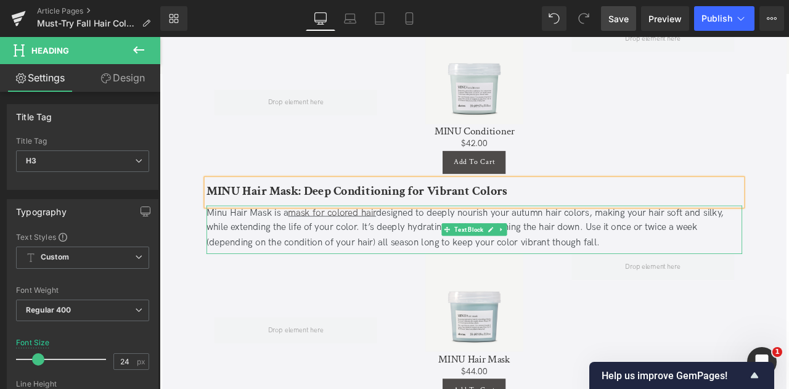
click at [234, 237] on div "Minu Hair Mask is a mask for colored hair designed to deeply nourish your autum…" at bounding box center [532, 263] width 635 height 53
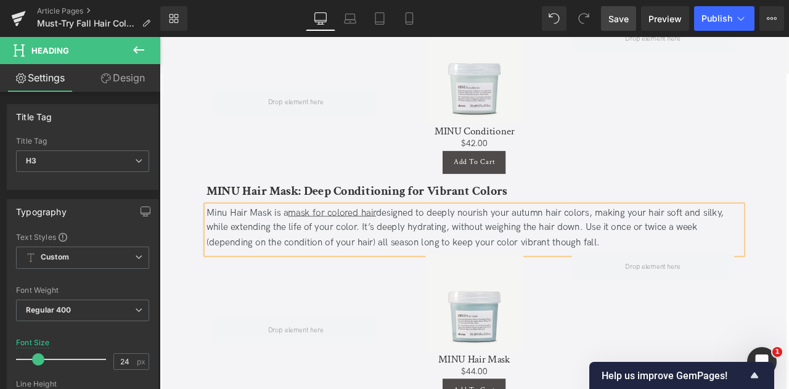
click at [234, 237] on div "Minu Hair Mask is a mask for colored hair designed to deeply nourish your autum…" at bounding box center [532, 263] width 635 height 53
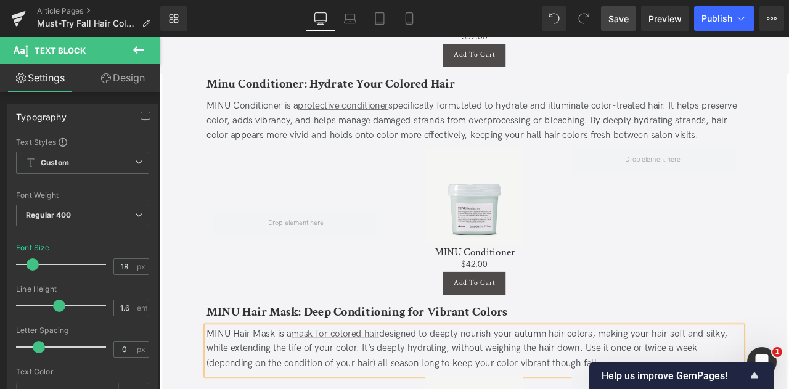
scroll to position [1883, 0]
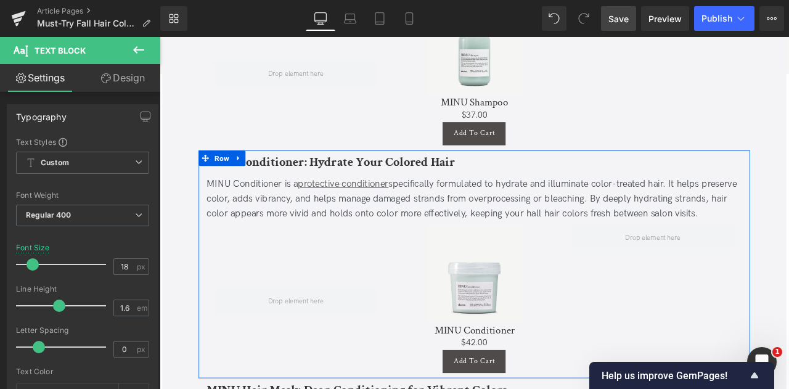
click at [297, 176] on b "Minu Conditioner: Hydrate Your Colored Hair" at bounding box center [362, 185] width 295 height 19
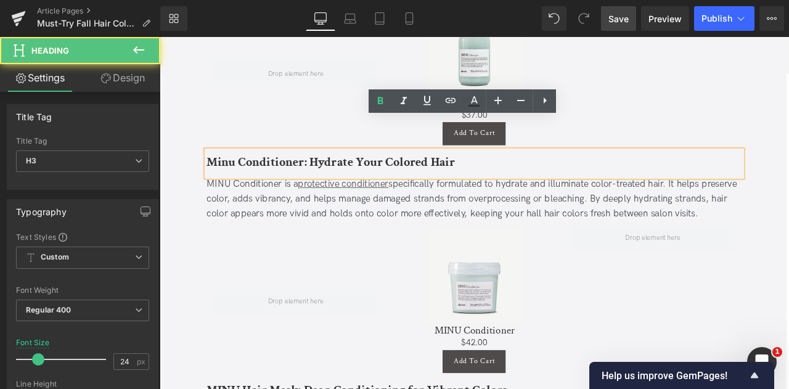
click at [236, 173] on span "Row" at bounding box center [233, 180] width 19 height 15
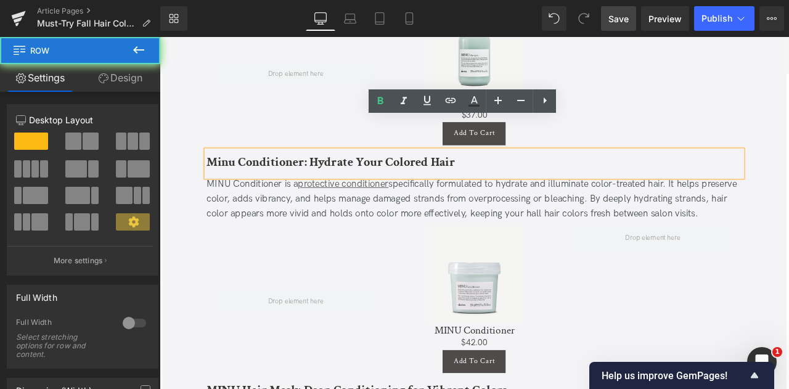
click at [236, 173] on span "Row" at bounding box center [233, 180] width 19 height 15
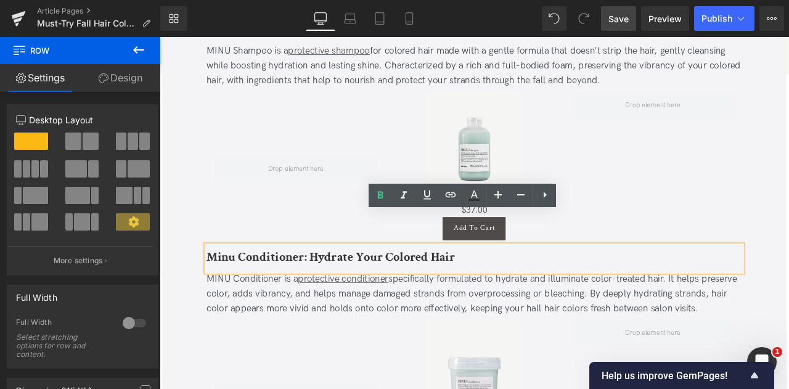
scroll to position [1770, 0]
click at [236, 287] on span "Row" at bounding box center [233, 294] width 19 height 15
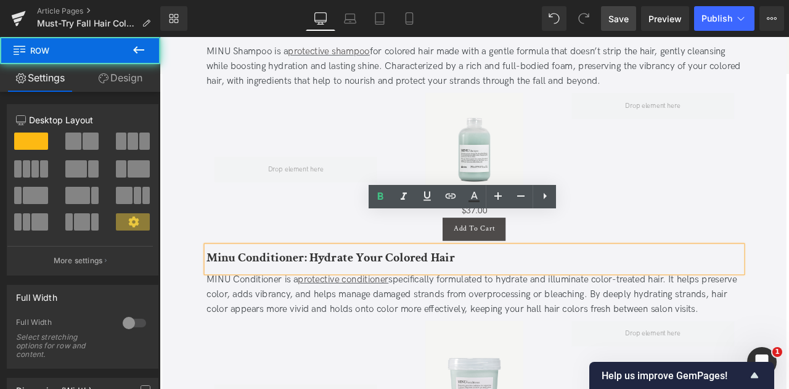
click at [236, 287] on span "Row" at bounding box center [233, 294] width 19 height 15
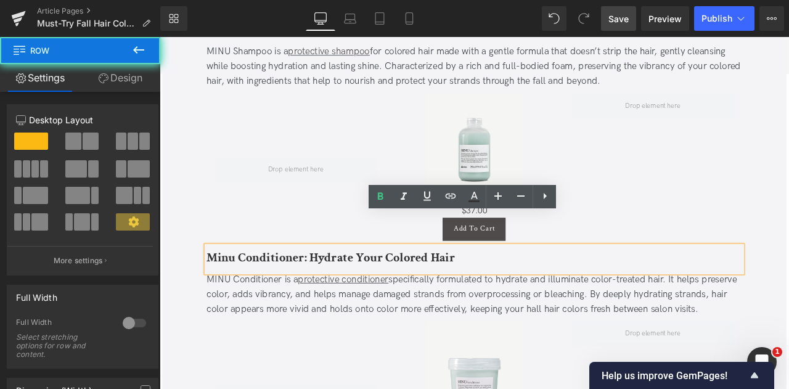
click at [247, 289] on b "Minu Conditioner: Hydrate Your Colored Hair" at bounding box center [362, 298] width 295 height 19
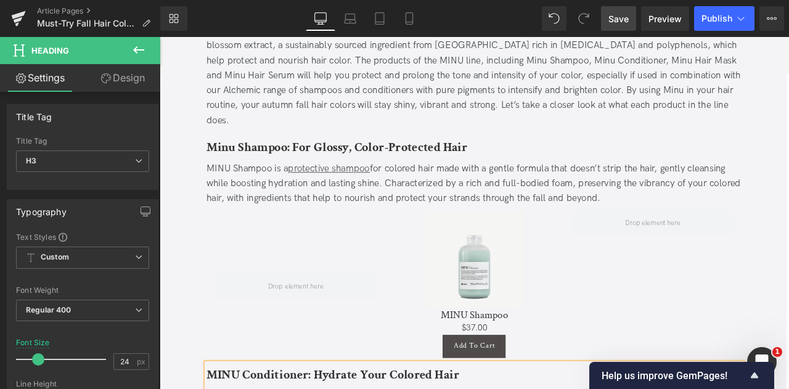
scroll to position [1629, 0]
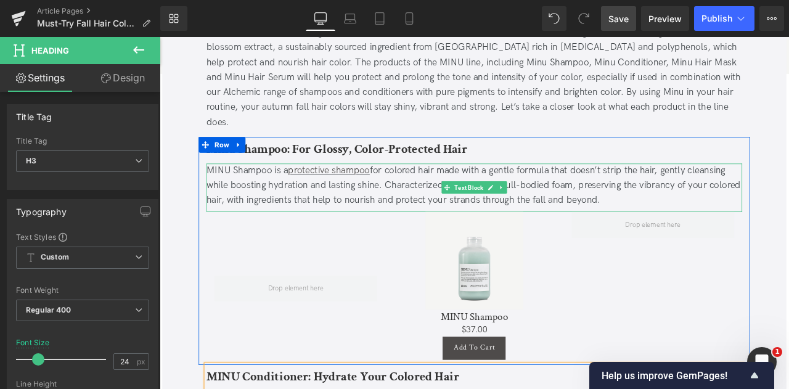
click at [232, 187] on div "MINU Shampoo is a protective shampoo for colored hair made with a gentle formul…" at bounding box center [532, 213] width 635 height 53
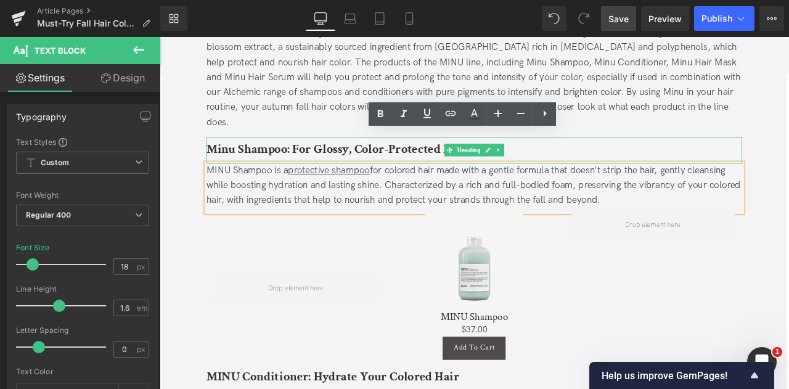
click at [235, 160] on b "Minu Shampoo: For Glossy, Color-Protected Hair" at bounding box center [370, 169] width 310 height 19
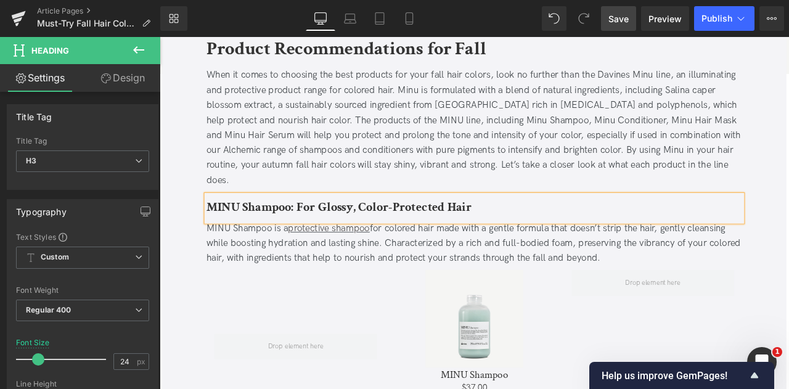
scroll to position [1566, 0]
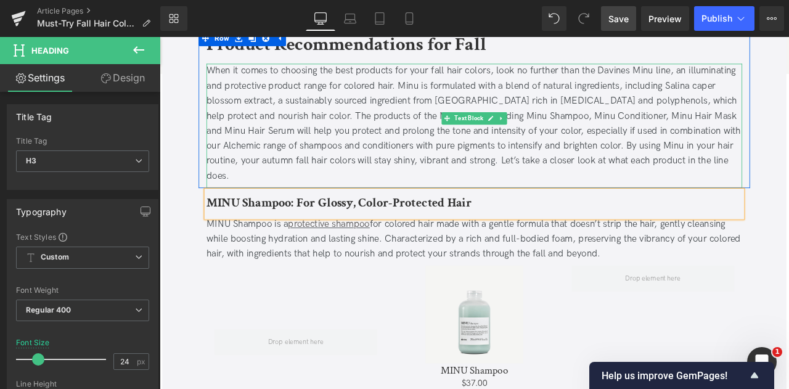
click at [562, 142] on div "When it comes to choosing the best products for your fall hair colors, look no …" at bounding box center [532, 139] width 635 height 142
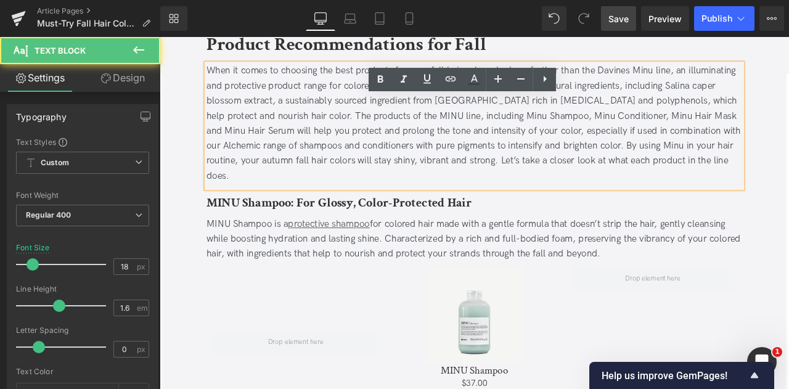
click at [483, 113] on div "When it comes to choosing the best products for your fall hair colors, look no …" at bounding box center [532, 139] width 635 height 142
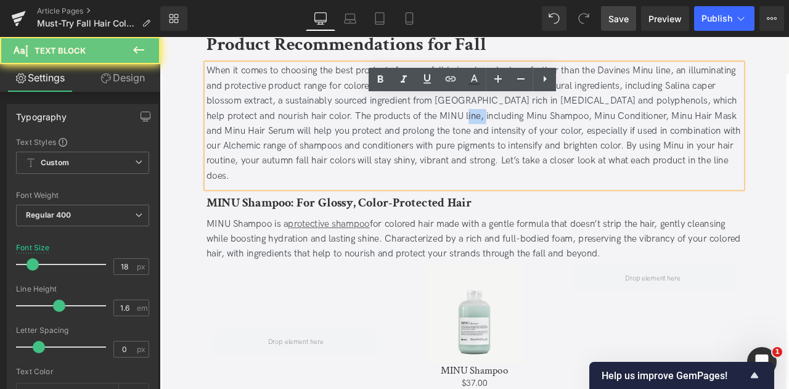
click at [483, 113] on div "When it comes to choosing the best products for your fall hair colors, look no …" at bounding box center [532, 139] width 635 height 142
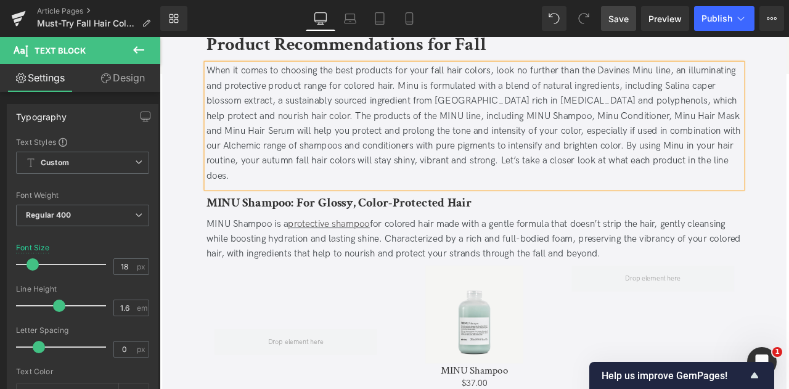
click at [564, 111] on div "When it comes to choosing the best products for your fall hair colors, look no …" at bounding box center [532, 139] width 635 height 142
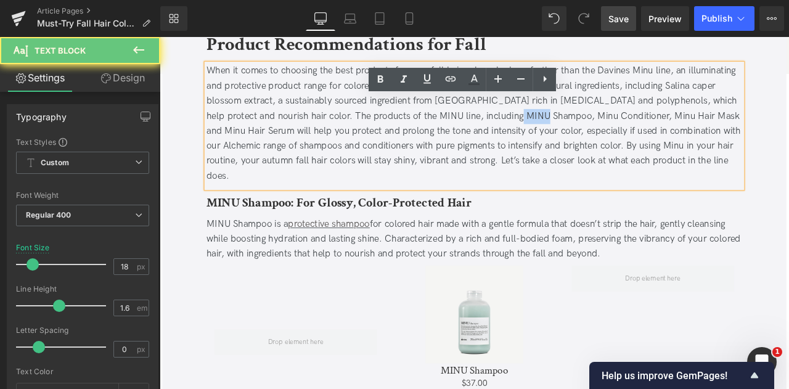
click at [564, 111] on div "When it comes to choosing the best products for your fall hair colors, look no …" at bounding box center [532, 139] width 635 height 142
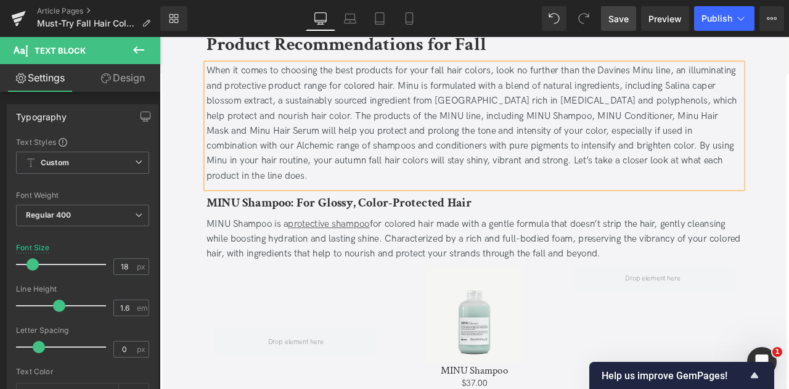
click at [662, 113] on div "When it comes to choosing the best products for your fall hair colors, look no …" at bounding box center [532, 139] width 635 height 142
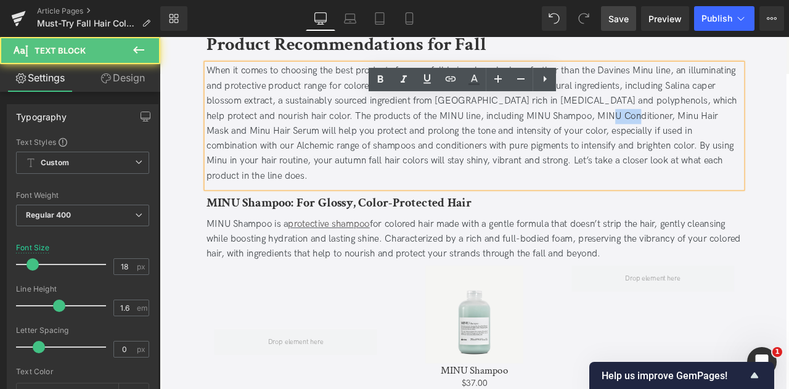
click at [662, 113] on div "When it comes to choosing the best products for your fall hair colors, look no …" at bounding box center [532, 139] width 635 height 142
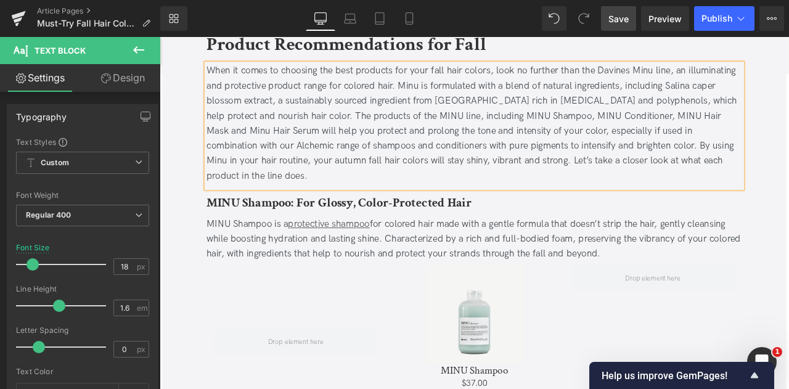
click at [768, 112] on div "When it comes to choosing the best products for your fall hair colors, look no …" at bounding box center [532, 139] width 635 height 142
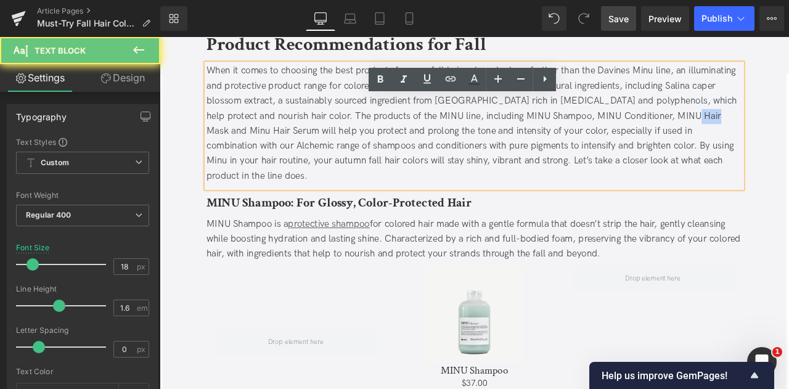
click at [768, 112] on div "When it comes to choosing the best products for your fall hair colors, look no …" at bounding box center [532, 139] width 635 height 142
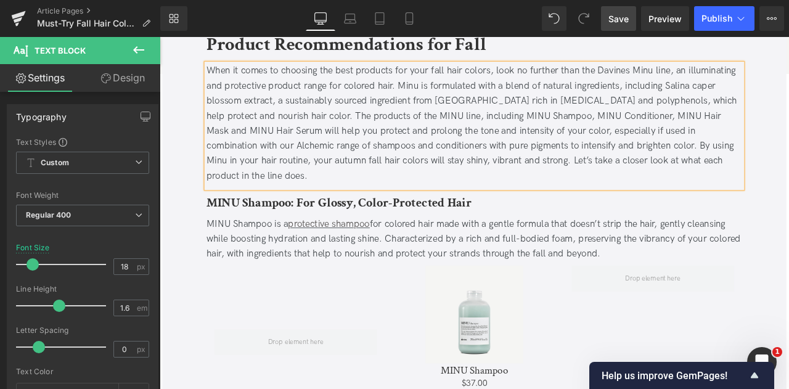
click at [418, 113] on div "When it comes to choosing the best products for your fall hair colors, look no …" at bounding box center [532, 139] width 635 height 142
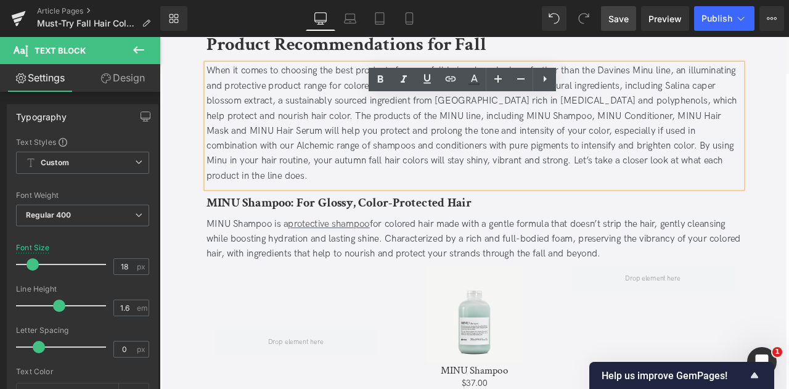
click at [654, 145] on div "When it comes to choosing the best products for your fall hair colors, look no …" at bounding box center [532, 139] width 635 height 142
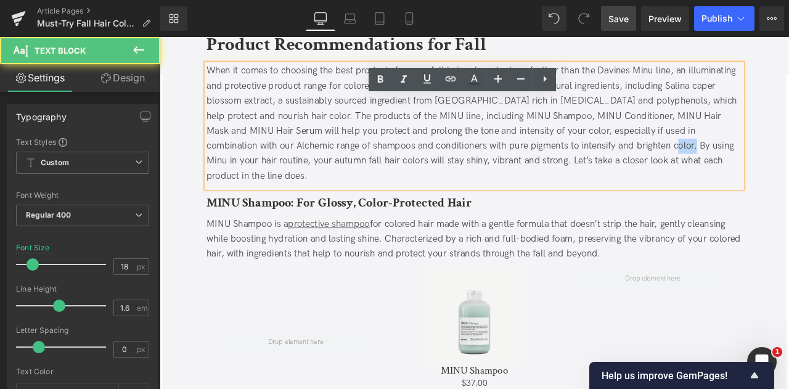
click at [654, 145] on div "When it comes to choosing the best products for your fall hair colors, look no …" at bounding box center [532, 139] width 635 height 142
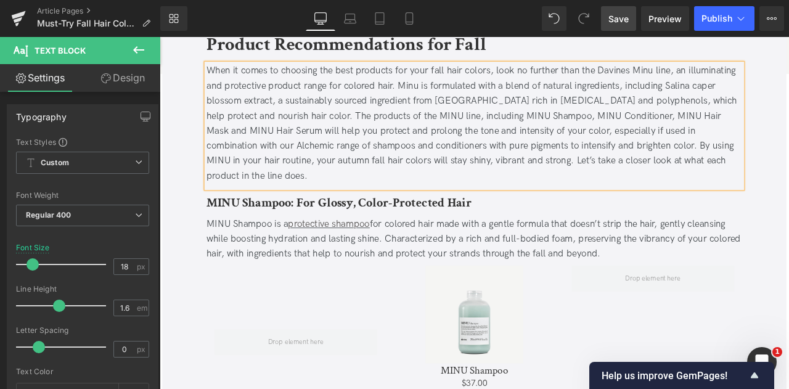
click at [774, 121] on div "When it comes to choosing the best products for your fall hair colors, look no …" at bounding box center [532, 139] width 635 height 142
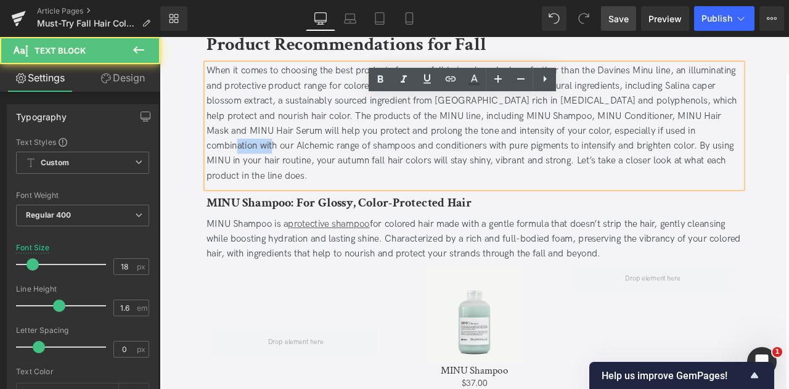
click at [774, 121] on div "When it comes to choosing the best products for your fall hair colors, look no …" at bounding box center [532, 139] width 635 height 142
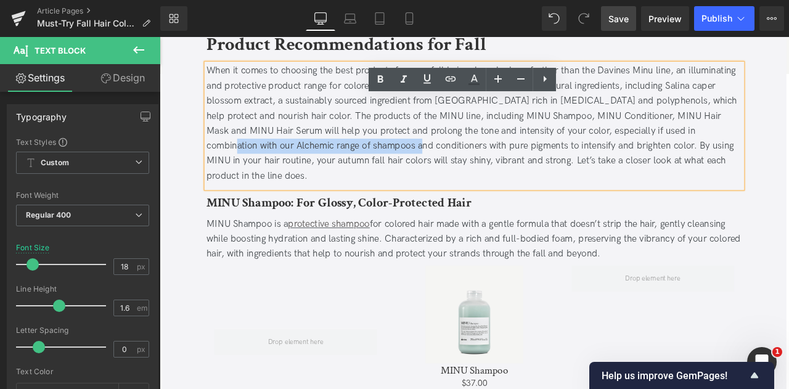
click at [316, 146] on div "When it comes to choosing the best products for your fall hair colors, look no …" at bounding box center [532, 139] width 635 height 142
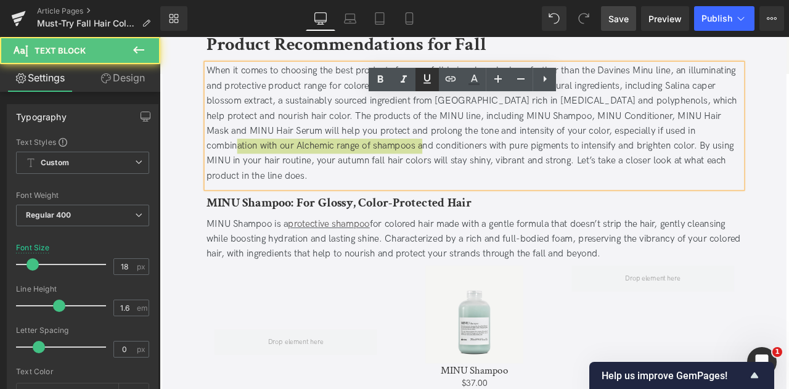
click at [426, 84] on icon at bounding box center [427, 79] width 15 height 15
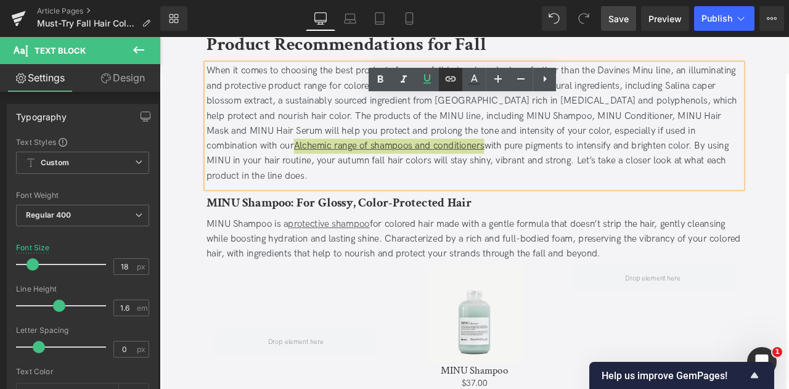
click at [450, 79] on icon at bounding box center [451, 78] width 10 height 5
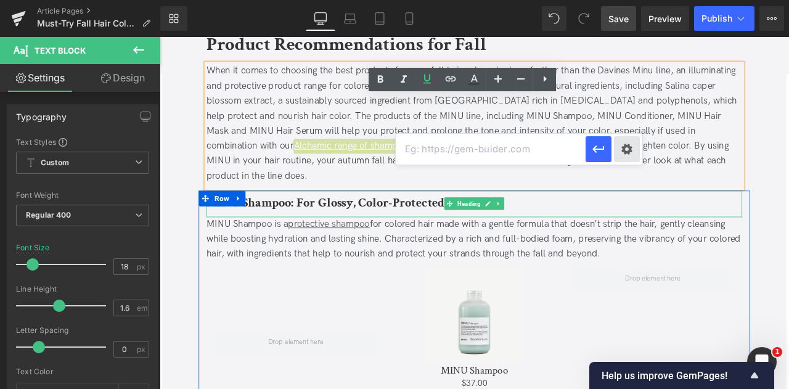
click at [629, 0] on div "Text Color Highlight Color #333333 Edit or remove link: Edit - Unlink - Cancel …" at bounding box center [394, 0] width 789 height 0
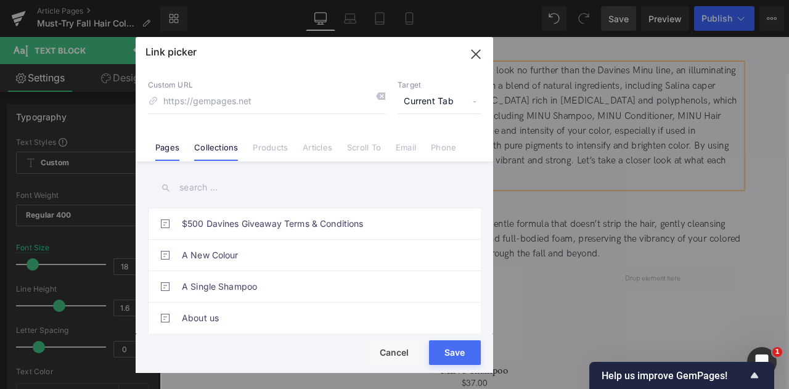
click at [202, 136] on li "Collections" at bounding box center [216, 143] width 59 height 22
click at [205, 188] on input "text" at bounding box center [314, 188] width 333 height 28
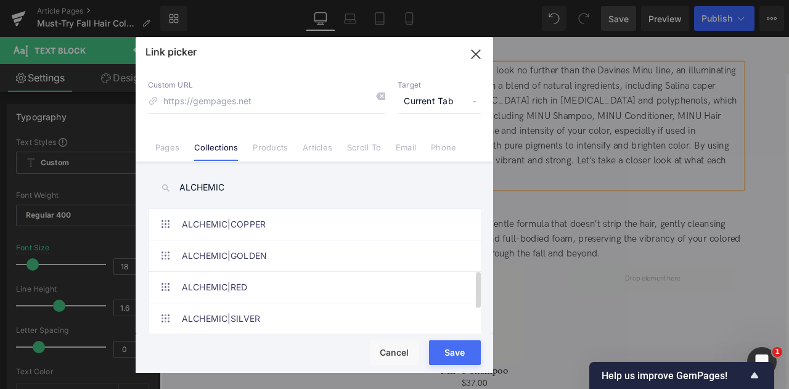
scroll to position [285, 0]
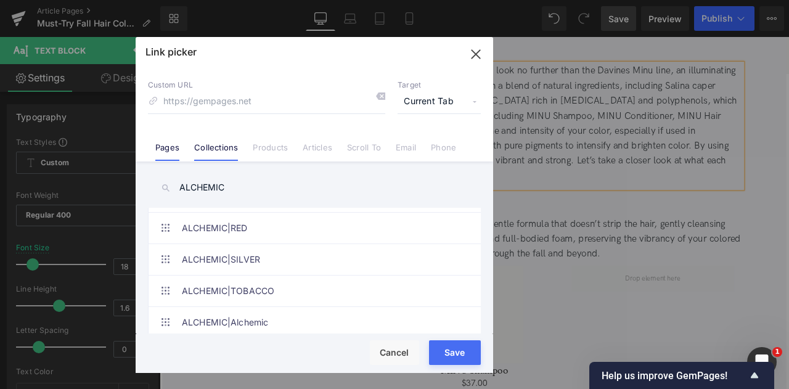
type input "ALCHEMIC"
click at [169, 149] on link "Pages" at bounding box center [167, 151] width 24 height 19
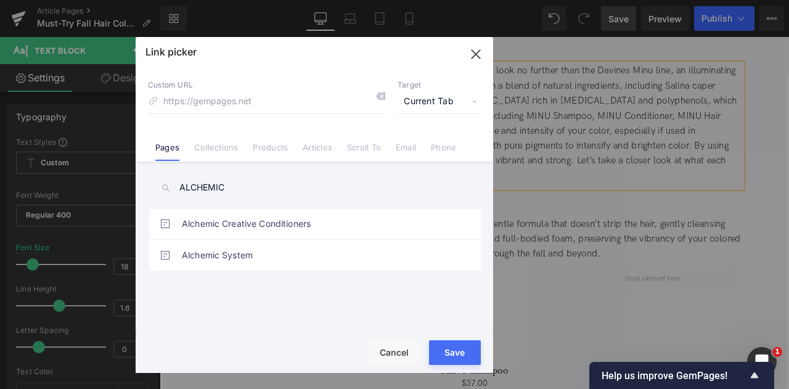
click at [221, 192] on input "ALCHEMIC" at bounding box center [314, 188] width 333 height 28
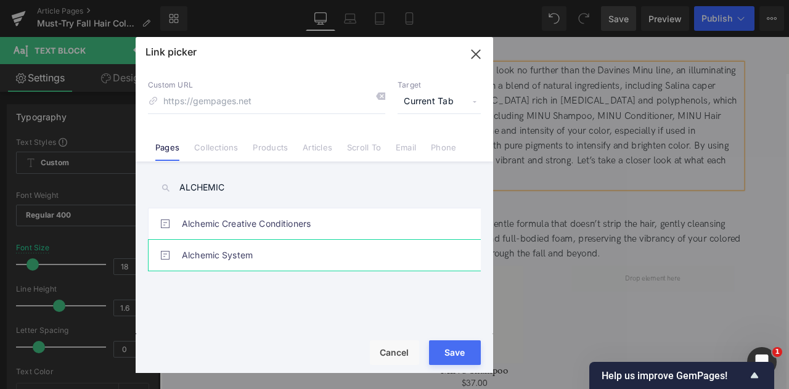
click at [276, 256] on link "Alchemic System" at bounding box center [317, 255] width 271 height 31
click at [303, 101] on input at bounding box center [266, 101] width 237 height 23
type input "/pages/alchemic-system"
click at [440, 108] on span "Current Tab" at bounding box center [439, 101] width 83 height 23
click at [419, 146] on li "New Tab" at bounding box center [440, 146] width 96 height 22
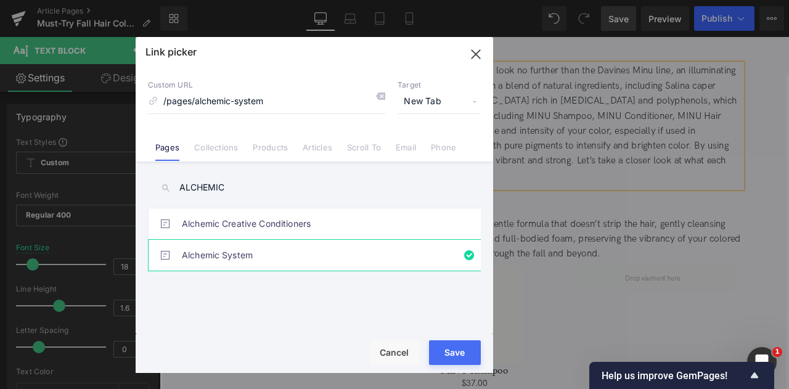
drag, startPoint x: 452, startPoint y: 346, endPoint x: 360, endPoint y: 356, distance: 93.1
click at [452, 346] on button "Save" at bounding box center [455, 352] width 52 height 25
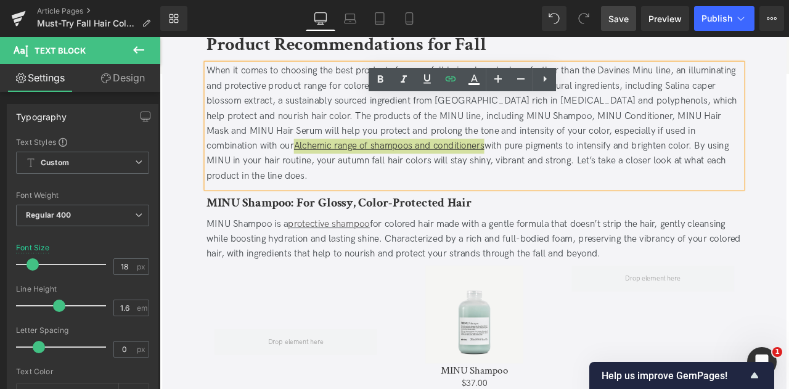
click at [617, 14] on span "Save" at bounding box center [619, 18] width 20 height 13
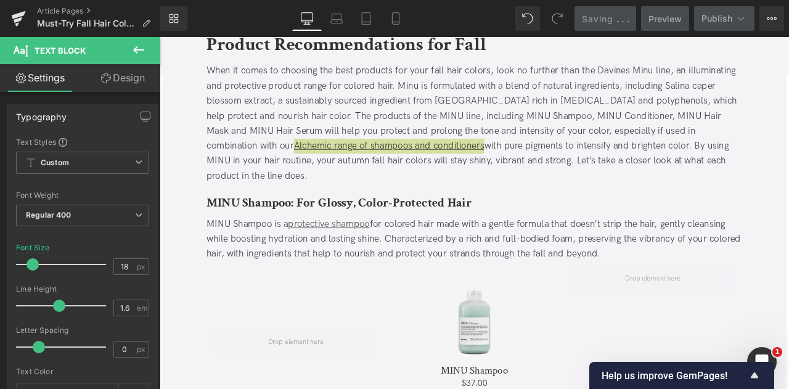
scroll to position [1388, 0]
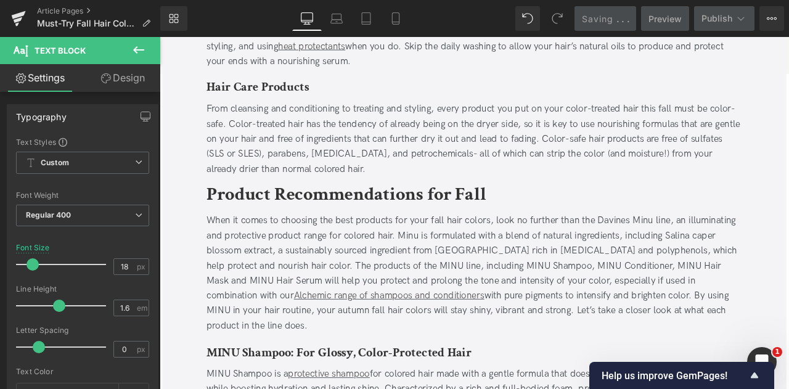
click at [697, 280] on div "When it comes to choosing the best products for your fall hair colors, look no …" at bounding box center [532, 317] width 635 height 142
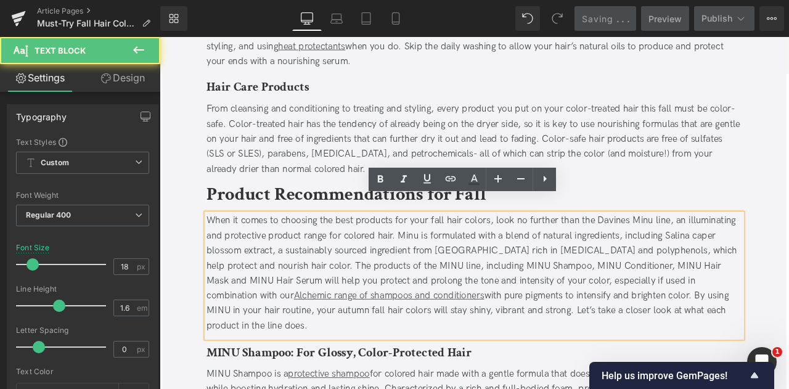
click at [728, 246] on div "When it comes to choosing the best products for your fall hair colors, look no …" at bounding box center [532, 317] width 635 height 142
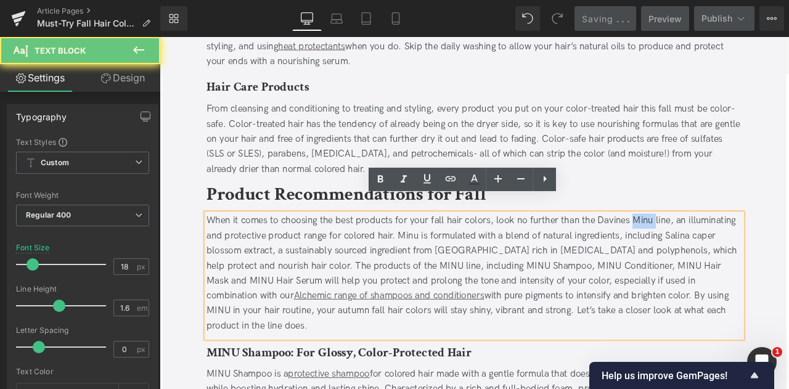
click at [728, 246] on div "When it comes to choosing the best products for your fall hair colors, look no …" at bounding box center [532, 317] width 635 height 142
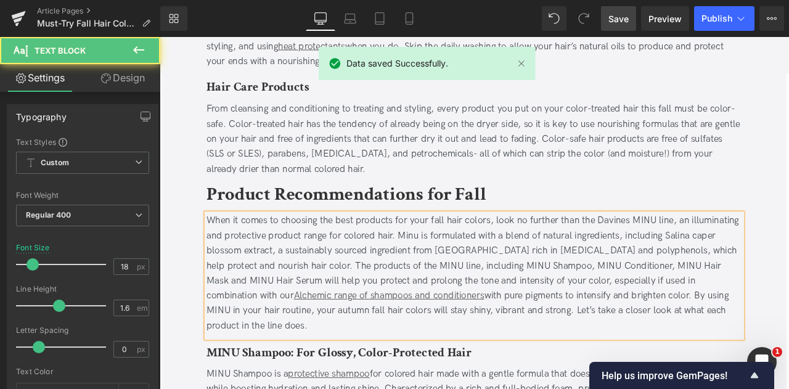
click at [447, 249] on div "When it comes to choosing the best products for your fall hair colors, look no …" at bounding box center [532, 317] width 635 height 142
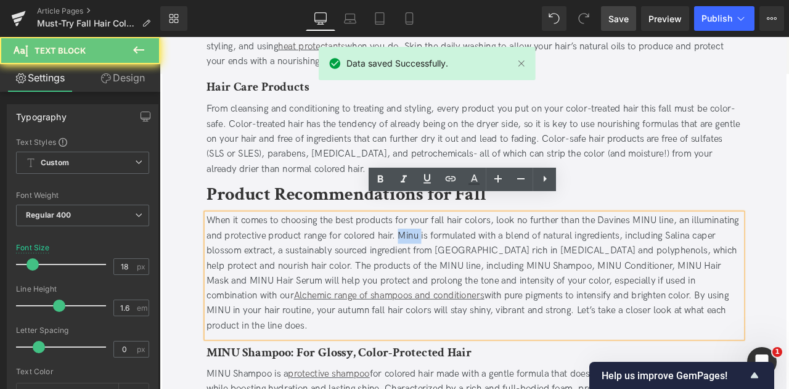
click at [447, 249] on div "When it comes to choosing the best products for your fall hair colors, look no …" at bounding box center [532, 317] width 635 height 142
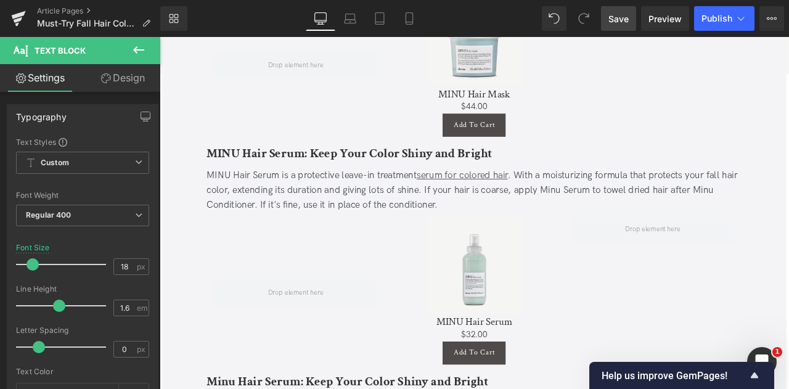
scroll to position [2472, 0]
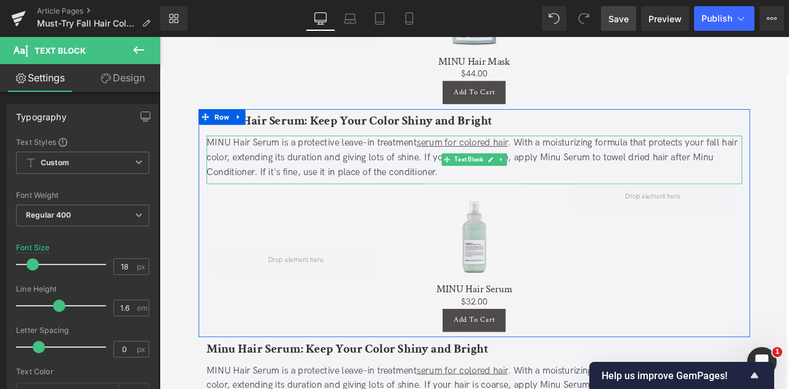
click at [592, 155] on div "MINU Hair Serum is a protective leave-in treatment serum for colored hair . Wit…" at bounding box center [532, 180] width 635 height 53
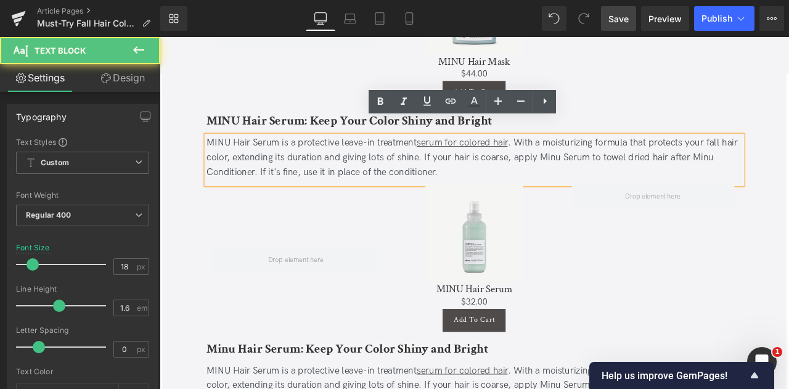
click at [606, 162] on div "MINU Hair Serum is a protective leave-in treatment serum for colored hair . Wit…" at bounding box center [532, 180] width 635 height 53
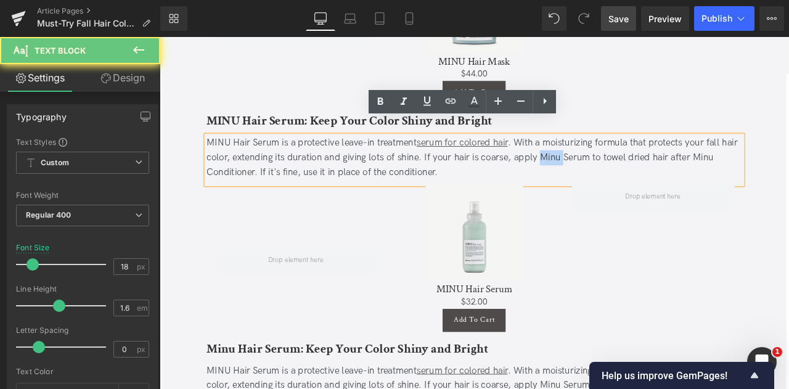
click at [606, 162] on div "MINU Hair Serum is a protective leave-in treatment serum for colored hair . Wit…" at bounding box center [532, 180] width 635 height 53
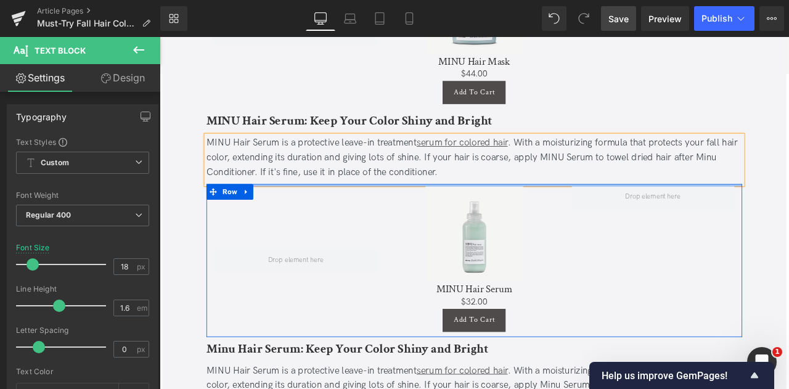
scroll to position [2582, 0]
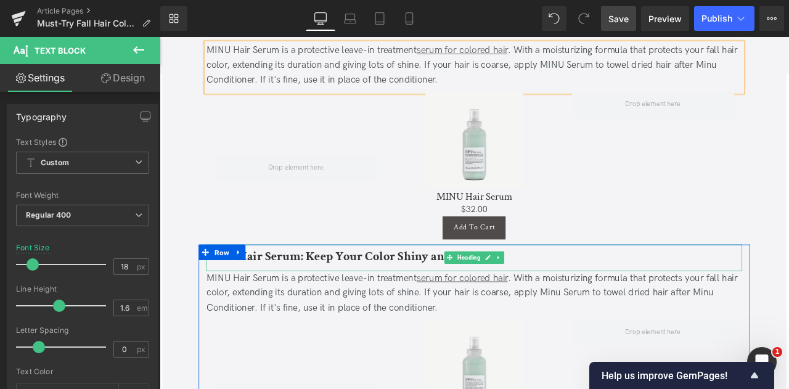
click at [234, 287] on b "Minu Hair Serum: Keep Your Color Shiny and Bright" at bounding box center [382, 296] width 334 height 19
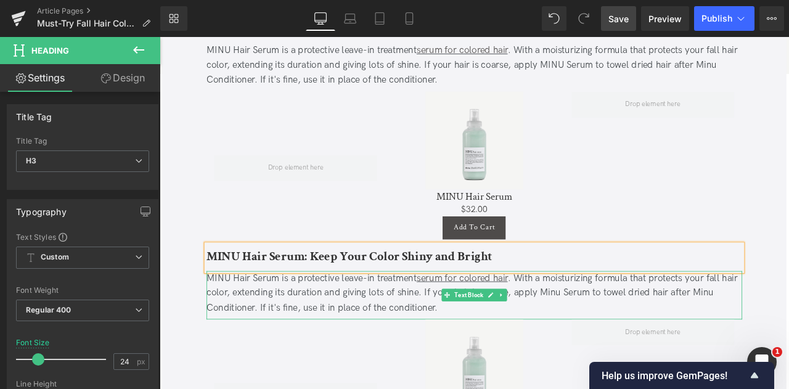
click at [232, 315] on div "MINU Hair Serum is a protective leave-in treatment serum for colored hair . Wit…" at bounding box center [532, 341] width 635 height 53
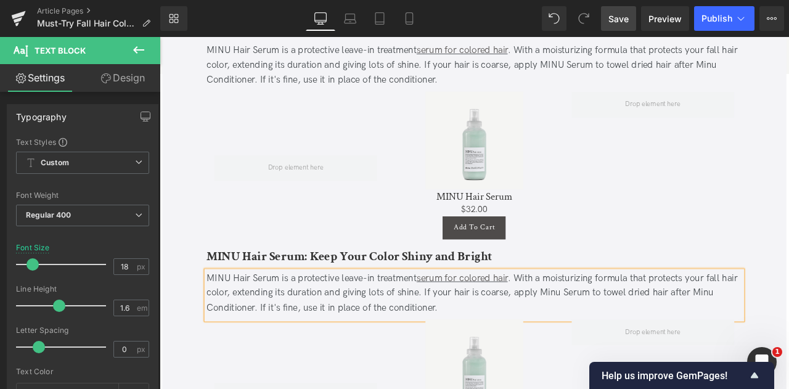
click at [622, 322] on div "MINU Hair Serum is a protective leave-in treatment serum for colored hair . Wit…" at bounding box center [532, 341] width 635 height 53
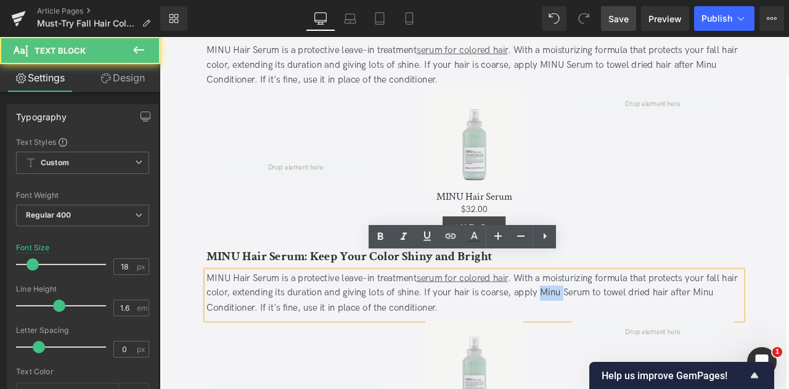
click at [622, 322] on div "MINU Hair Serum is a protective leave-in treatment serum for colored hair . Wit…" at bounding box center [532, 341] width 635 height 53
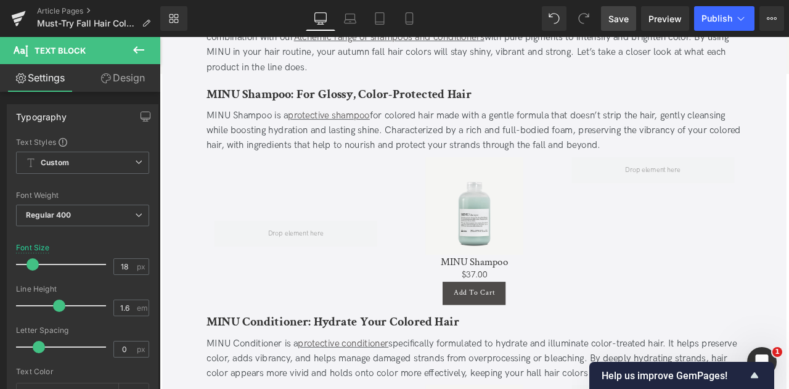
scroll to position [1693, 0]
click at [613, 25] on span "Save" at bounding box center [619, 18] width 20 height 13
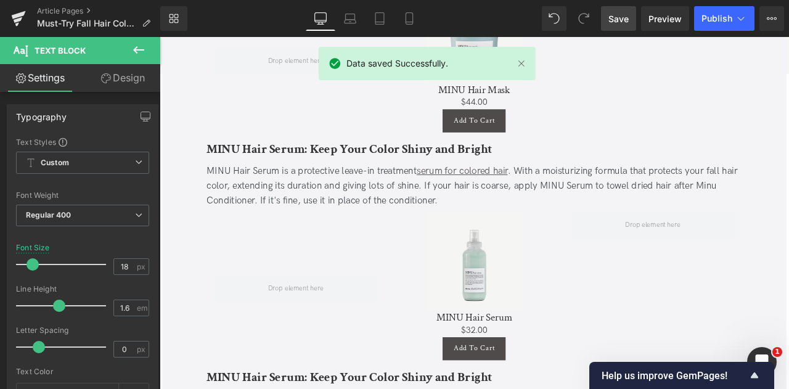
scroll to position [2433, 0]
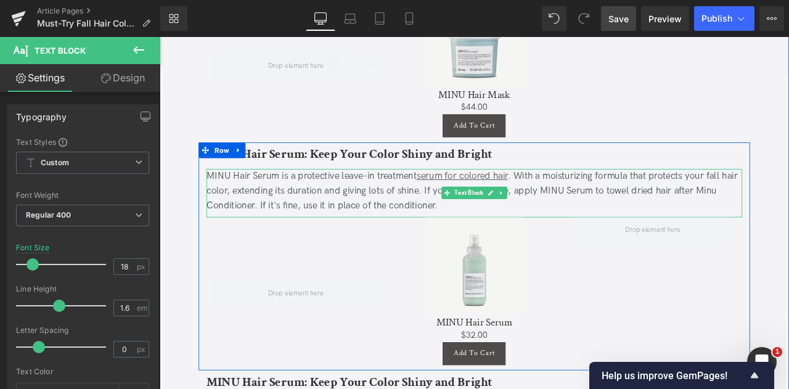
click at [231, 194] on div "MINU Hair Serum is a protective leave-in treatment serum for colored hair . Wit…" at bounding box center [532, 220] width 635 height 53
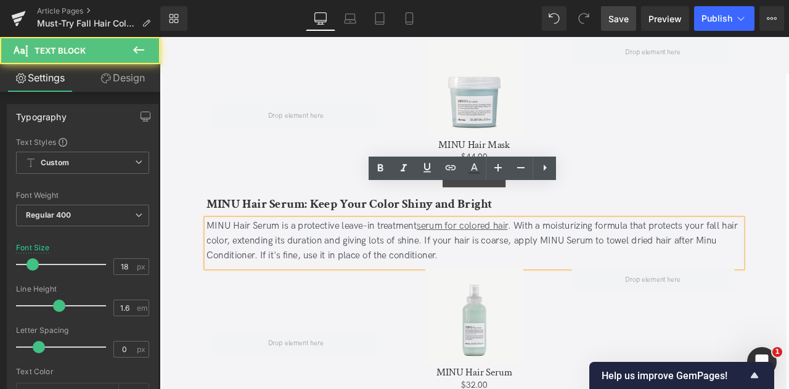
scroll to position [2371, 0]
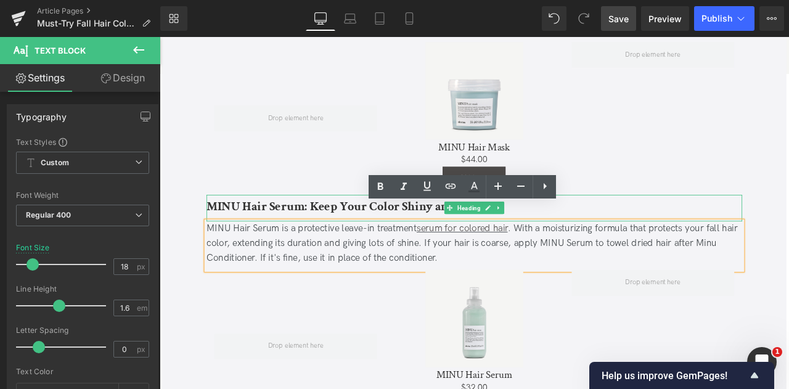
click at [270, 228] on b "MINU Hair Serum: Keep Your Color Shiny and Bright" at bounding box center [384, 237] width 339 height 19
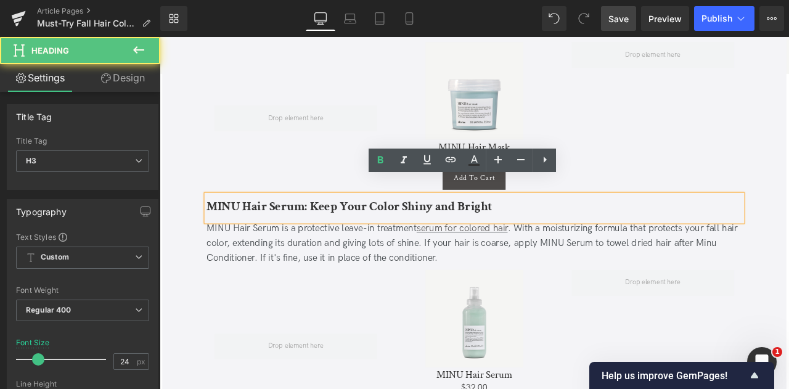
click at [251, 226] on link at bounding box center [249, 233] width 13 height 15
click at [251, 226] on link at bounding box center [254, 233] width 13 height 15
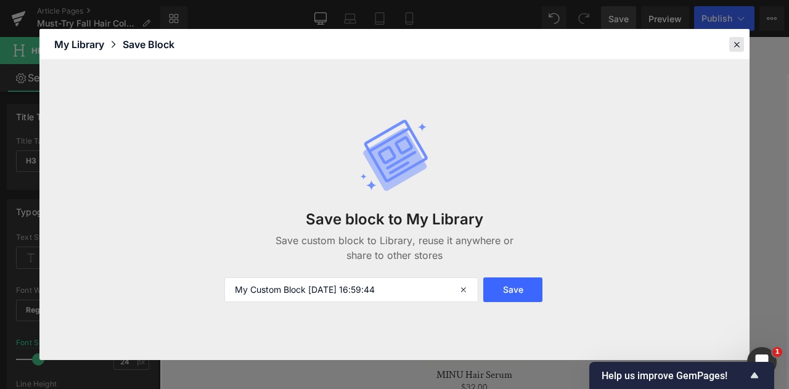
click at [732, 41] on icon at bounding box center [736, 44] width 11 height 11
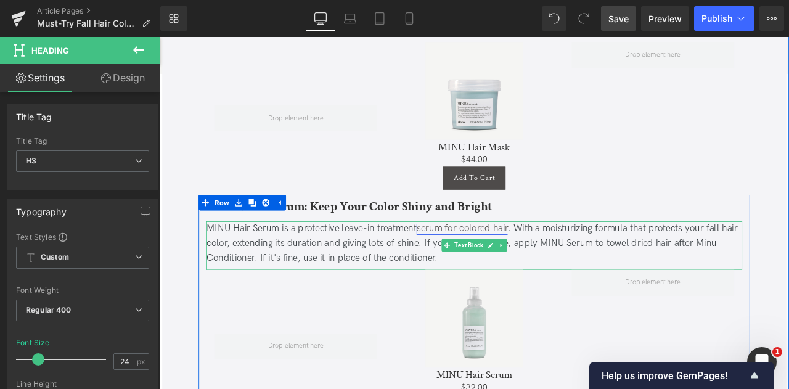
scroll to position [2281, 0]
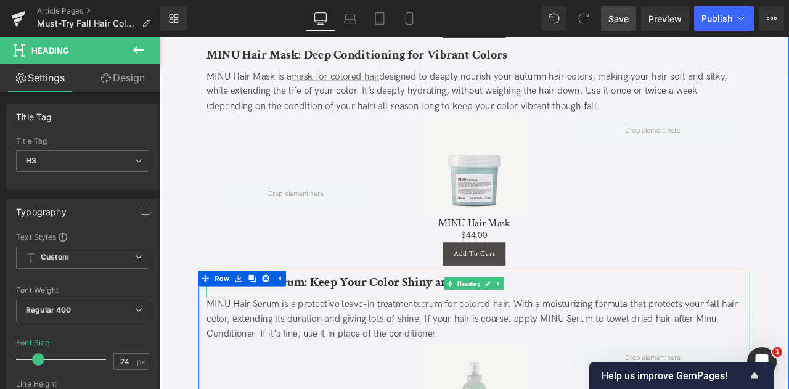
click at [599, 317] on h3 "MINU Hair Serum: Keep Your Color Shiny and Bright" at bounding box center [532, 328] width 635 height 22
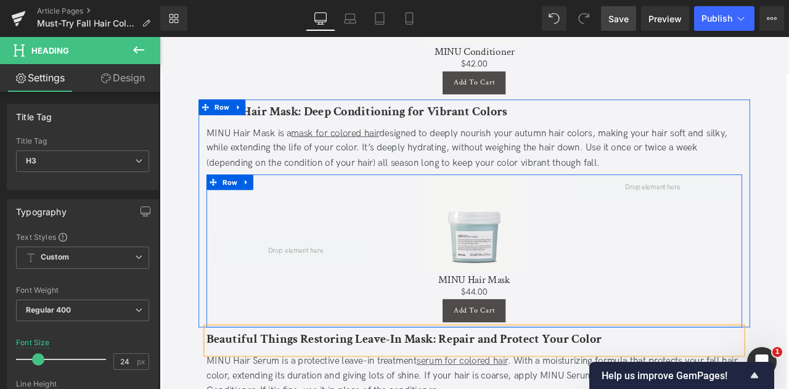
scroll to position [2379, 0]
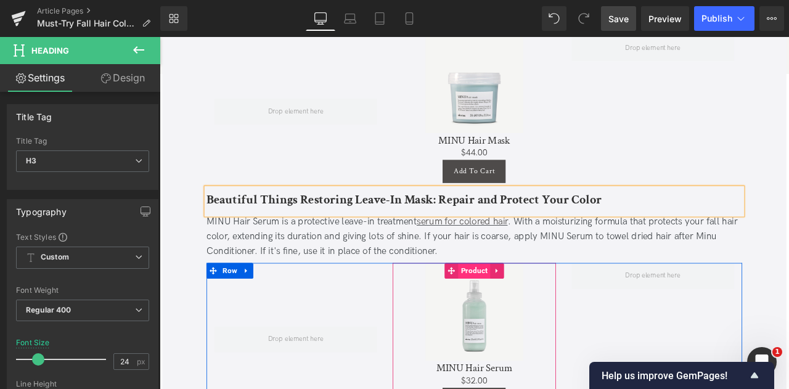
click at [537, 305] on span "Product" at bounding box center [533, 314] width 38 height 19
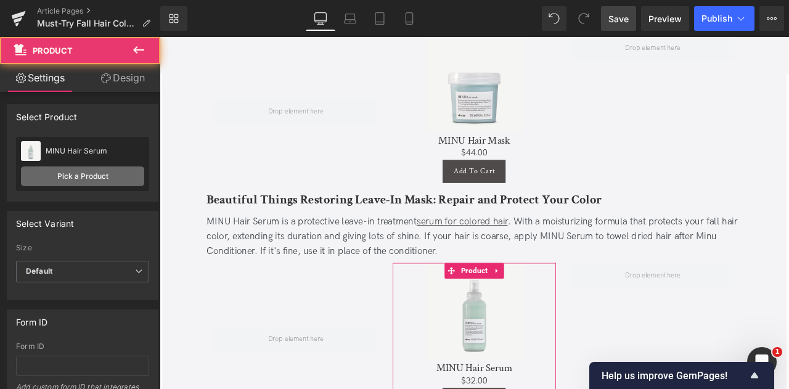
click at [60, 170] on link "Pick a Product" at bounding box center [82, 177] width 123 height 20
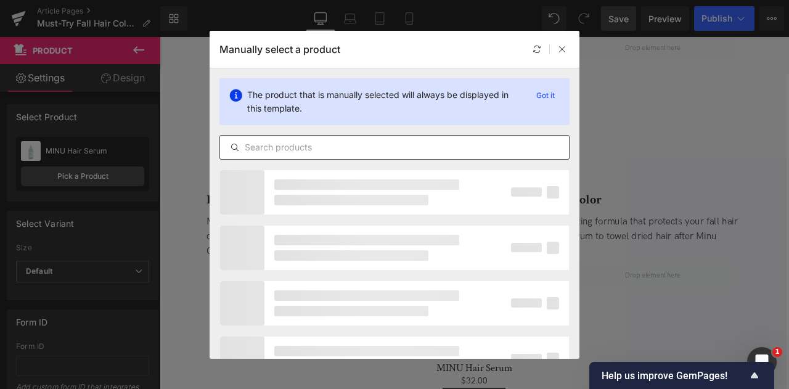
click at [324, 147] on input "text" at bounding box center [394, 147] width 349 height 15
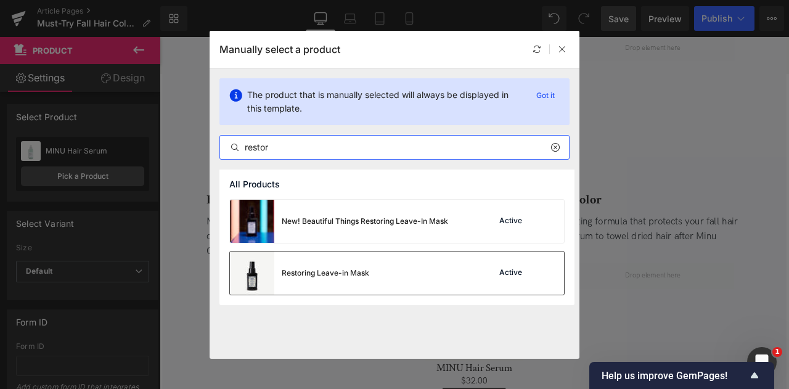
type input "restor"
click at [337, 283] on div "Restoring Leave-in Mask" at bounding box center [299, 273] width 139 height 43
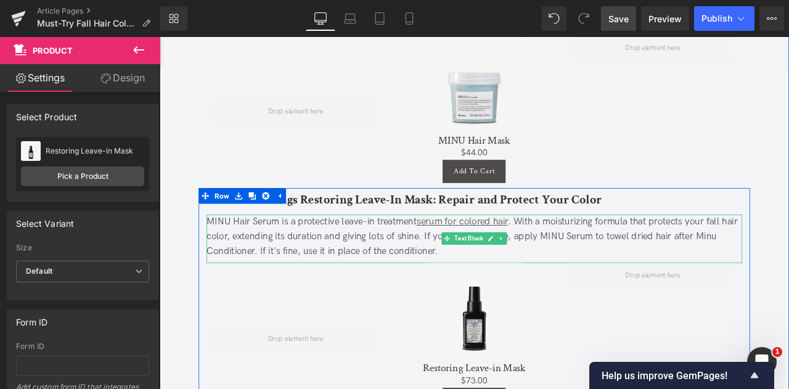
click at [381, 268] on div "MINU Hair Serum is a protective leave-in treatment serum for colored hair . Wit…" at bounding box center [532, 273] width 635 height 53
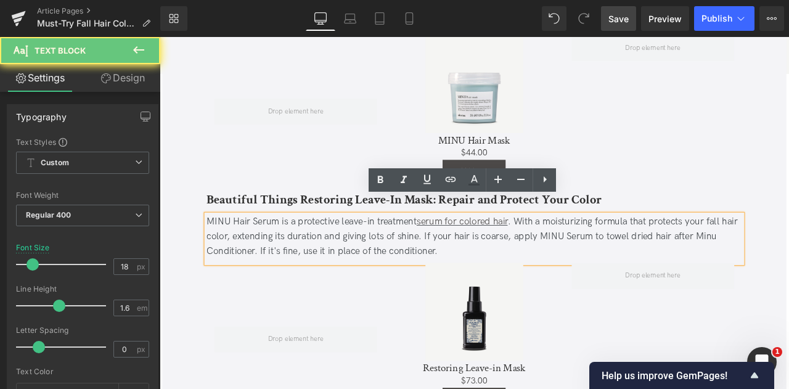
click at [490, 275] on div "MINU Hair Serum is a protective leave-in treatment serum for colored hair . Wit…" at bounding box center [532, 273] width 635 height 53
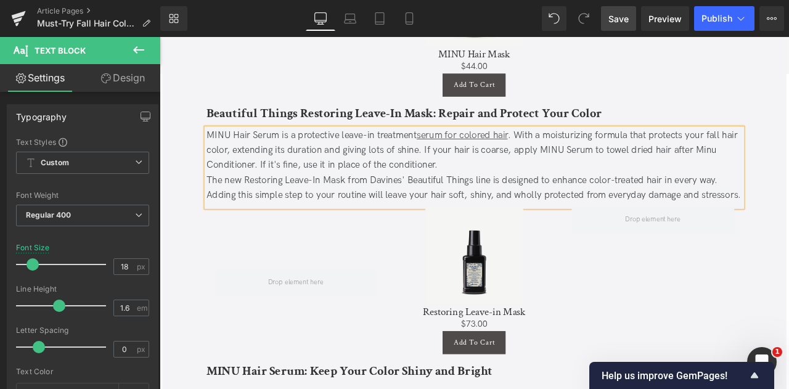
scroll to position [2482, 0]
click at [274, 198] on div "The new Restoring Leave-In Mask from Davines' Beautiful Things line is designed…" at bounding box center [532, 216] width 635 height 36
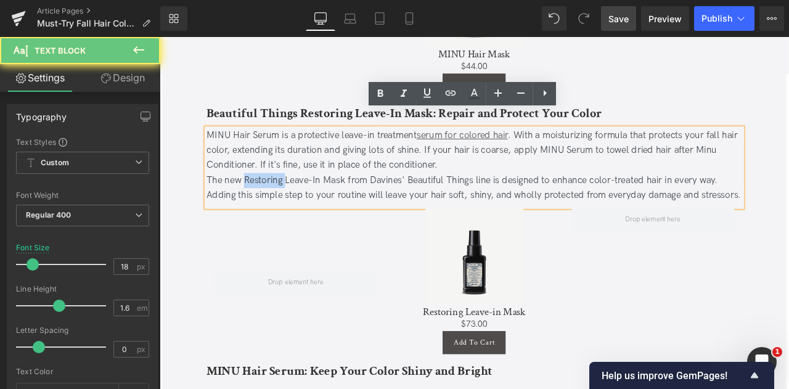
click at [274, 198] on div "The new Restoring Leave-In Mask from Davines' Beautiful Things line is designed…" at bounding box center [532, 216] width 635 height 36
click at [387, 198] on div "The new Restoring Leave-In Mask from Davines' Beautiful Things line is designed…" at bounding box center [532, 216] width 635 height 36
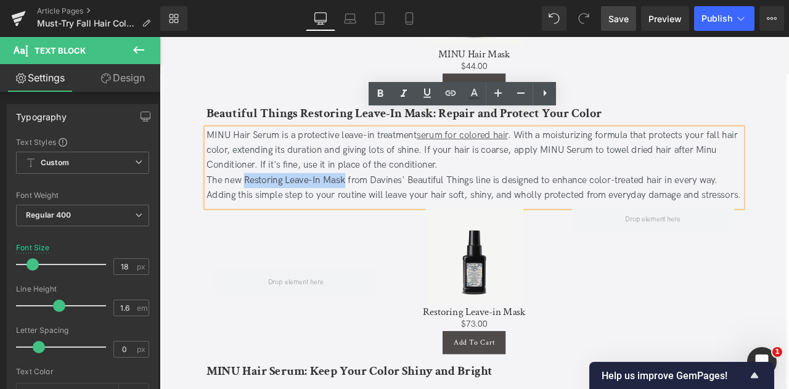
click at [361, 198] on div "The new Restoring Leave-In Mask from Davines' Beautiful Things line is designed…" at bounding box center [532, 216] width 635 height 36
click at [428, 92] on icon at bounding box center [427, 93] width 15 height 15
click at [442, 92] on link at bounding box center [450, 93] width 23 height 23
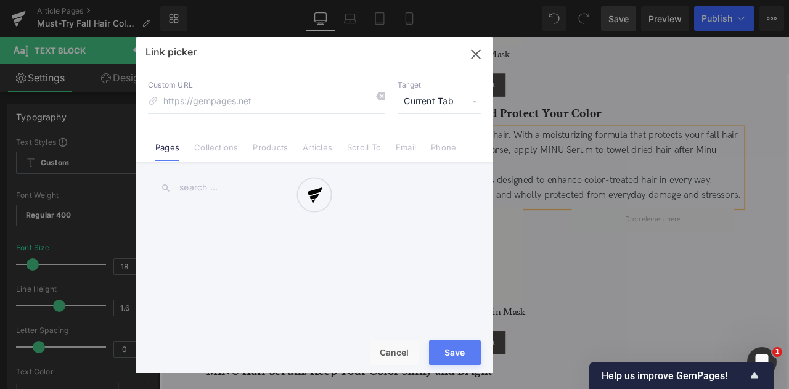
click at [437, 0] on div "Text Color Highlight Color #333333 Edit or remove link: Edit - Unlink - Cancel …" at bounding box center [394, 0] width 789 height 0
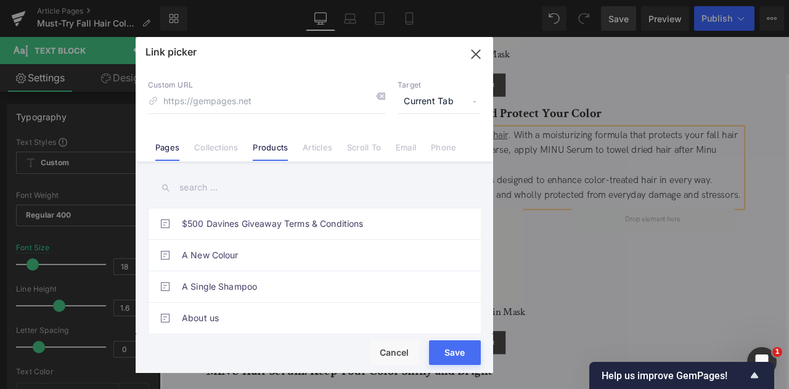
click at [259, 147] on link "Products" at bounding box center [270, 151] width 35 height 19
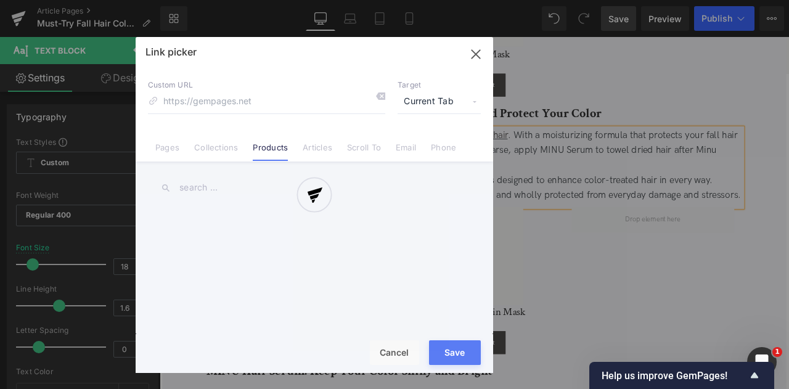
click at [449, 81] on div at bounding box center [315, 205] width 358 height 336
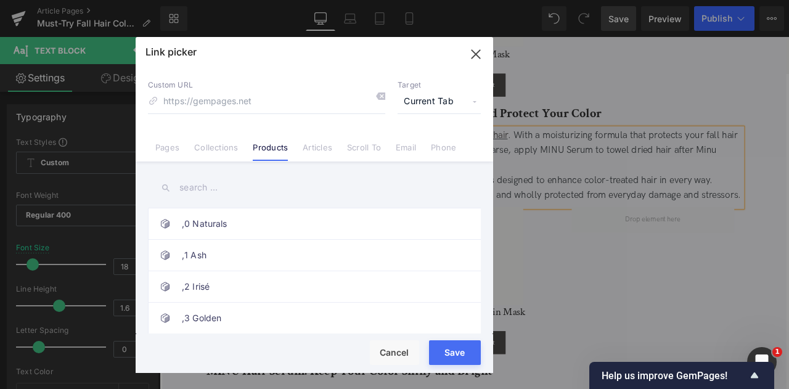
click at [414, 105] on span "Current Tab" at bounding box center [439, 101] width 83 height 23
click at [416, 146] on li "New Tab" at bounding box center [440, 146] width 96 height 22
click at [184, 192] on input "text" at bounding box center [314, 188] width 333 height 28
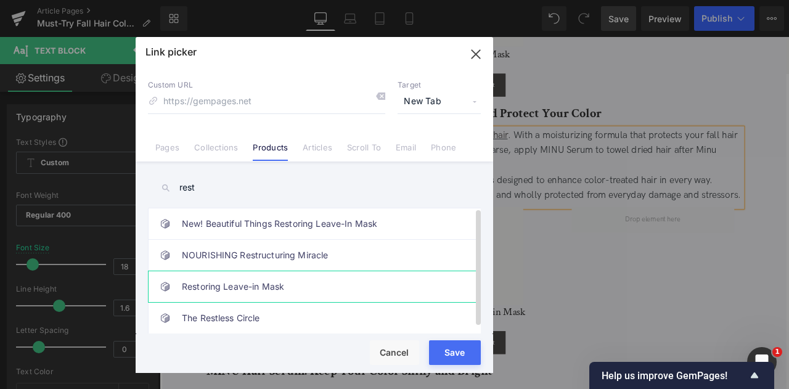
type input "rest"
click at [249, 297] on link "Restoring Leave-in Mask" at bounding box center [317, 286] width 271 height 31
click at [448, 356] on button "Save" at bounding box center [455, 352] width 52 height 25
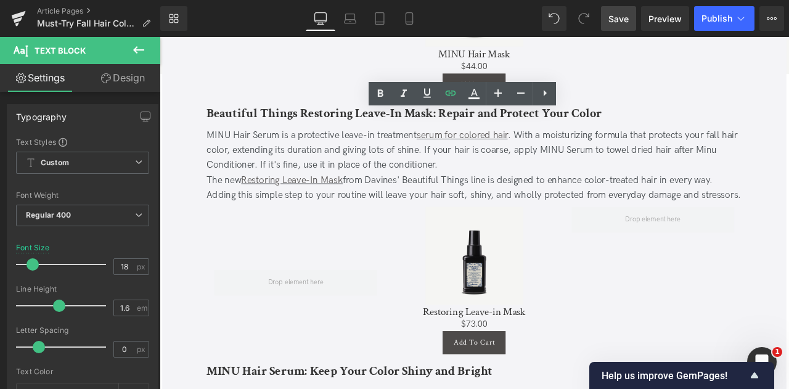
click at [616, 27] on link "Save" at bounding box center [618, 18] width 35 height 25
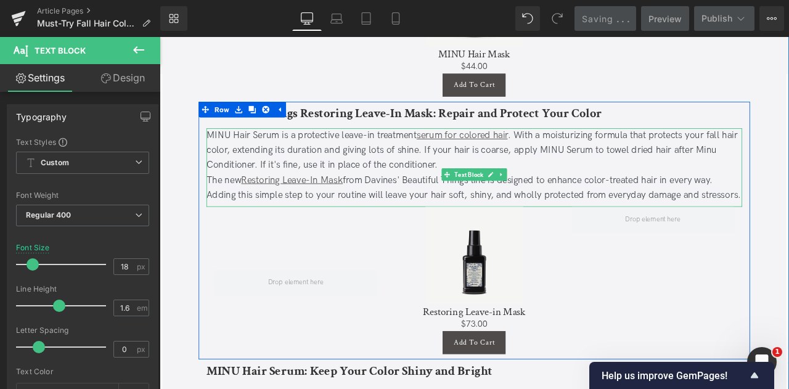
click at [431, 228] on div "The new Restoring Leave-In Mask from Davines' Beautiful Things line is designed…" at bounding box center [532, 216] width 635 height 36
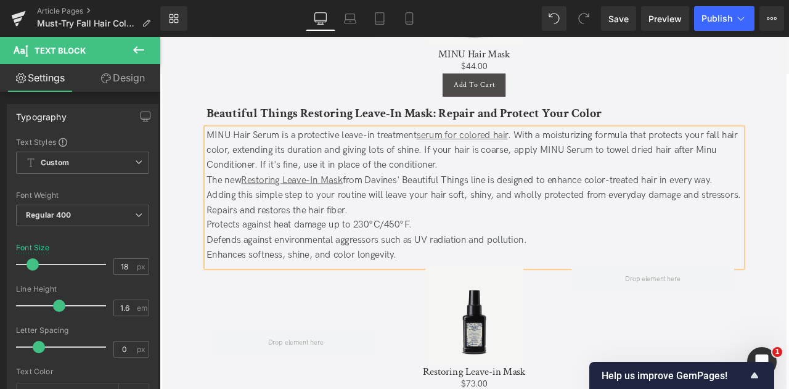
click at [298, 221] on div "The new Restoring Leave-In Mask from Davines' Beautiful Things line is designed…" at bounding box center [532, 216] width 635 height 36
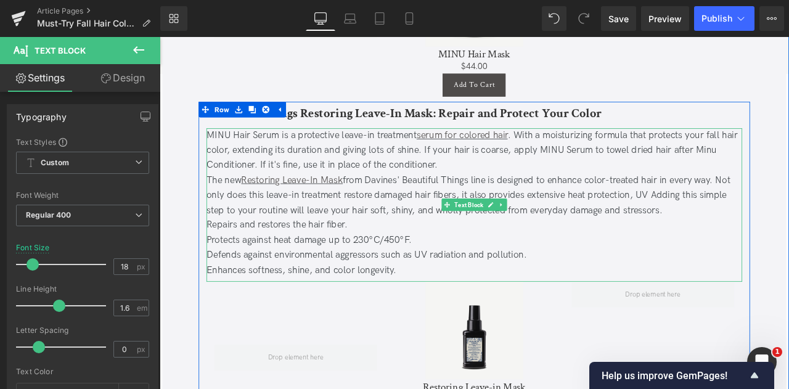
click at [657, 203] on div "The new Restoring Leave-In Mask from Davines' Beautiful Things line is designed…" at bounding box center [532, 224] width 635 height 53
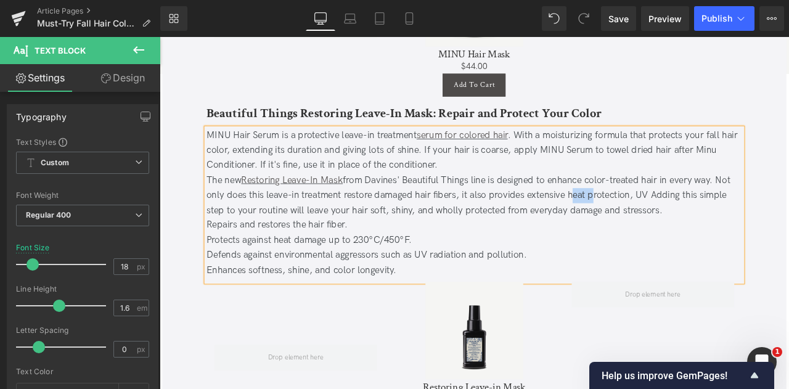
click at [657, 203] on div "The new Restoring Leave-In Mask from Davines' Beautiful Things line is designed…" at bounding box center [532, 224] width 635 height 53
click at [699, 205] on div "The new Restoring Leave-In Mask from Davines' Beautiful Things line is designed…" at bounding box center [532, 224] width 635 height 53
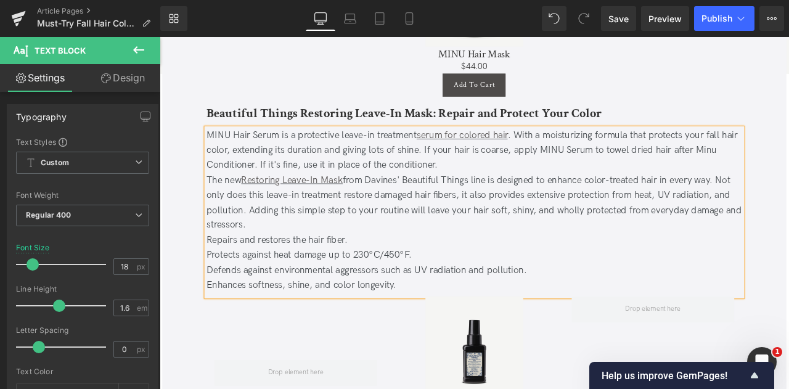
click at [625, 240] on div "The new Restoring Leave-In Mask from Davines' Beautiful Things line is designed…" at bounding box center [532, 233] width 635 height 71
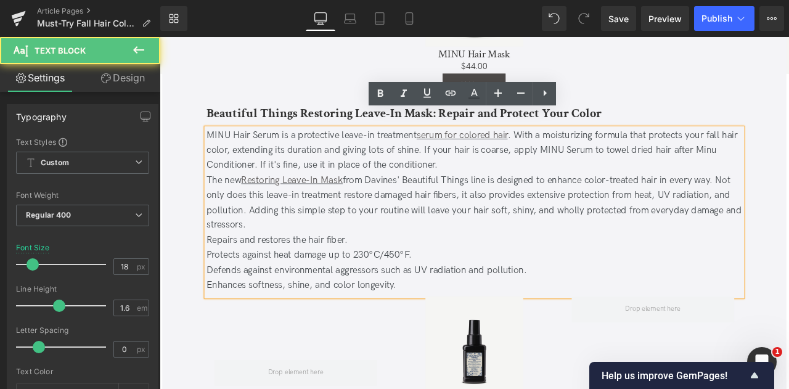
click at [785, 226] on div "The new Restoring Leave-In Mask from Davines' Beautiful Things line is designed…" at bounding box center [532, 233] width 635 height 71
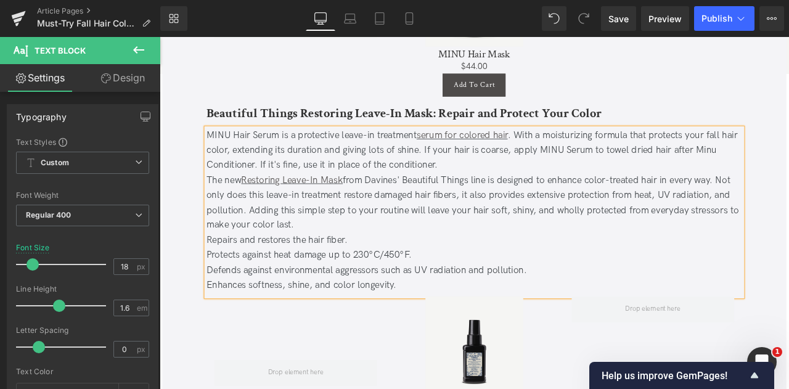
click at [445, 323] on div "Enhances softness, shine, and color longevity." at bounding box center [532, 332] width 635 height 18
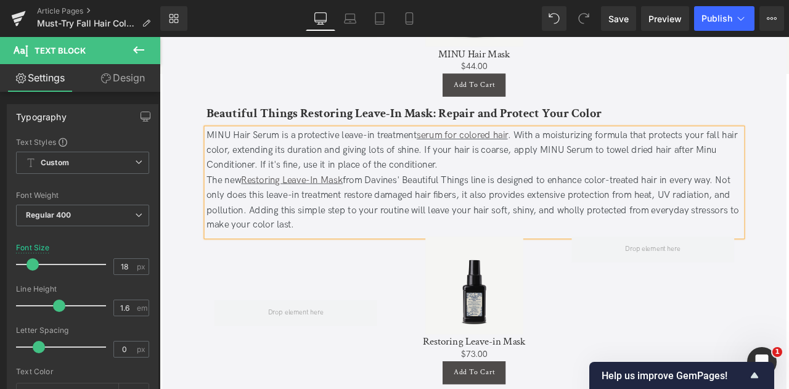
click at [358, 163] on div "MINU Hair Serum is a protective leave-in treatment serum for colored hair . Wit…" at bounding box center [532, 171] width 635 height 53
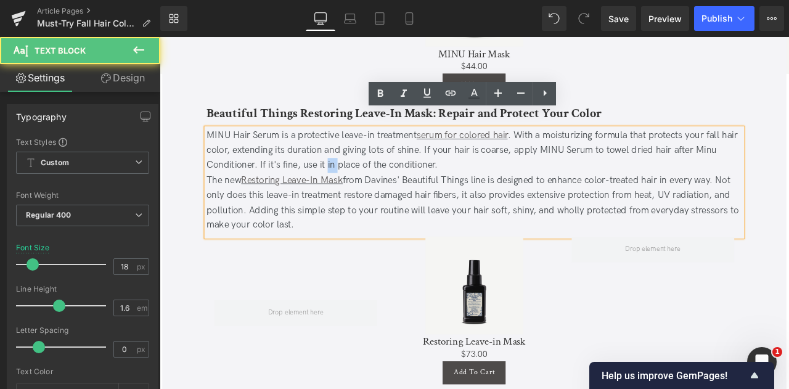
click at [358, 163] on div "MINU Hair Serum is a protective leave-in treatment serum for colored hair . Wit…" at bounding box center [532, 171] width 635 height 53
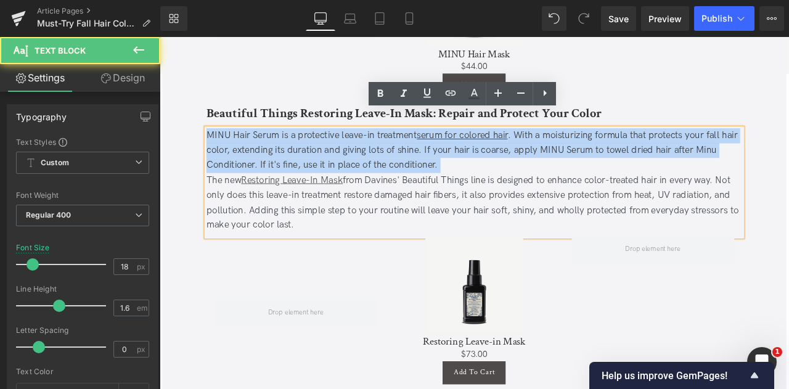
click at [358, 163] on div "MINU Hair Serum is a protective leave-in treatment serum for colored hair . Wit…" at bounding box center [532, 171] width 635 height 53
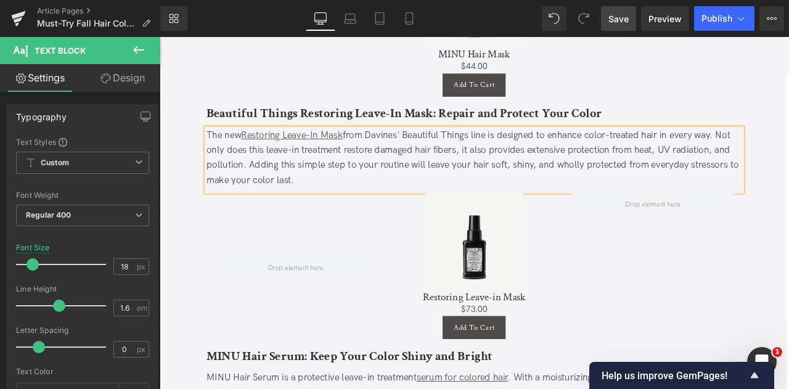
click at [611, 20] on span "Save" at bounding box center [619, 18] width 20 height 13
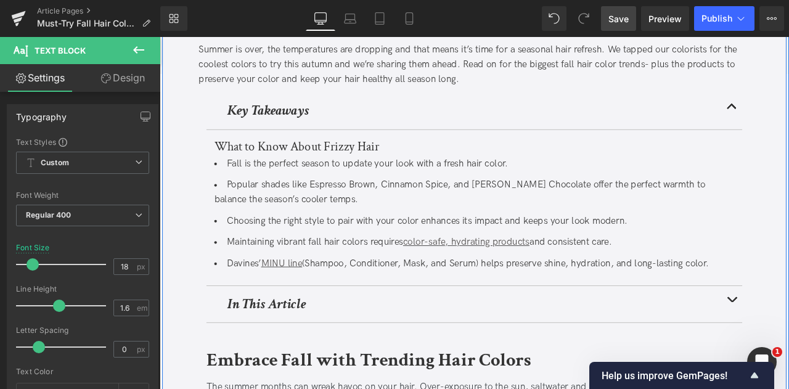
scroll to position [235, 0]
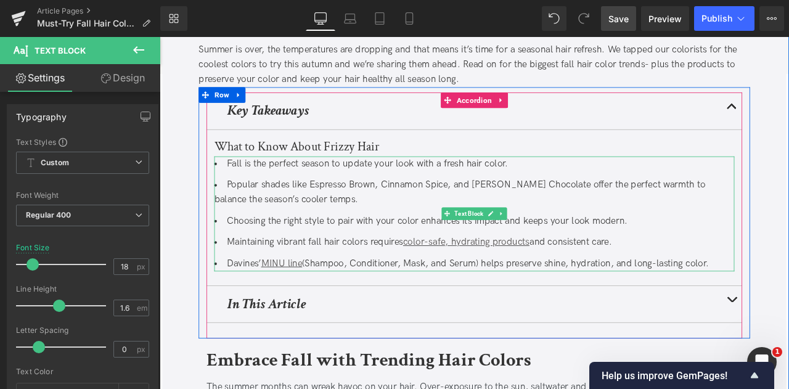
click at [355, 261] on li "Choosing the right style to pair with your color enhances its impact and keeps …" at bounding box center [532, 255] width 617 height 18
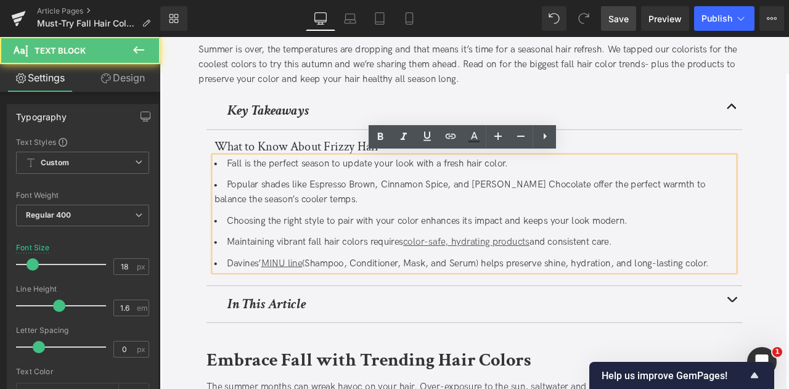
click at [395, 259] on li "Choosing the right style to pair with your color enhances its impact and keeps …" at bounding box center [532, 255] width 617 height 18
click at [389, 274] on li "Maintaining vibrant fall hair colors requires color-safe, hydrating products an…" at bounding box center [532, 280] width 617 height 18
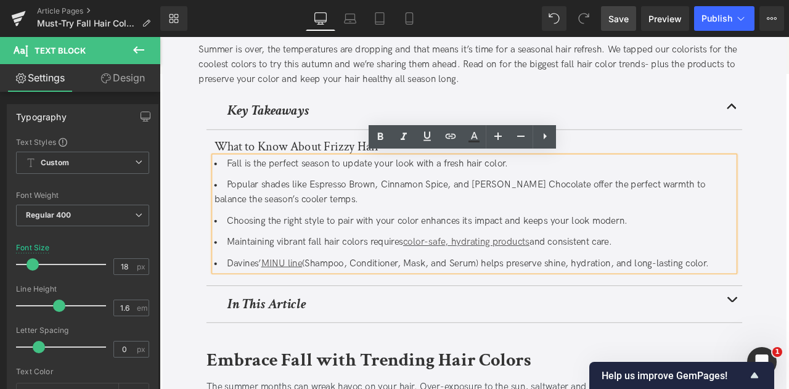
click at [541, 302] on li "Davines’ MINU line (Shampoo, Conditioner, Mask, and Serum) helps preserve shine…" at bounding box center [532, 306] width 617 height 18
click at [332, 305] on li "Davines’ MINU line (Shampoo, Conditioner, Mask, and Serum) helps preserve shine…" at bounding box center [532, 306] width 617 height 18
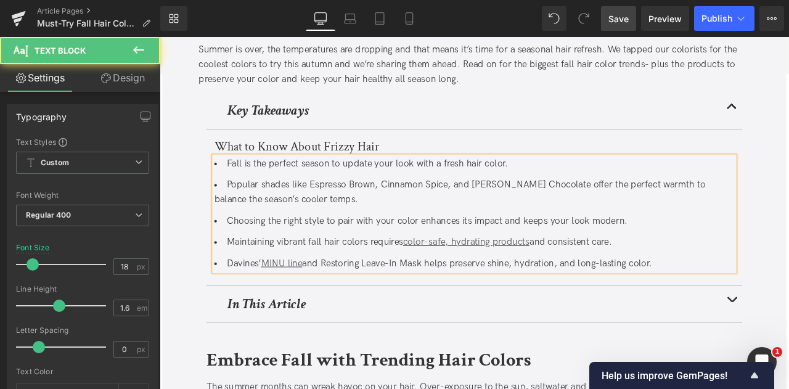
click at [508, 303] on li "Davines’ MINU line and Restoring Leave-In Mask helps preserve shine, hydration,…" at bounding box center [532, 306] width 617 height 18
click at [372, 302] on li "Davines’ MINU line and Restoring Leave-In Mask help preserve shine, hydration, …" at bounding box center [532, 306] width 617 height 18
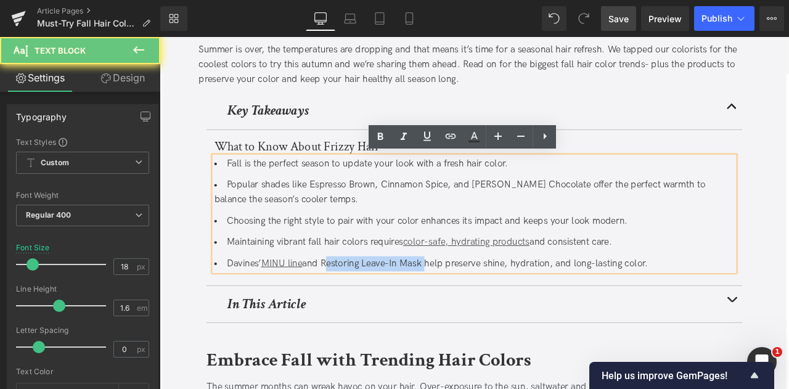
click at [466, 305] on li "Davines’ MINU line and Restoring Leave-In Mask help preserve shine, hydration, …" at bounding box center [532, 306] width 617 height 18
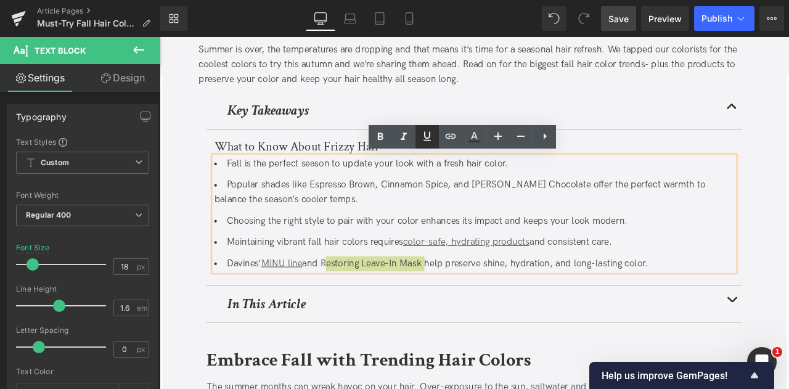
click at [430, 140] on icon at bounding box center [427, 136] width 15 height 15
click at [445, 138] on icon at bounding box center [450, 136] width 15 height 15
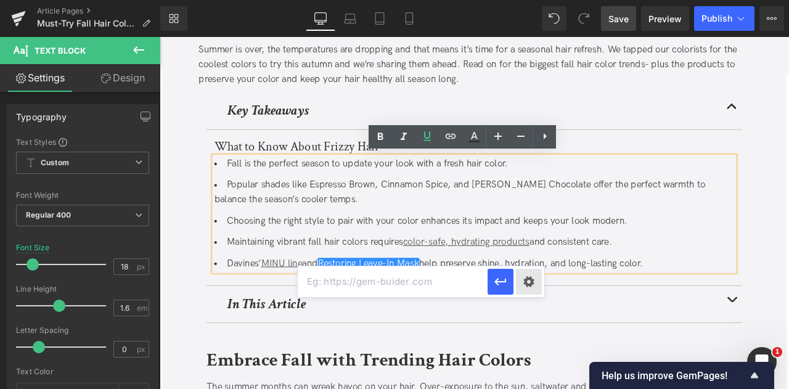
click at [529, 0] on div "Text Color Highlight Color #333333 Edit or remove link: Edit - Unlink - Cancel …" at bounding box center [394, 0] width 789 height 0
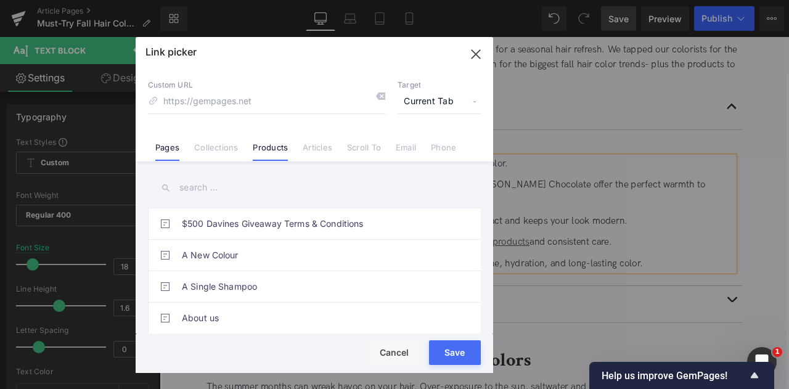
click at [266, 144] on link "Products" at bounding box center [270, 151] width 35 height 19
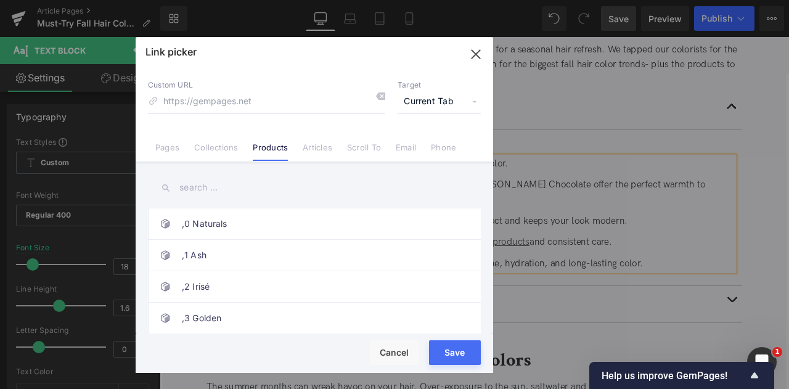
click at [432, 101] on span "Current Tab" at bounding box center [439, 101] width 83 height 23
click at [406, 142] on li "New Tab" at bounding box center [440, 146] width 96 height 22
click at [221, 191] on input "text" at bounding box center [314, 188] width 333 height 28
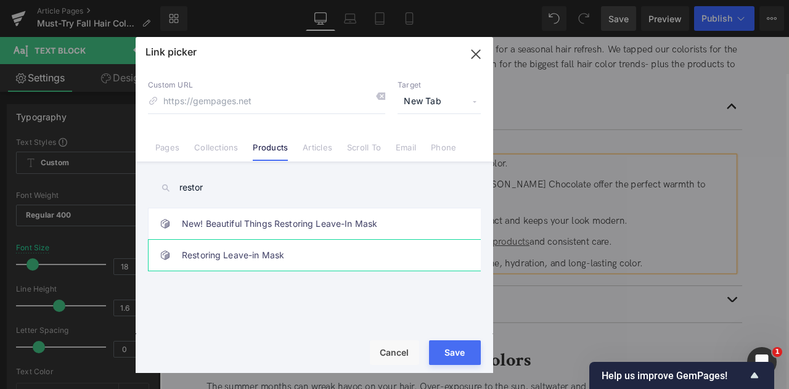
type input "restor"
click at [252, 257] on link "Restoring Leave-in Mask" at bounding box center [317, 255] width 271 height 31
click at [455, 351] on button "Save" at bounding box center [455, 352] width 52 height 25
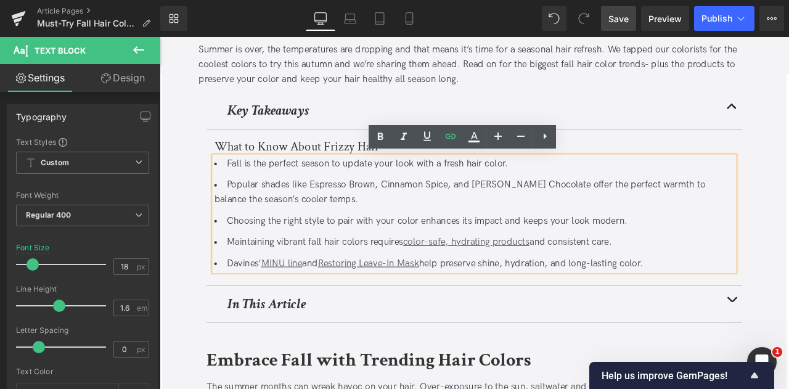
click at [620, 20] on span "Save" at bounding box center [619, 18] width 20 height 13
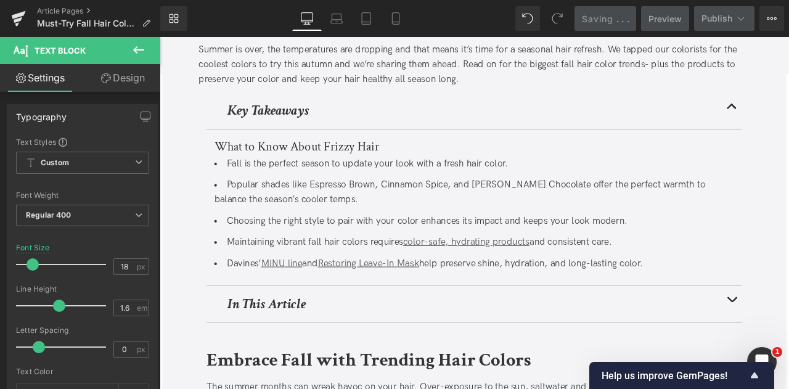
scroll to position [0, 0]
